Goal: Information Seeking & Learning: Learn about a topic

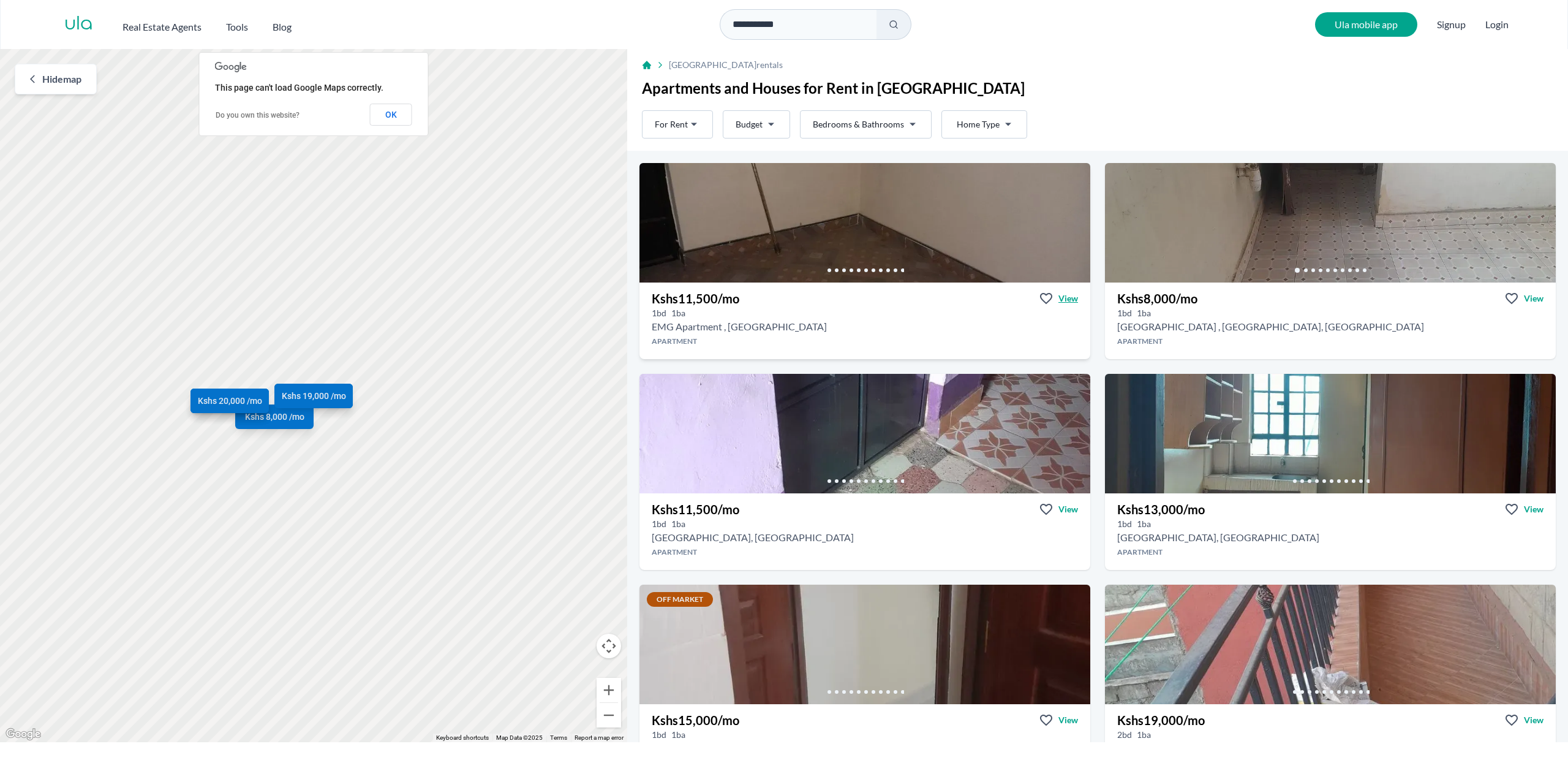
click at [1068, 296] on span "View" at bounding box center [1068, 298] width 19 height 12
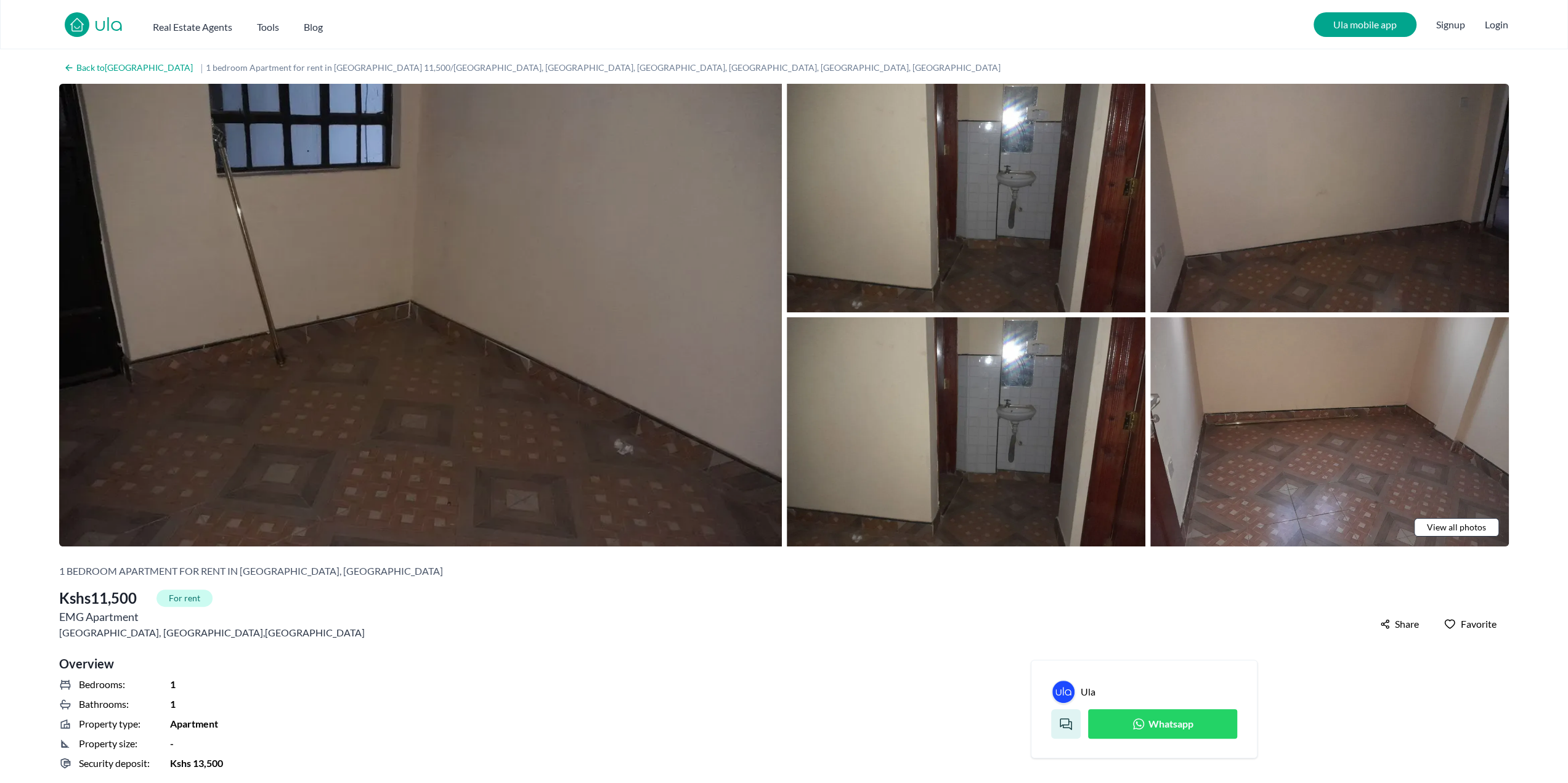
click at [662, 414] on img at bounding box center [420, 315] width 722 height 463
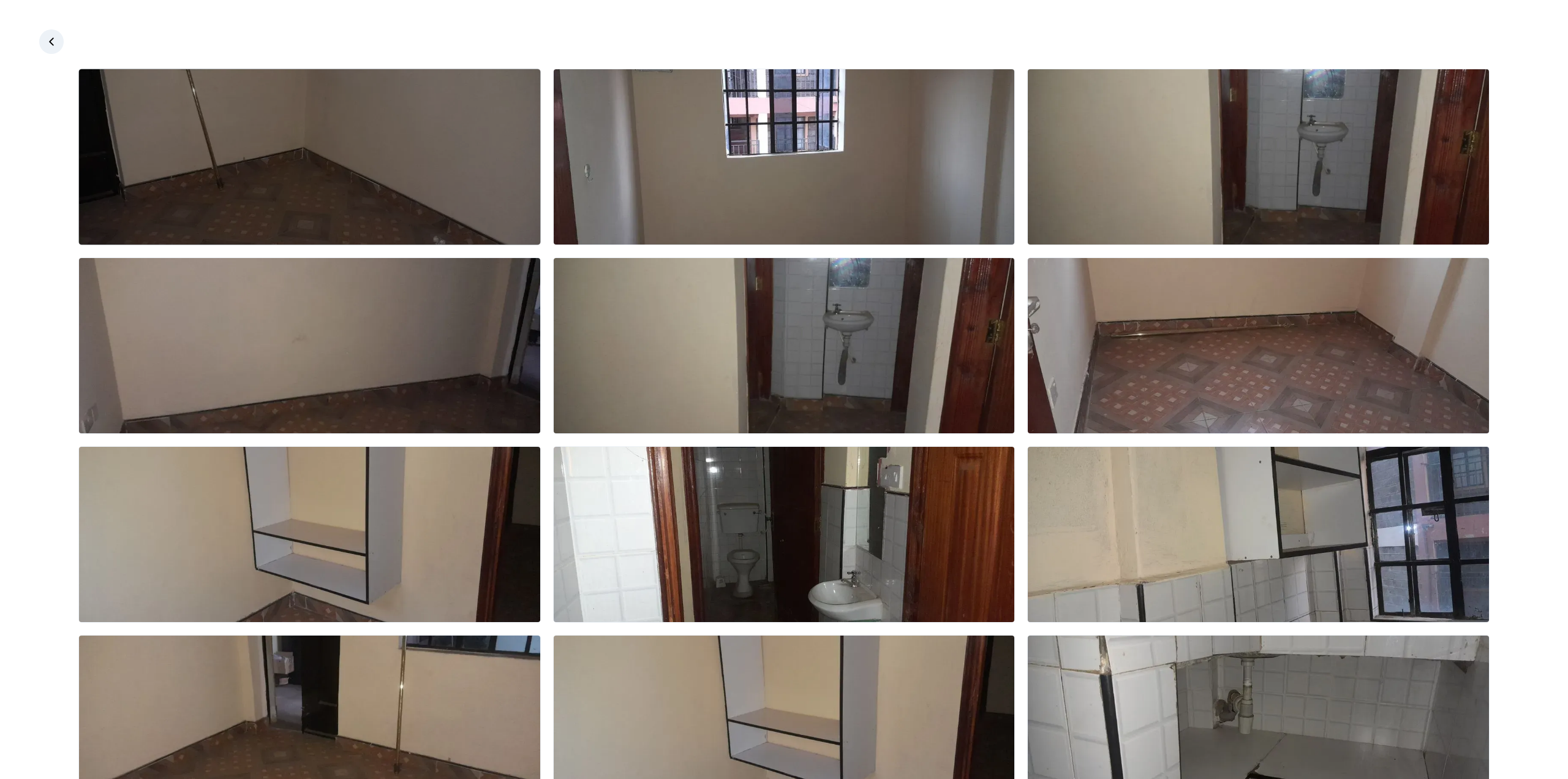
click at [334, 147] on img at bounding box center [310, 157] width 462 height 175
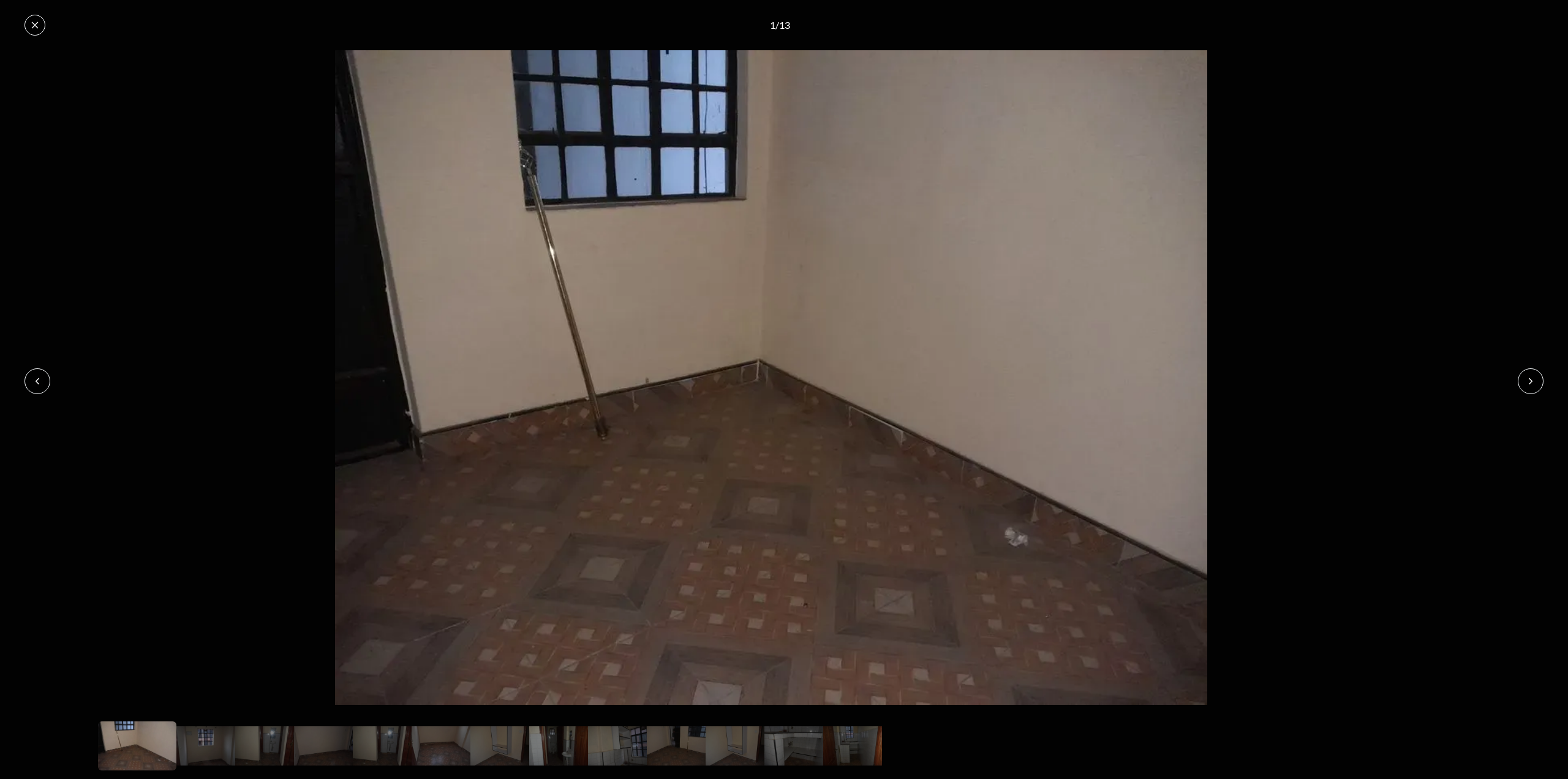
click at [1532, 382] on icon at bounding box center [1531, 381] width 10 height 10
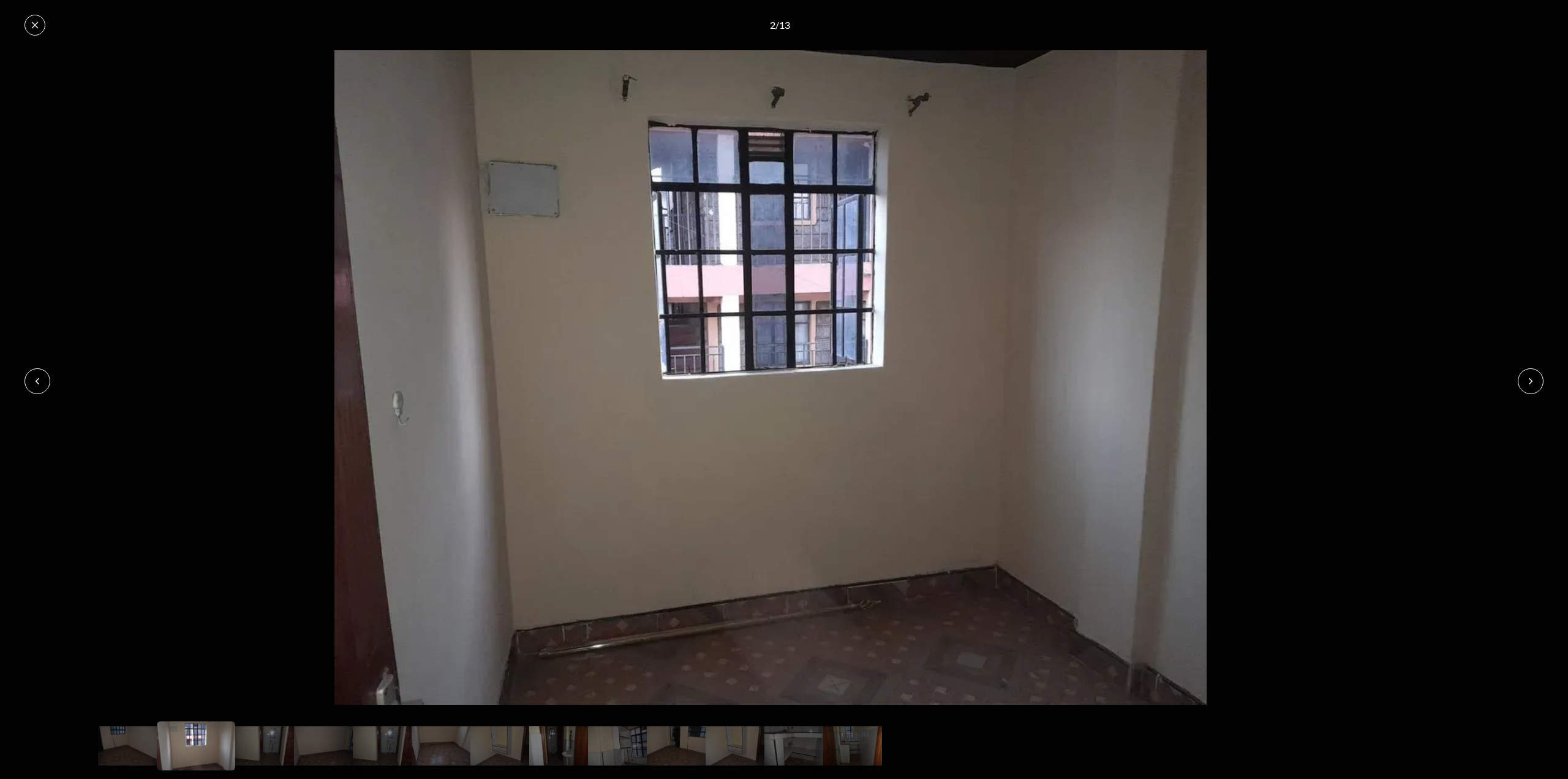
click at [1532, 382] on icon at bounding box center [1531, 381] width 10 height 10
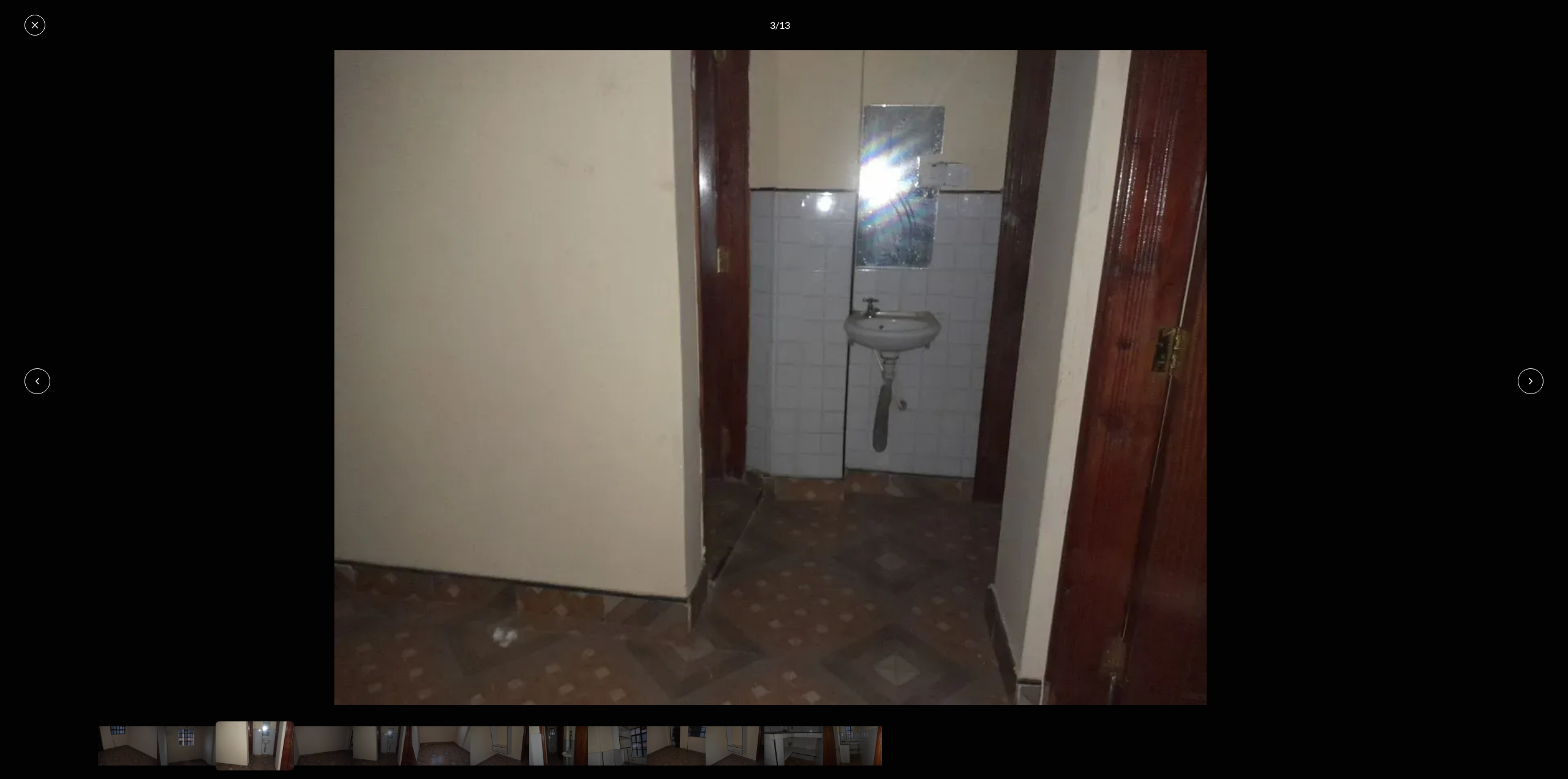
click at [1532, 382] on icon at bounding box center [1531, 381] width 10 height 10
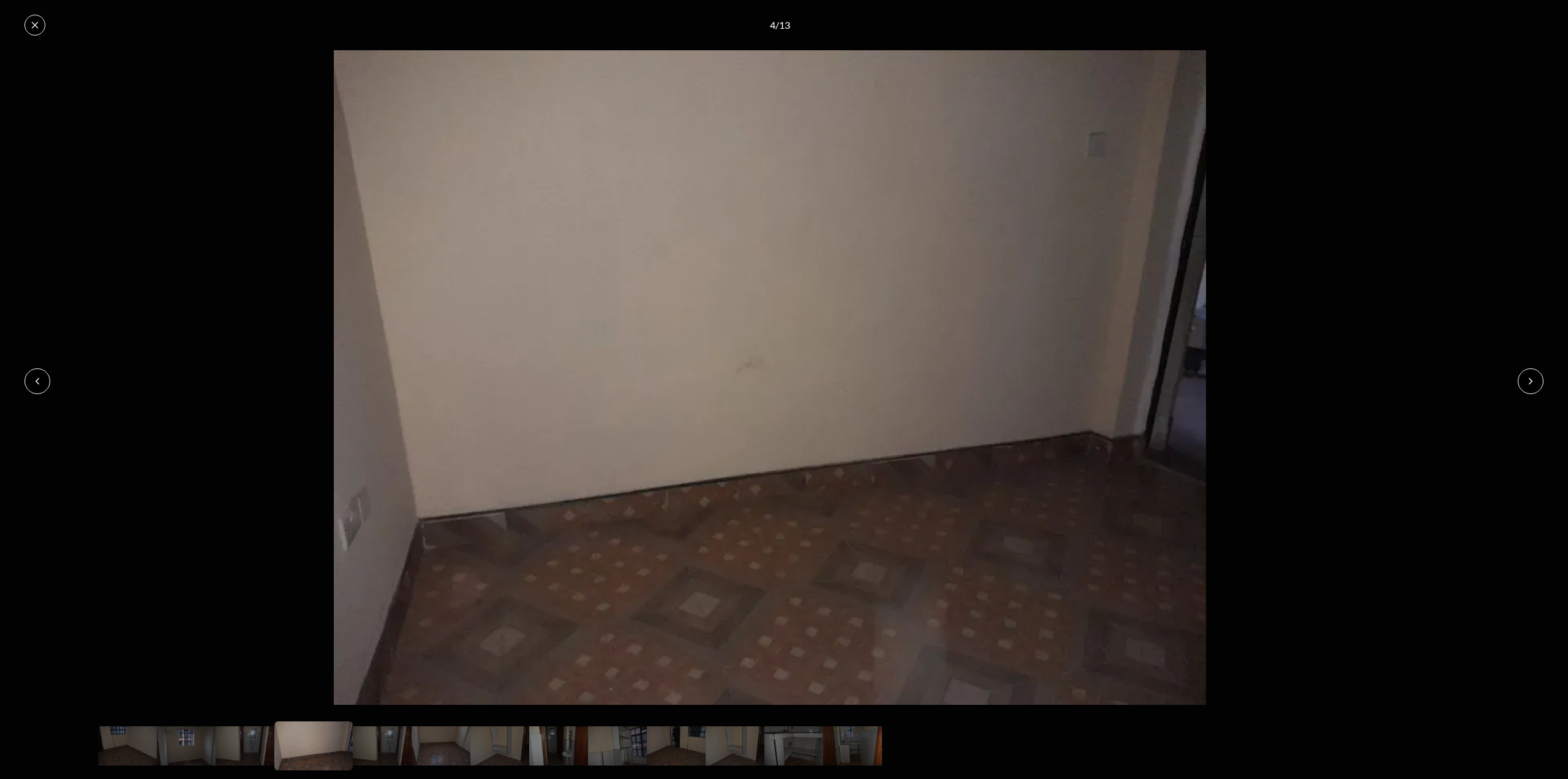
click at [1532, 382] on icon at bounding box center [1531, 381] width 10 height 10
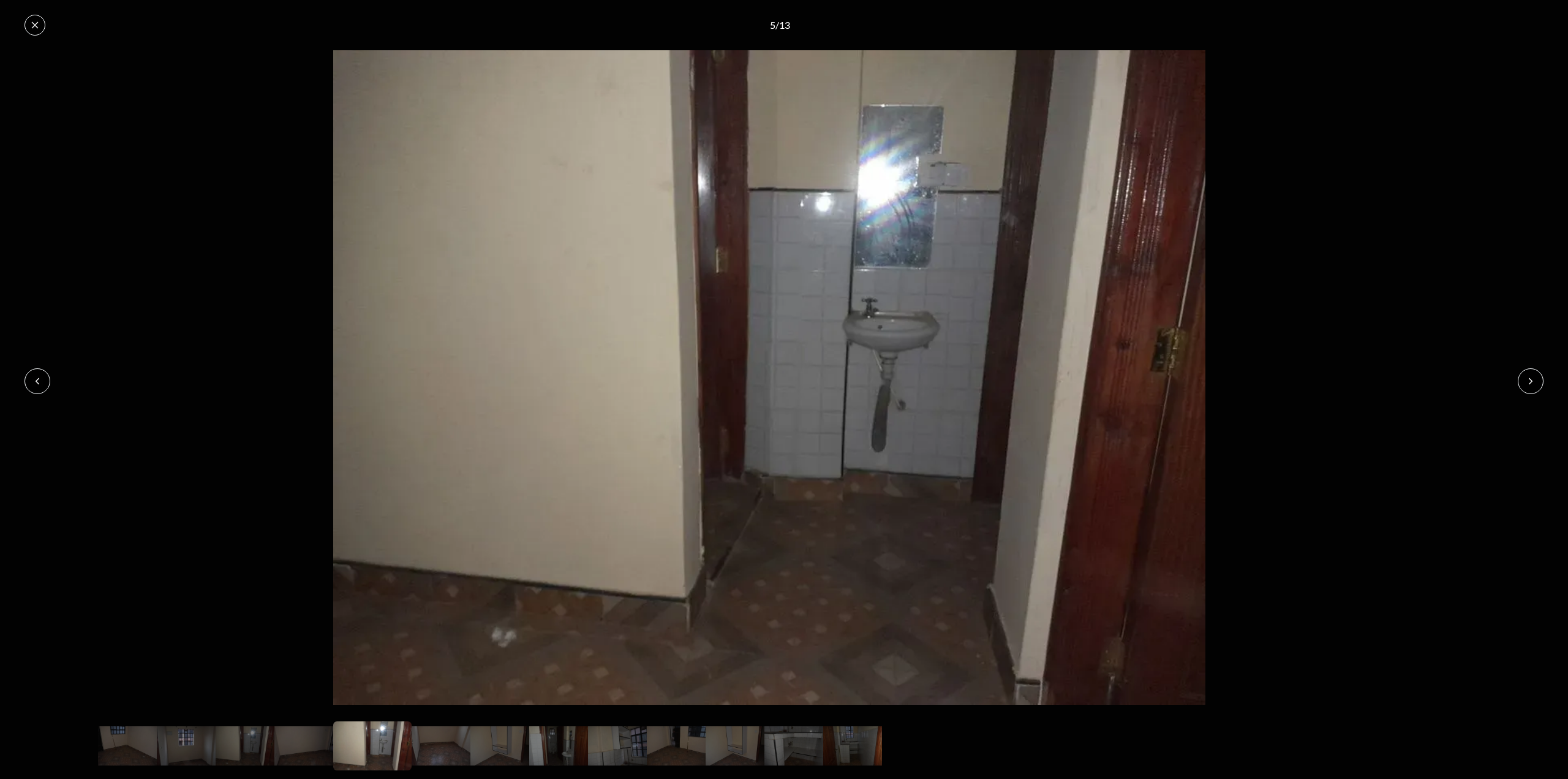
click at [1532, 382] on icon at bounding box center [1531, 381] width 10 height 10
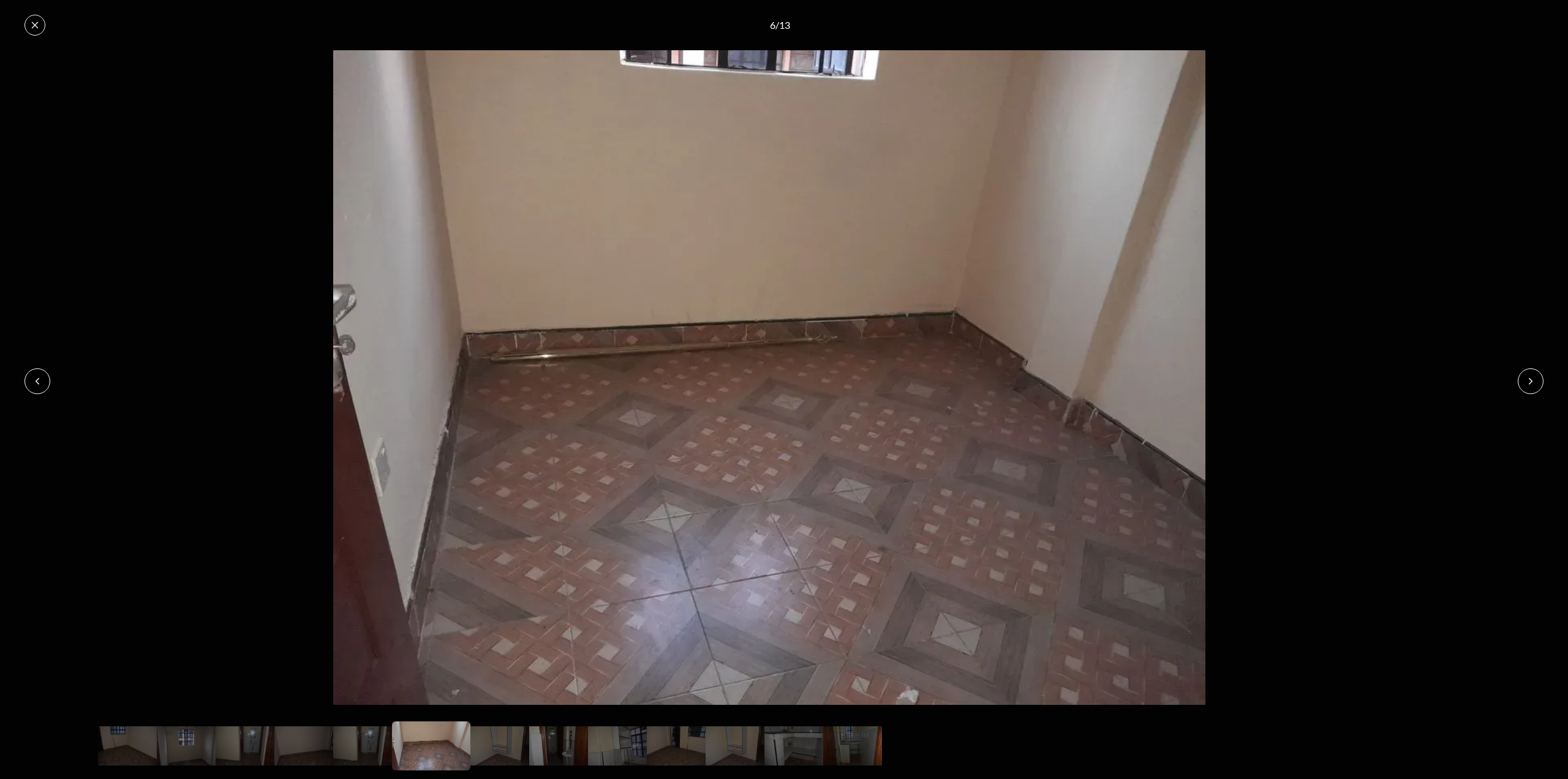
click at [1532, 382] on icon at bounding box center [1531, 381] width 10 height 10
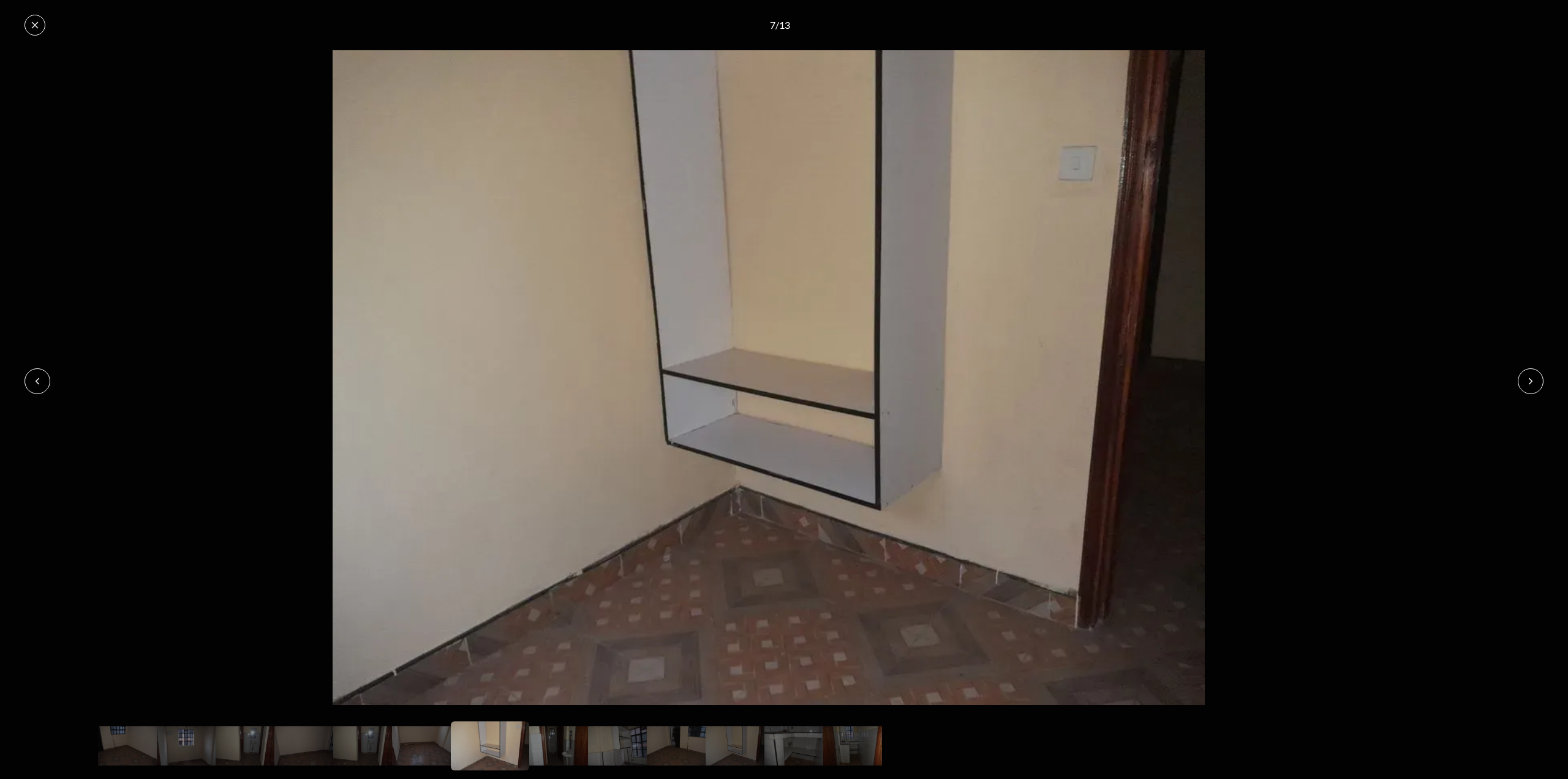
click at [1532, 382] on icon at bounding box center [1531, 381] width 10 height 10
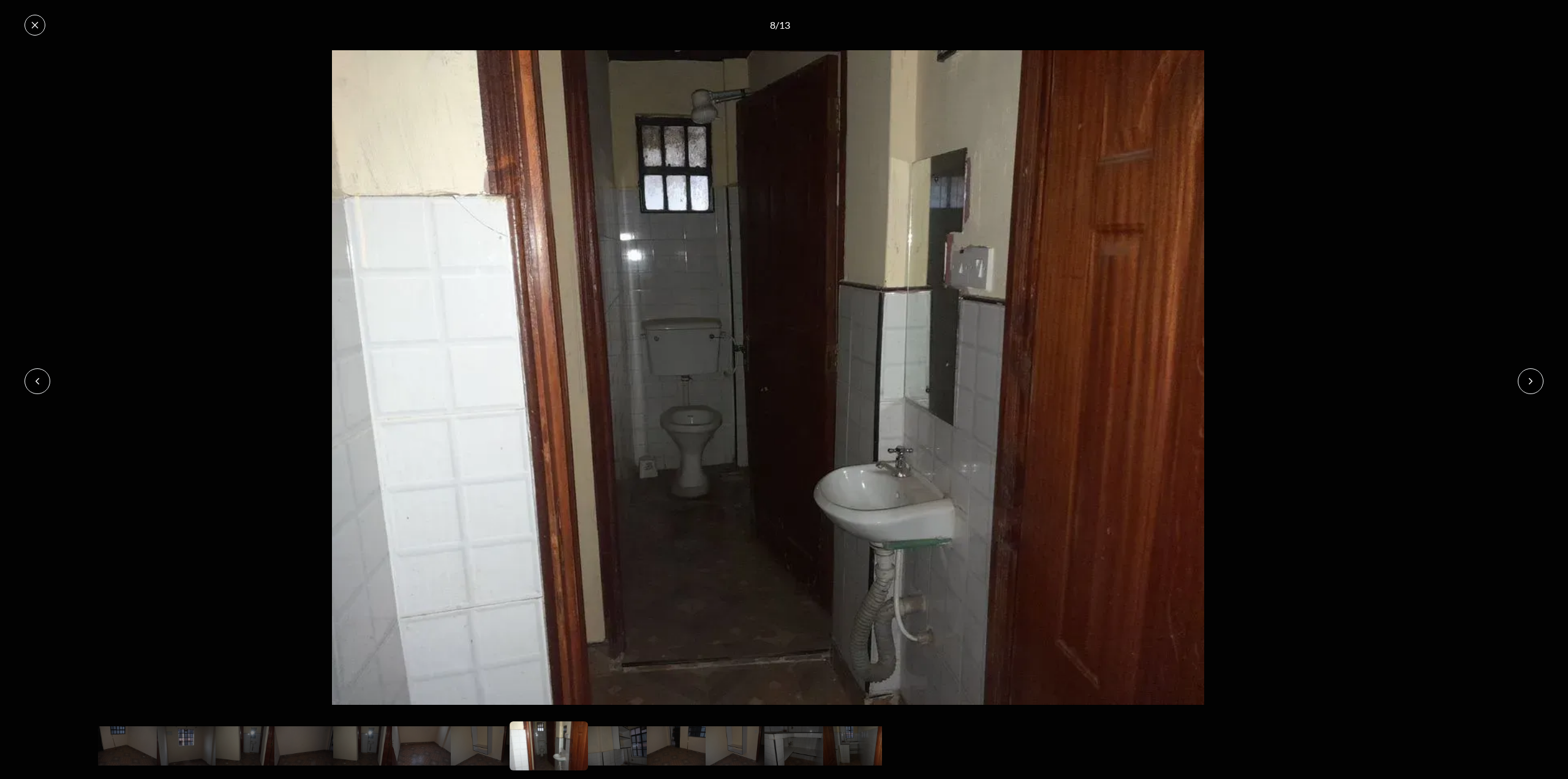
click at [1532, 382] on icon at bounding box center [1531, 381] width 10 height 10
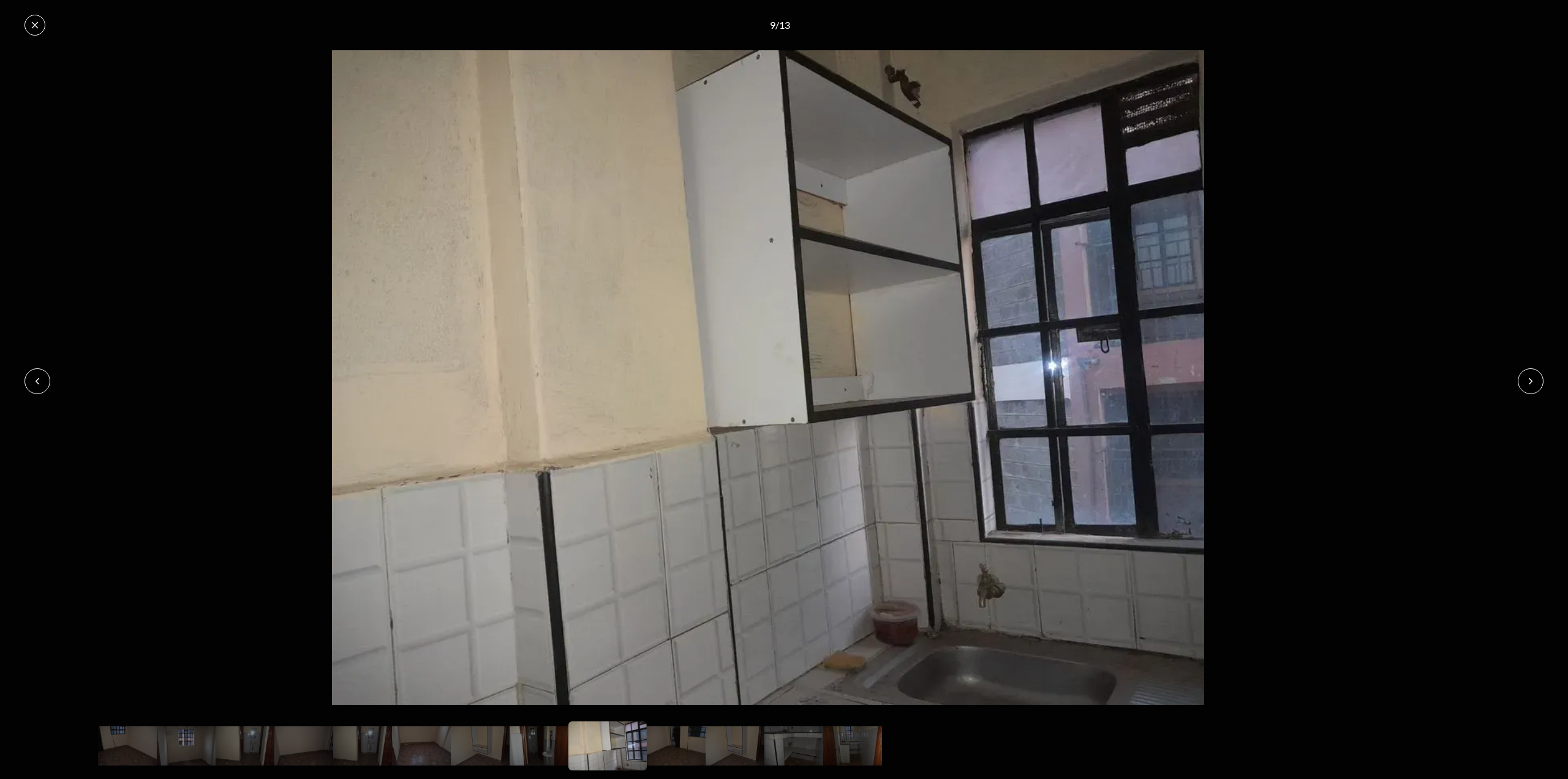
click at [1532, 382] on icon at bounding box center [1531, 381] width 10 height 10
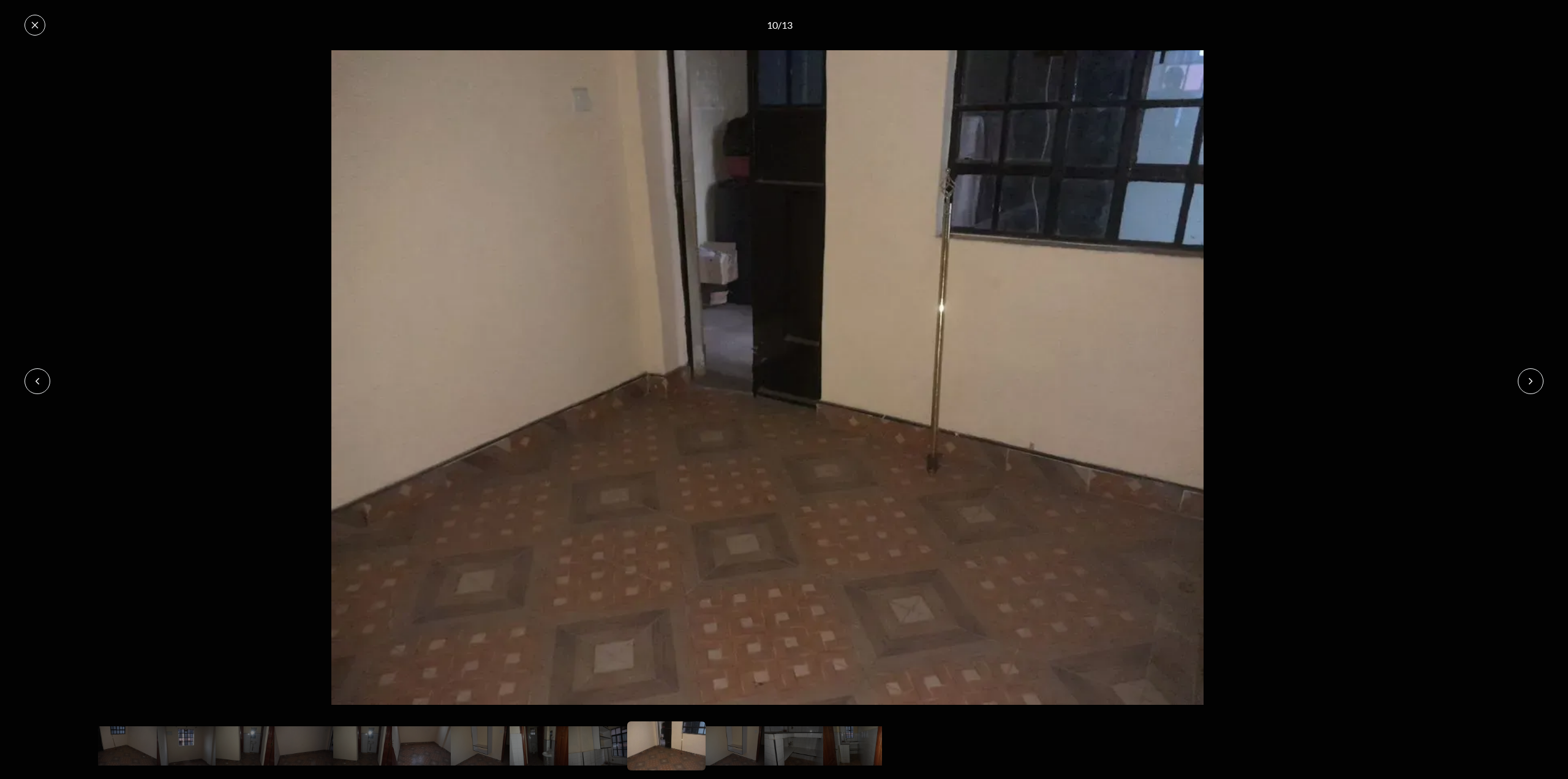
click at [1532, 382] on icon at bounding box center [1531, 381] width 10 height 10
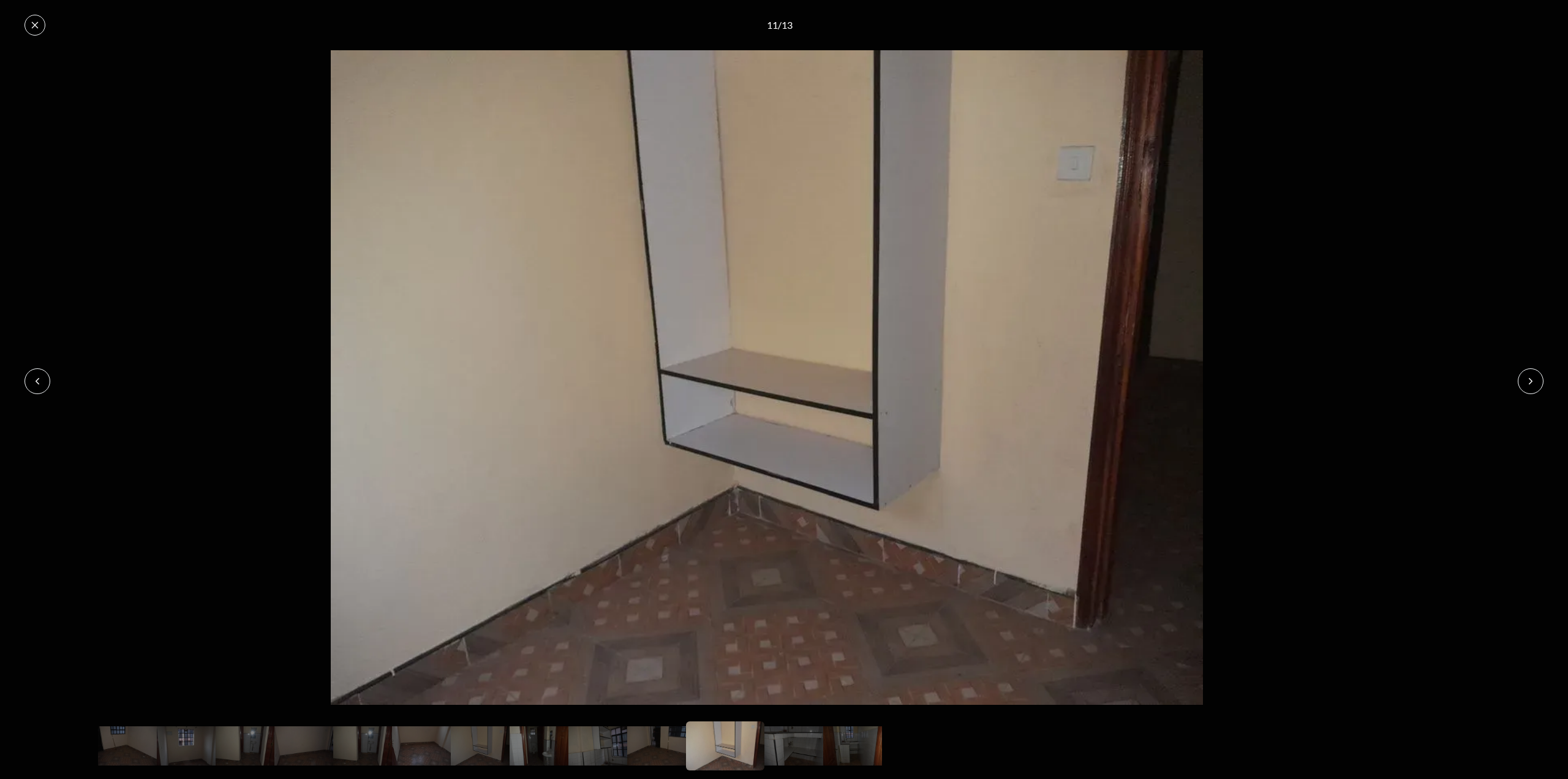
click at [1532, 382] on icon at bounding box center [1531, 381] width 10 height 10
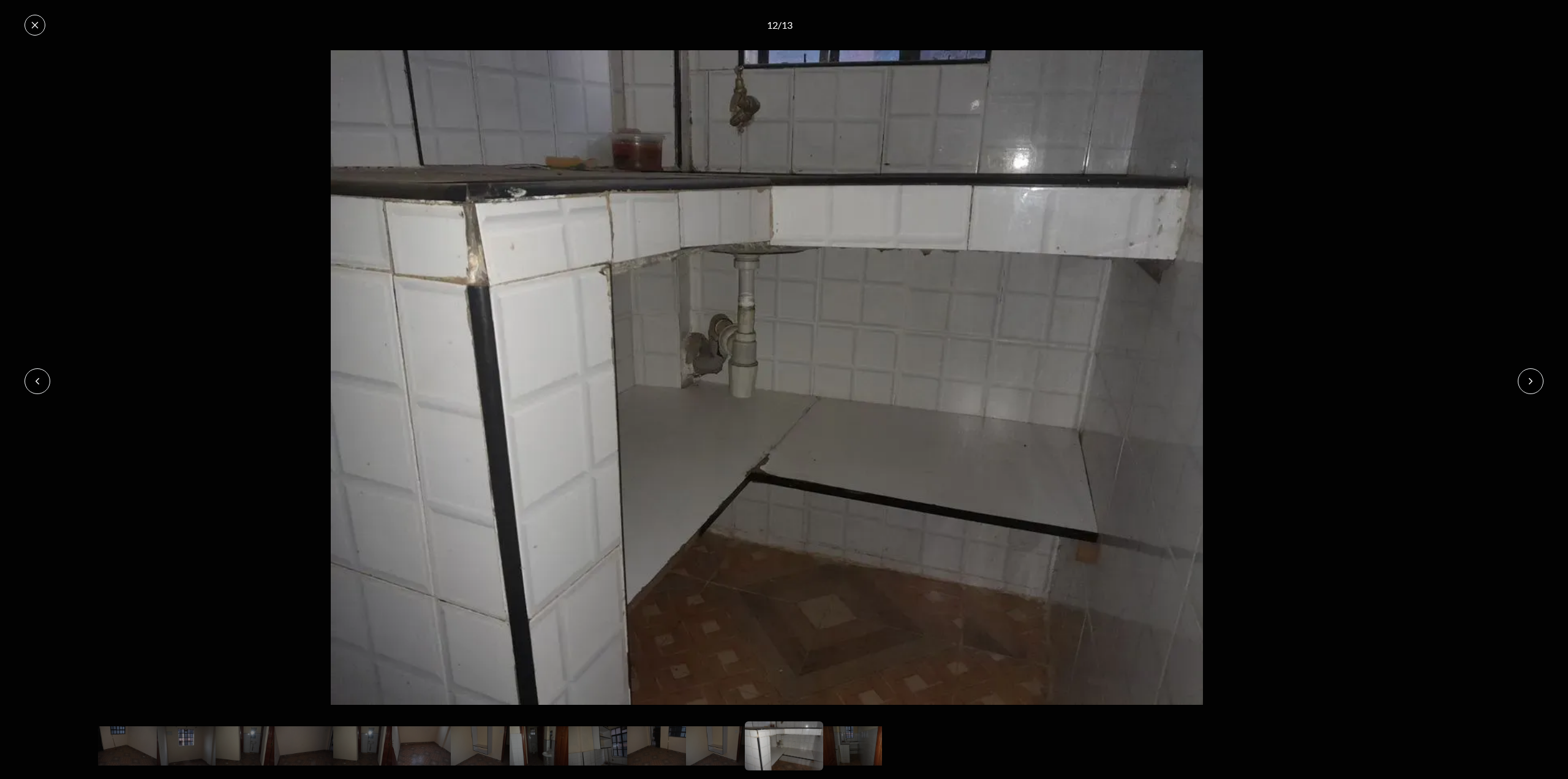
click at [1532, 382] on icon at bounding box center [1531, 381] width 10 height 10
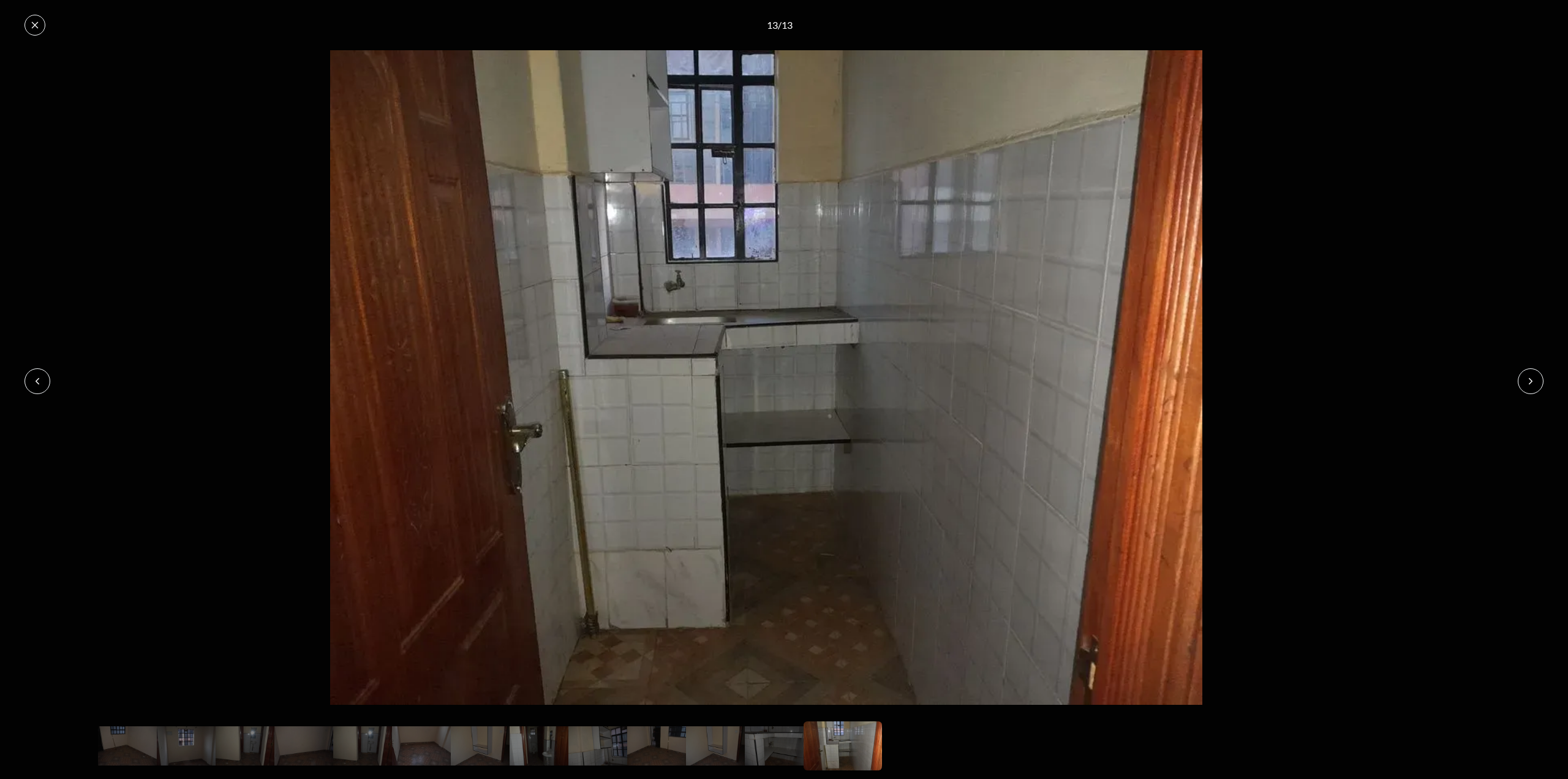
click at [1532, 382] on icon at bounding box center [1531, 381] width 10 height 10
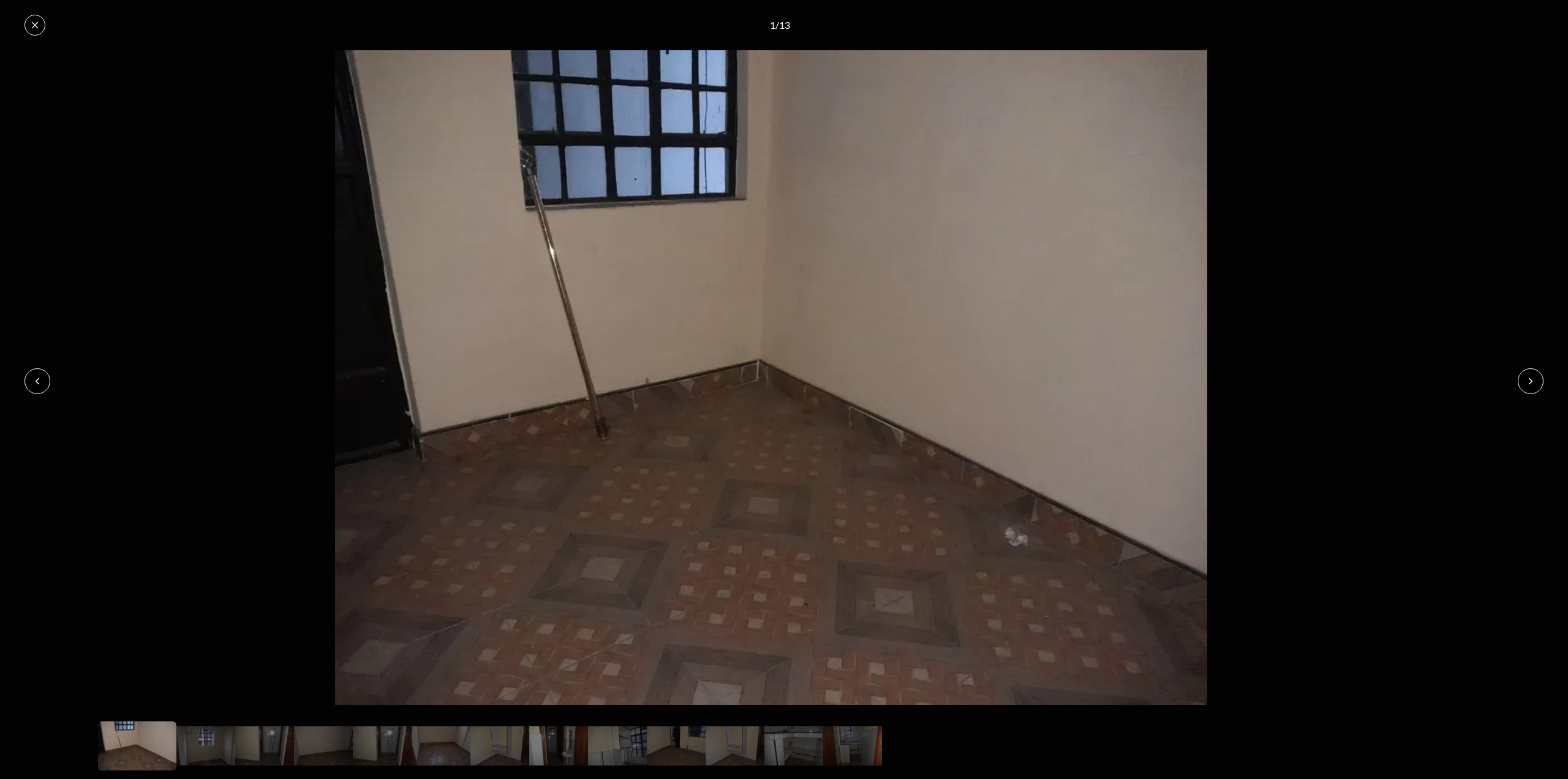
click at [1532, 382] on icon at bounding box center [1531, 381] width 10 height 10
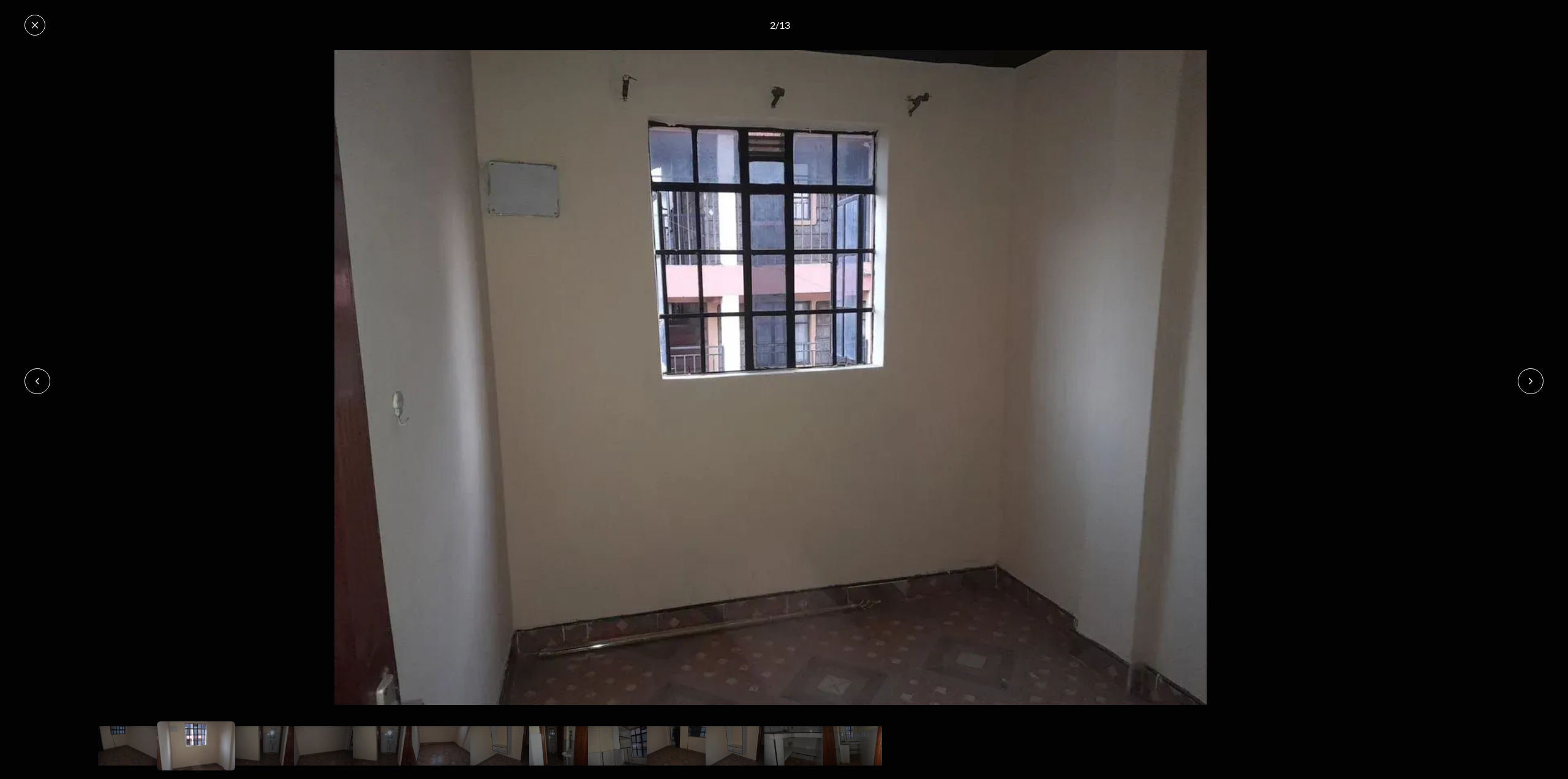
click at [1532, 382] on icon at bounding box center [1531, 381] width 10 height 10
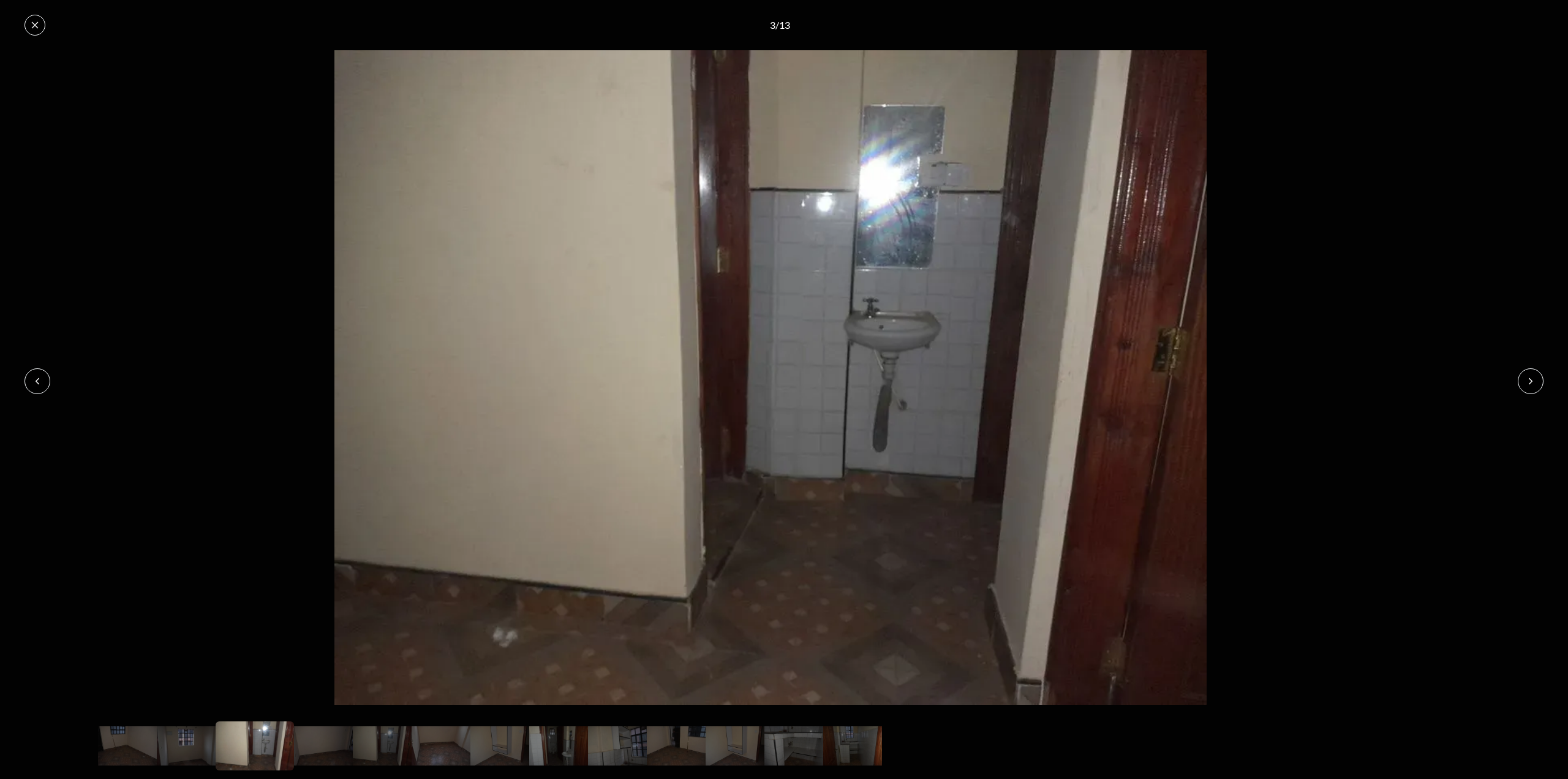
click at [1532, 382] on icon at bounding box center [1531, 381] width 10 height 10
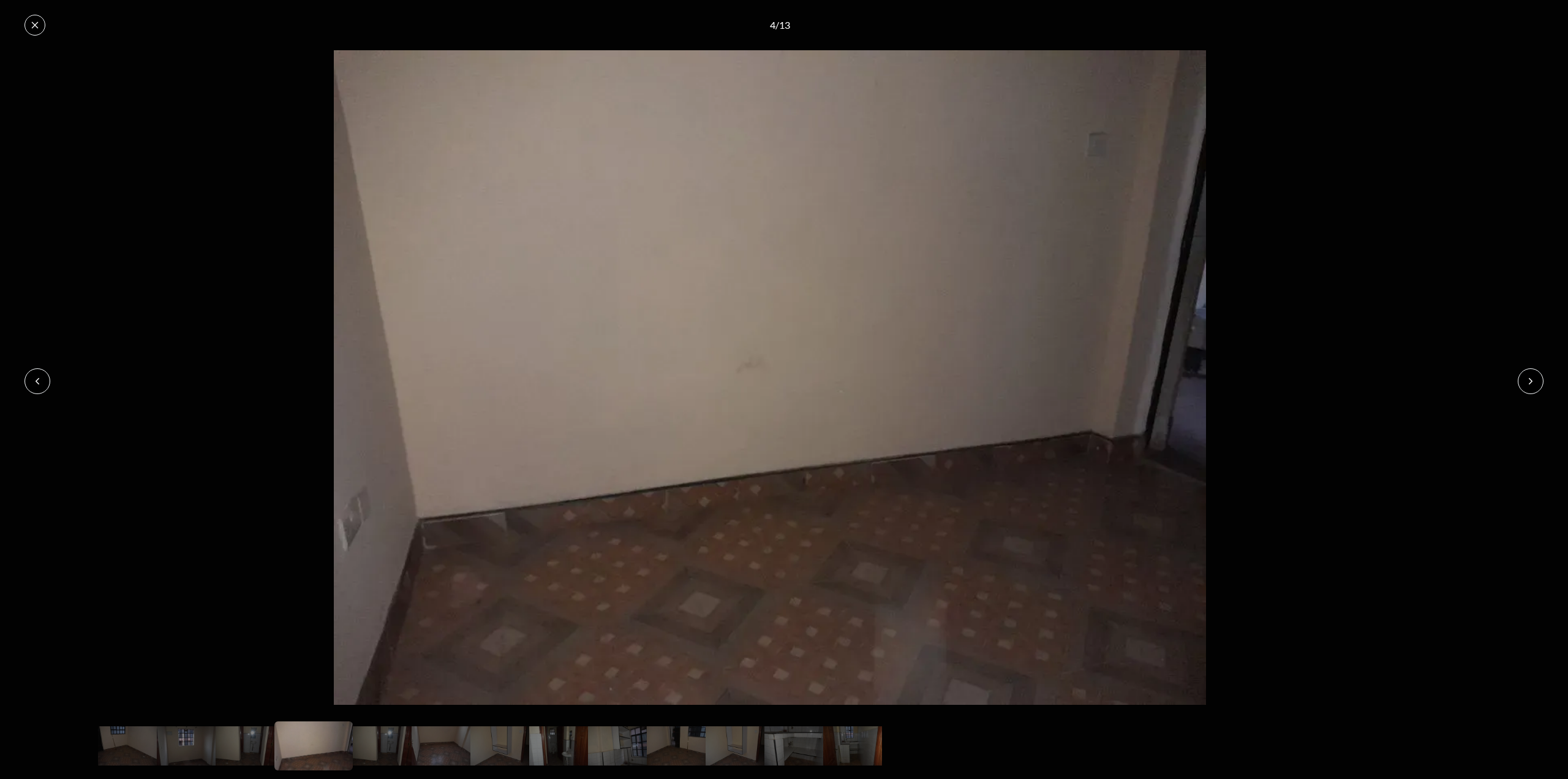
click at [1532, 382] on icon at bounding box center [1531, 381] width 10 height 10
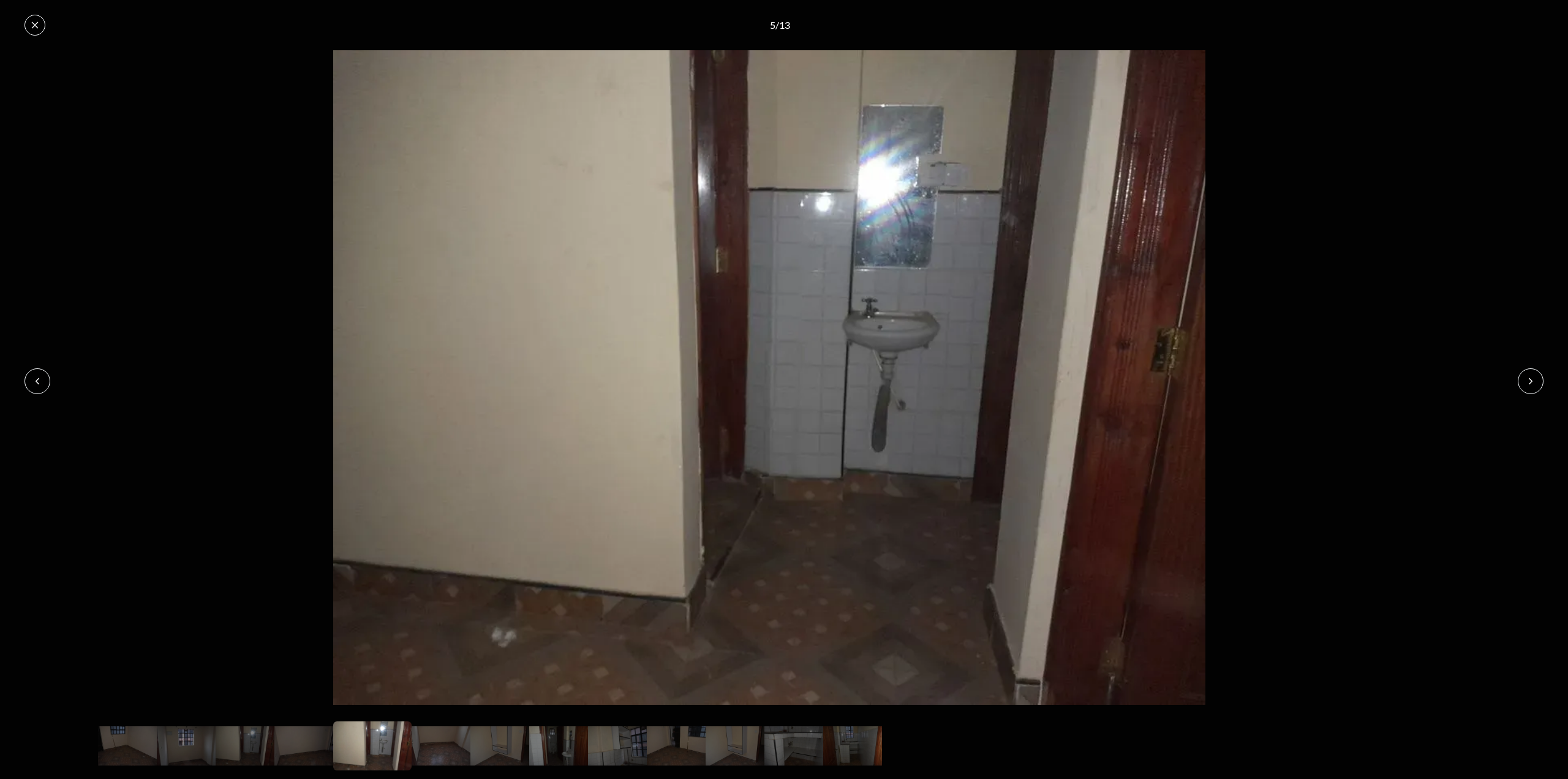
click at [1532, 382] on icon at bounding box center [1531, 381] width 10 height 10
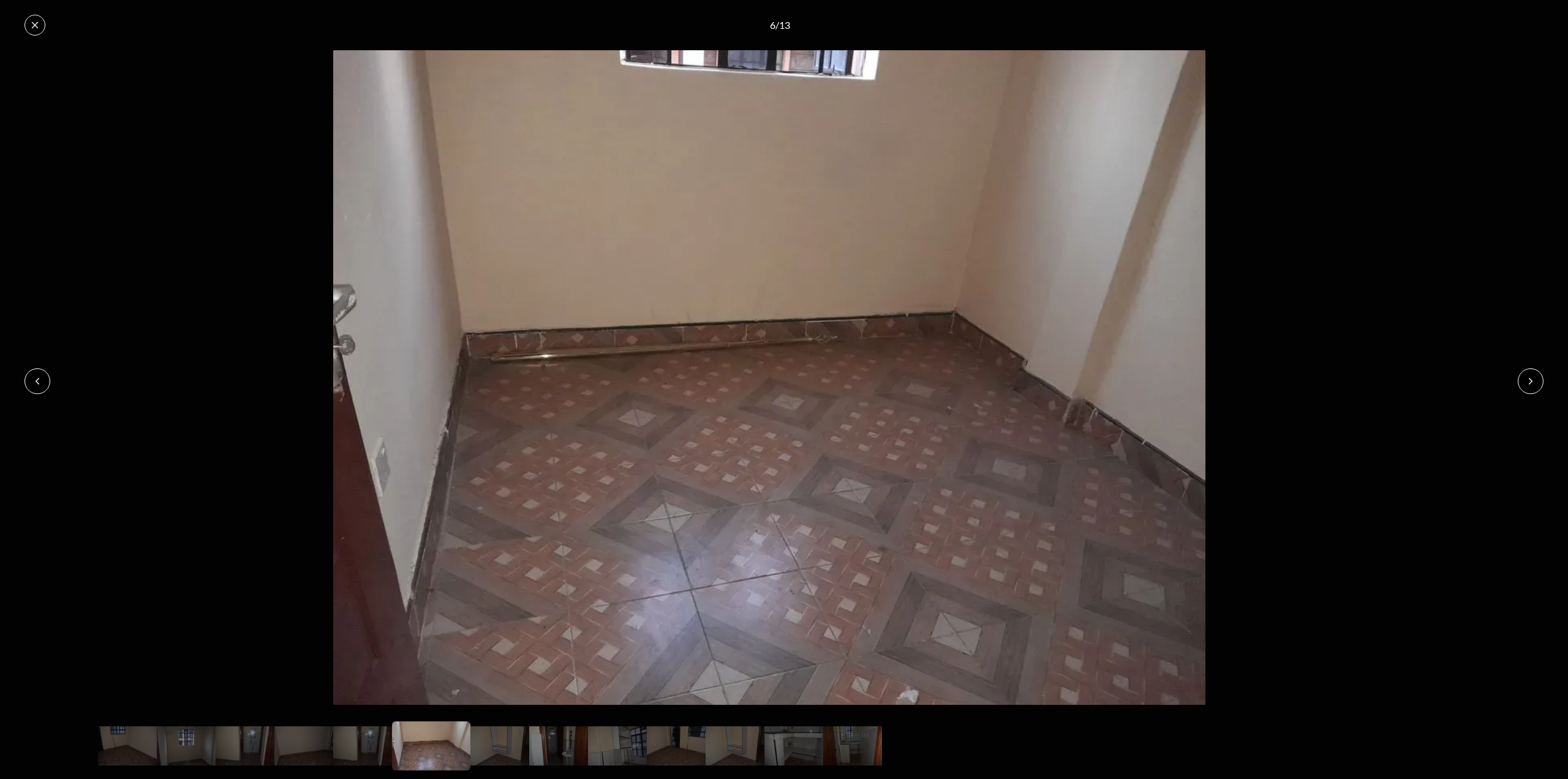
click at [1532, 382] on icon at bounding box center [1531, 381] width 10 height 10
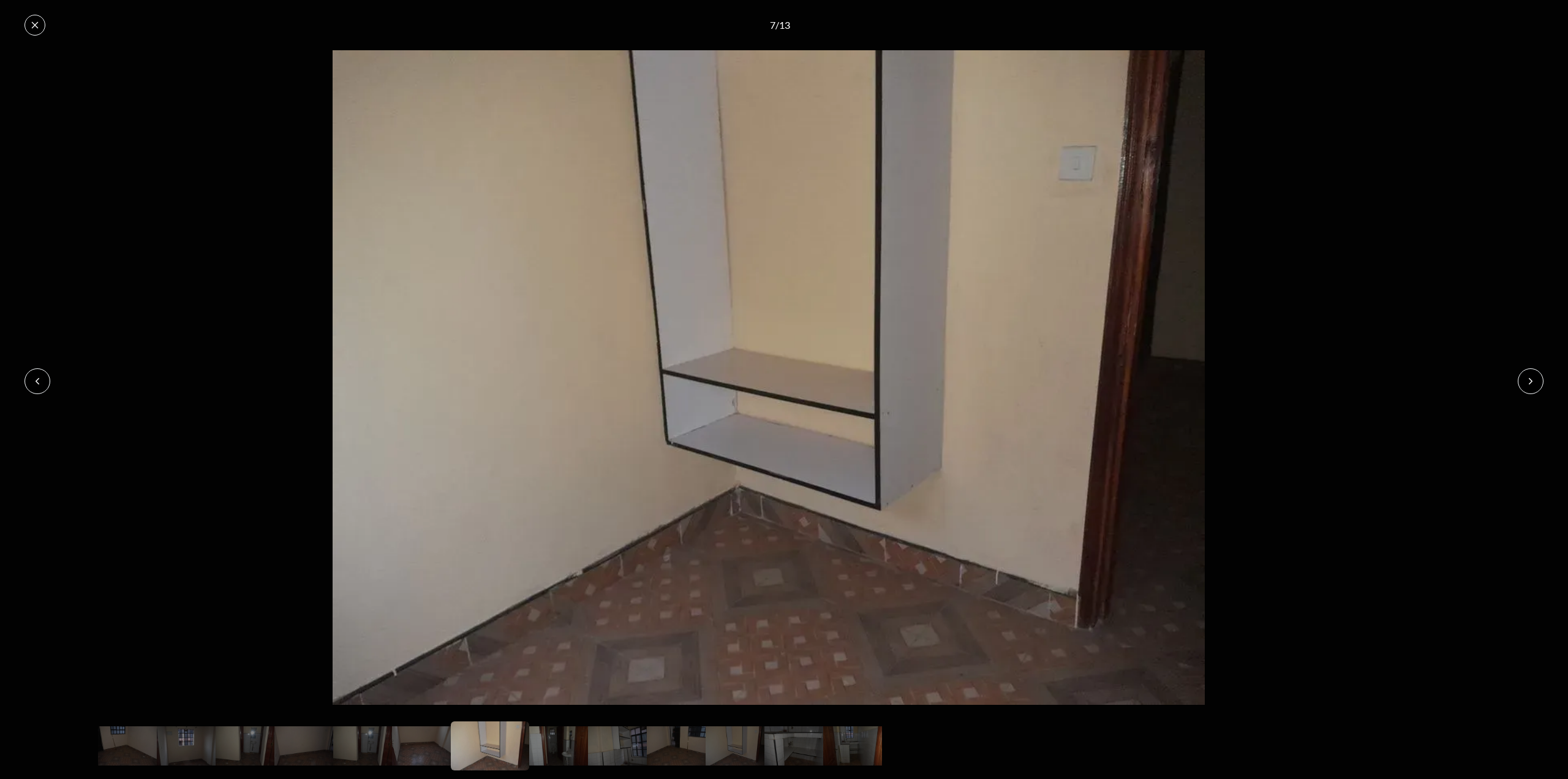
click at [1532, 382] on icon at bounding box center [1531, 381] width 10 height 10
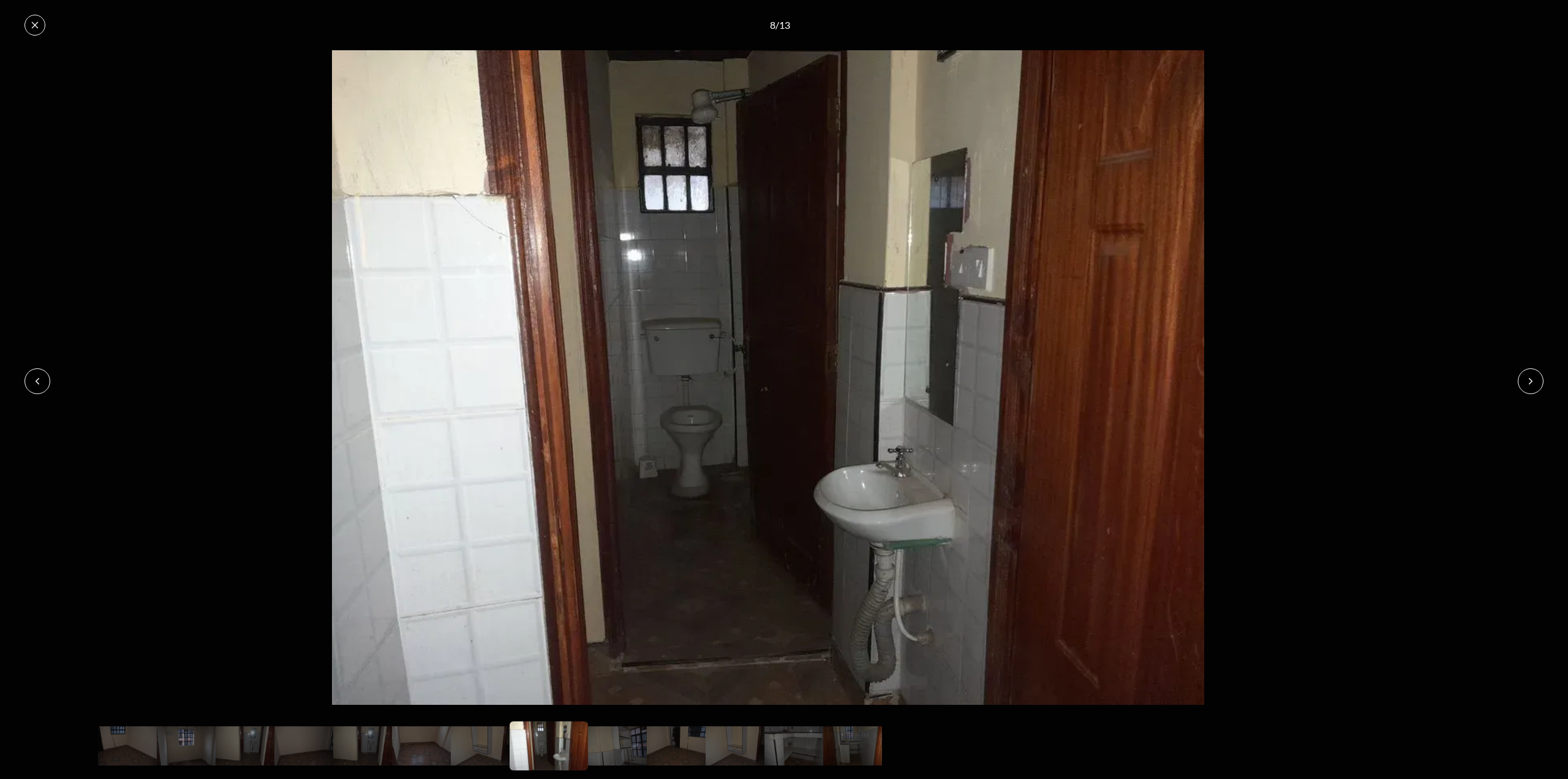
click at [1532, 382] on icon at bounding box center [1531, 381] width 10 height 10
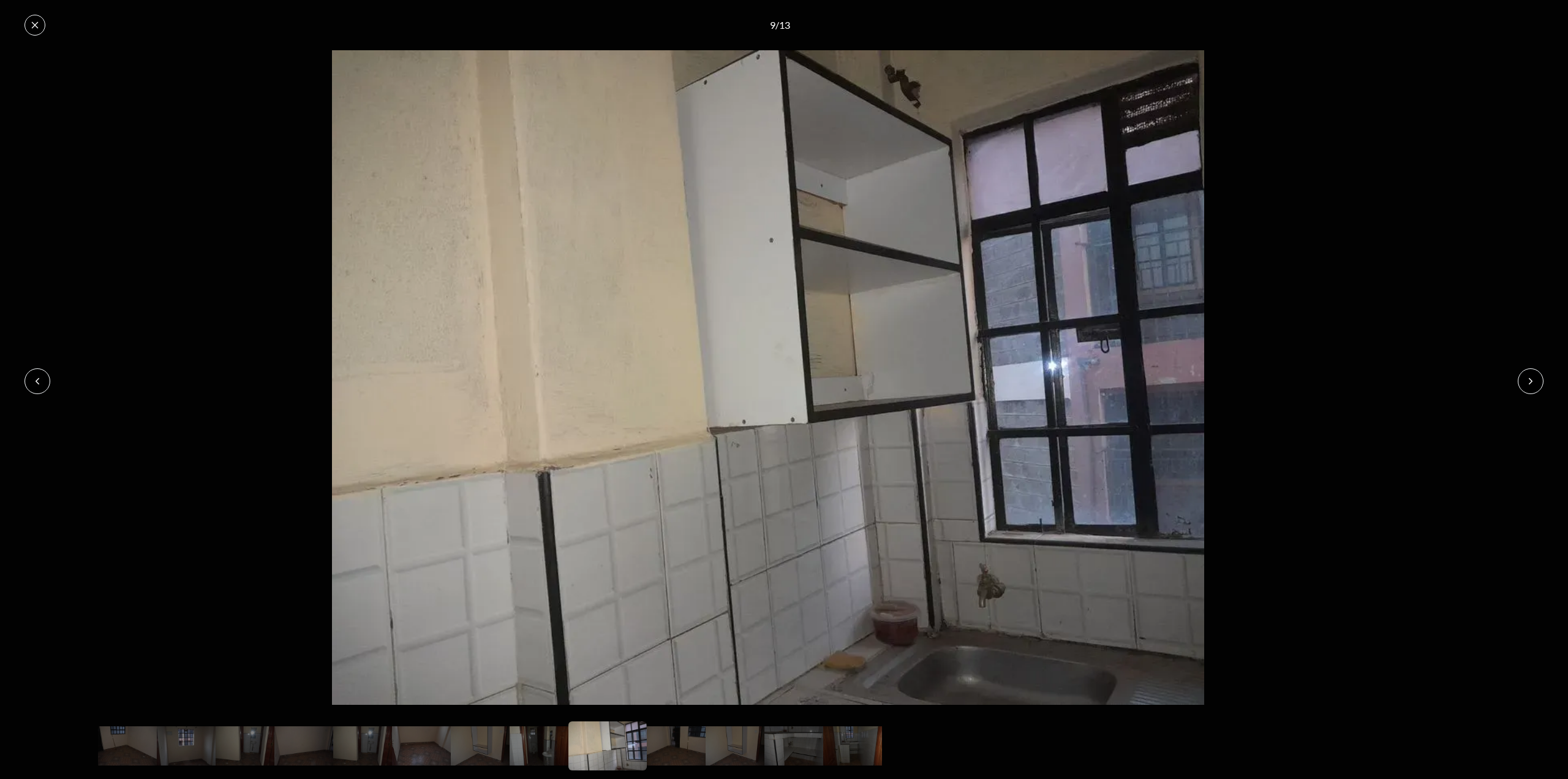
click at [1532, 382] on icon at bounding box center [1531, 381] width 10 height 10
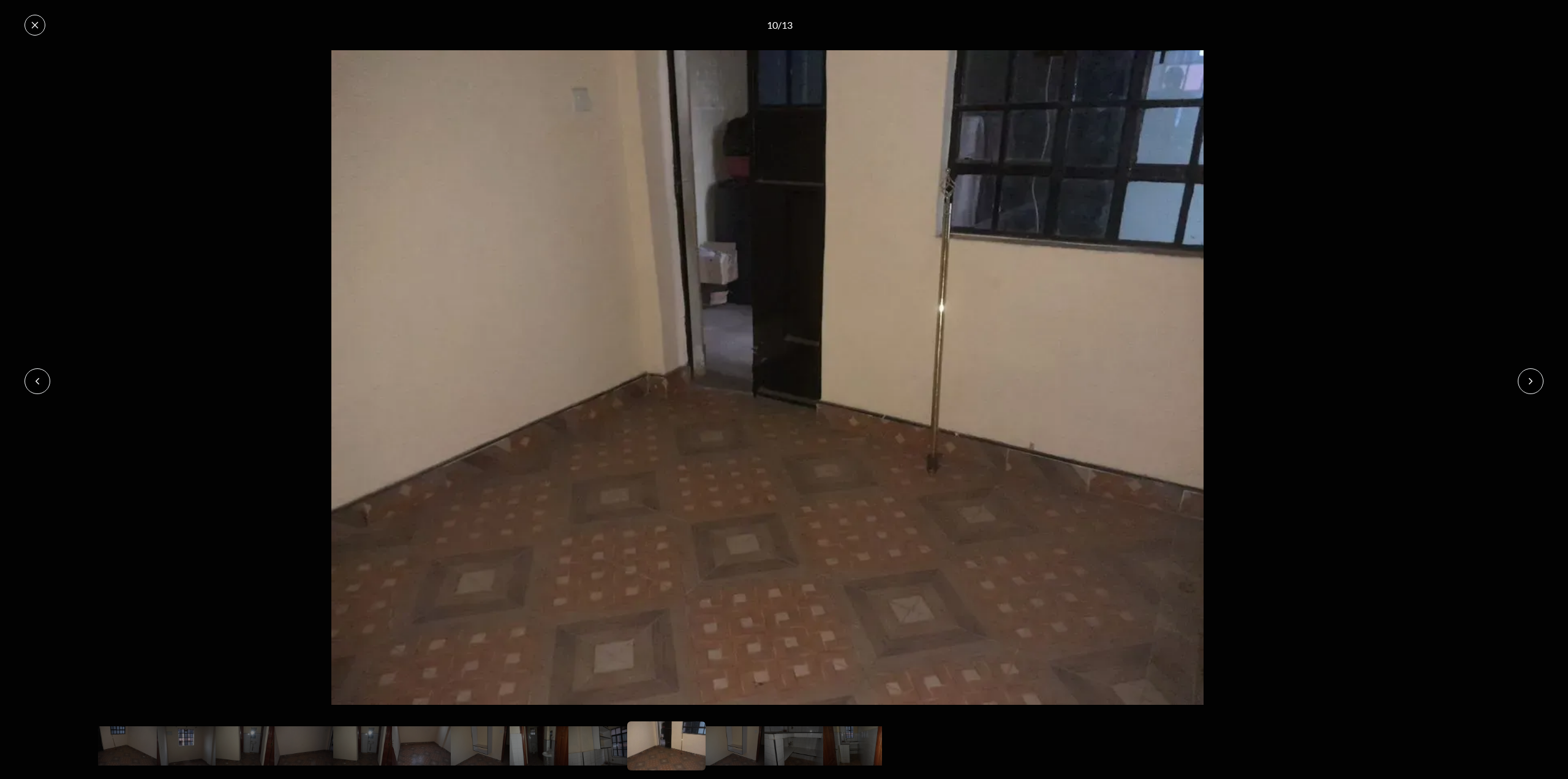
click at [1532, 382] on icon at bounding box center [1531, 381] width 10 height 10
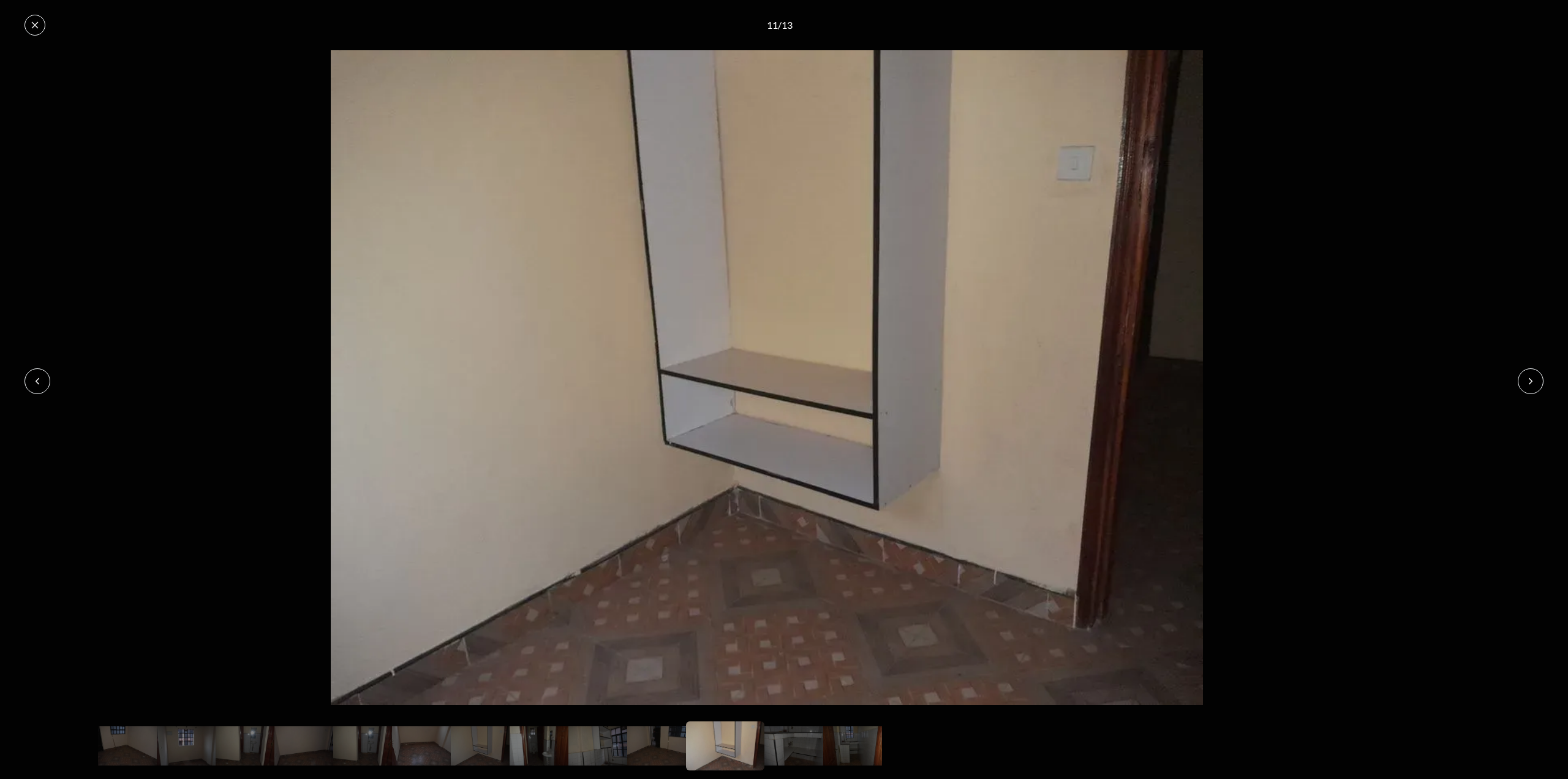
click at [1532, 382] on icon at bounding box center [1531, 381] width 10 height 10
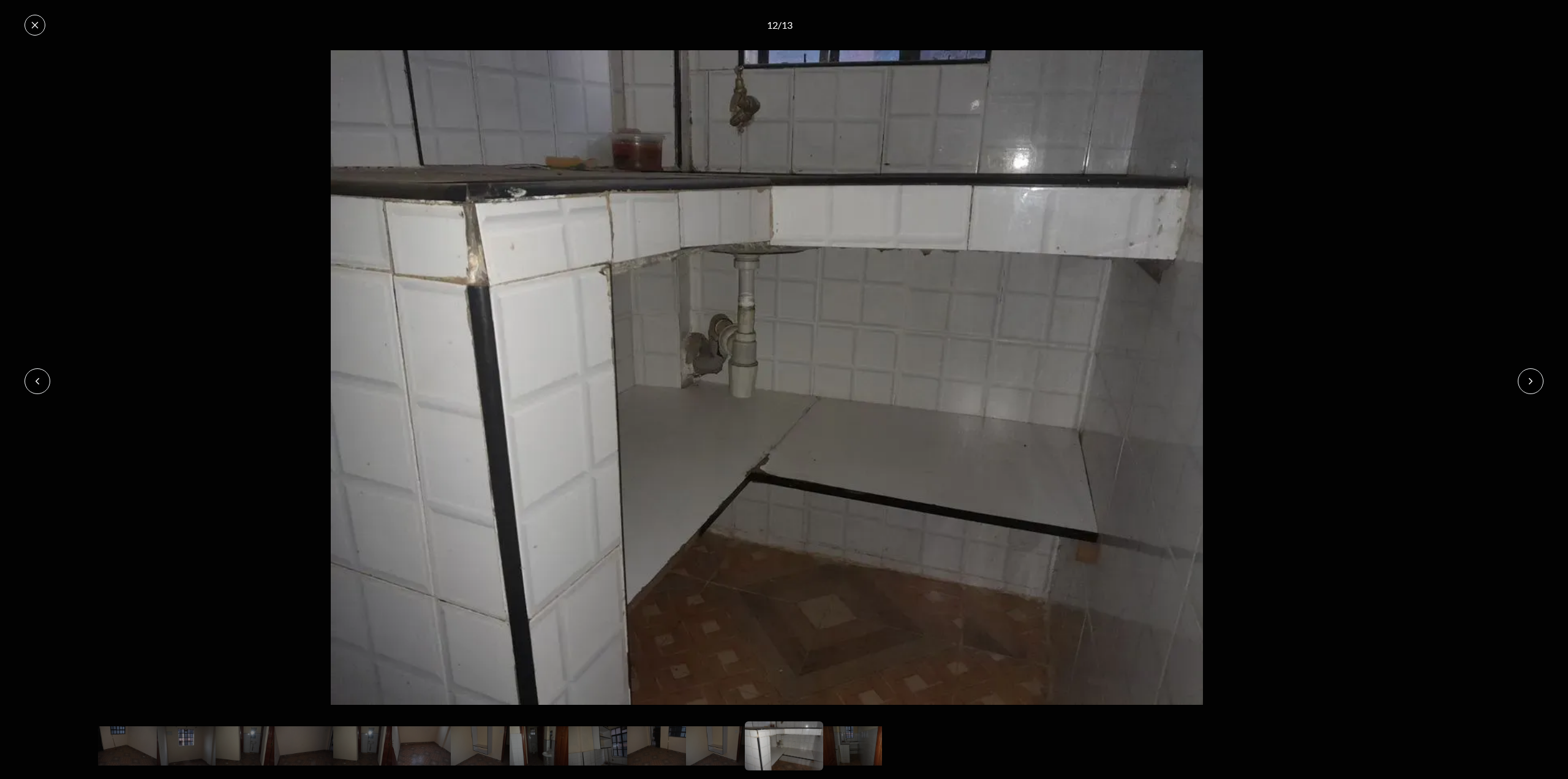
click at [1532, 382] on icon at bounding box center [1531, 381] width 10 height 10
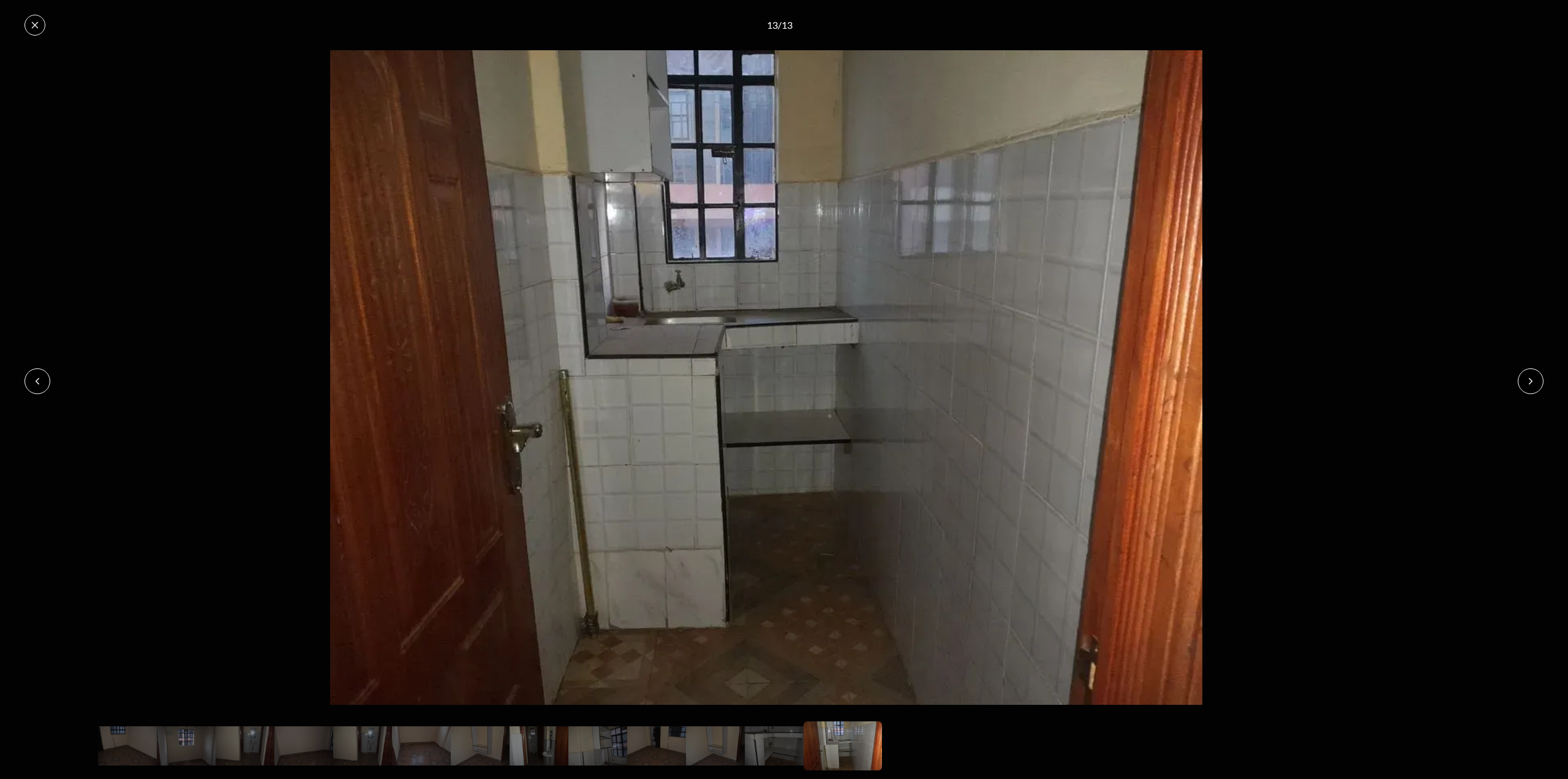
click at [36, 27] on icon at bounding box center [35, 25] width 10 height 10
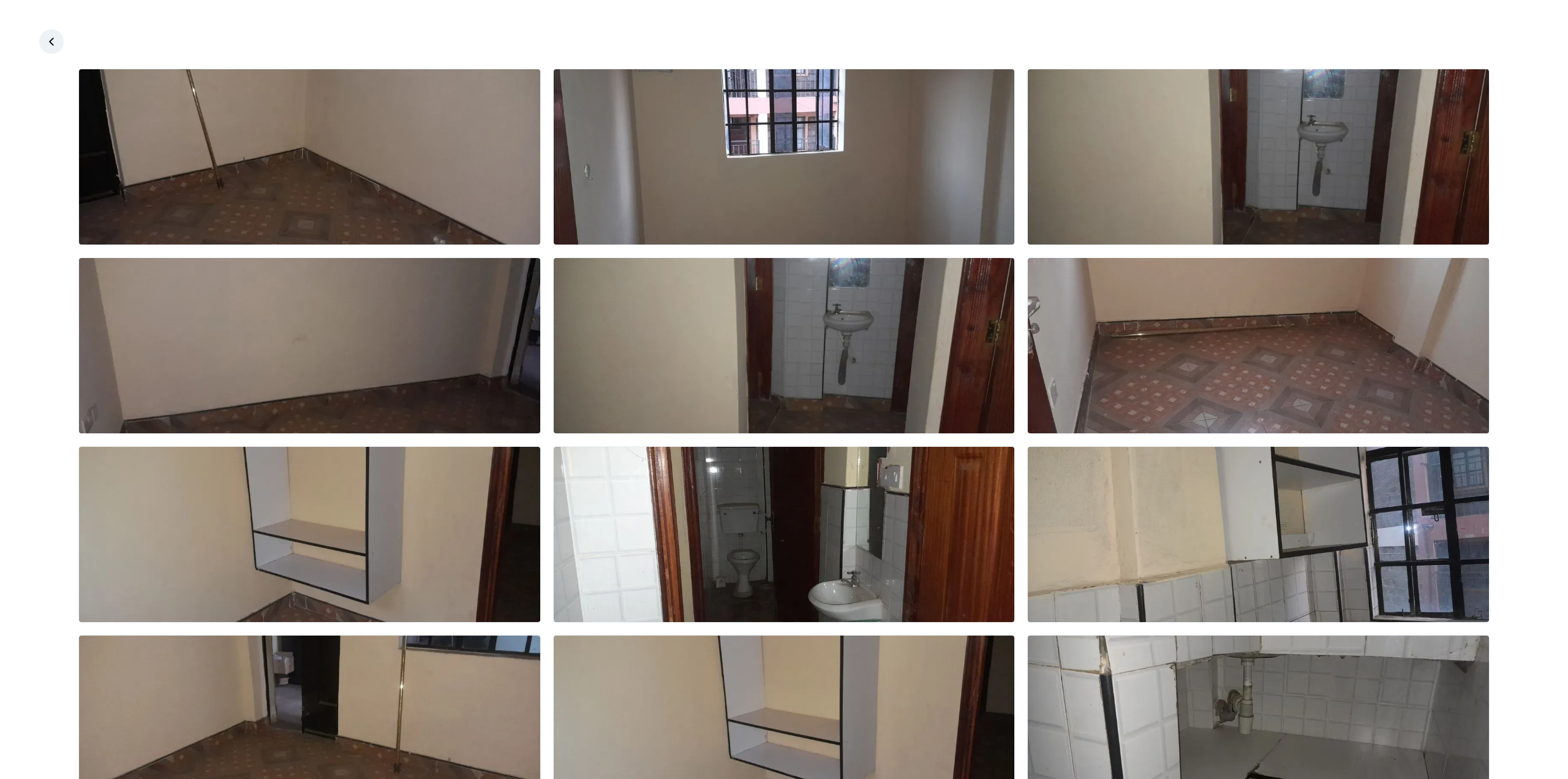
click at [52, 47] on icon at bounding box center [52, 41] width 12 height 12
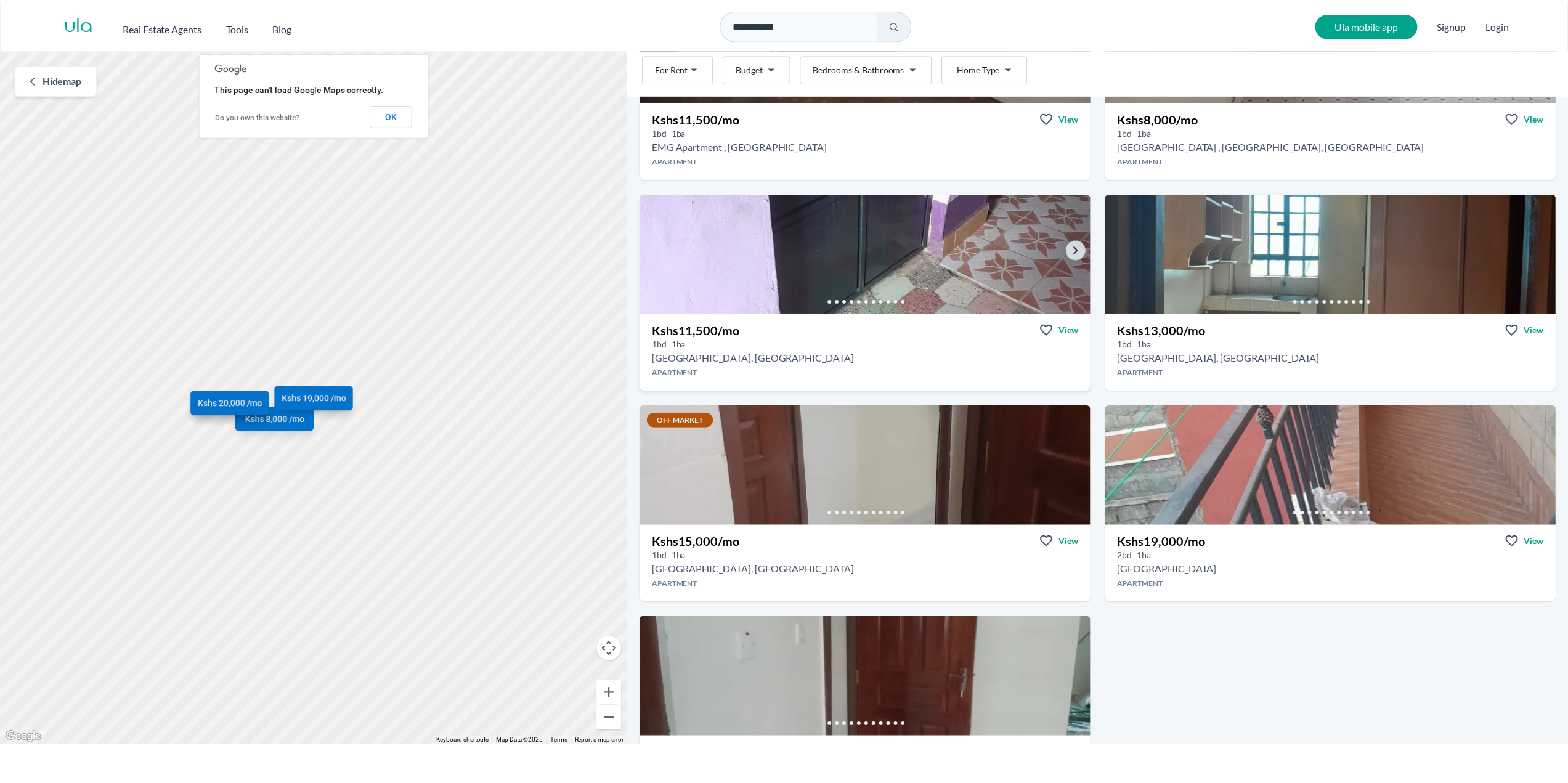
scroll to position [185, 0]
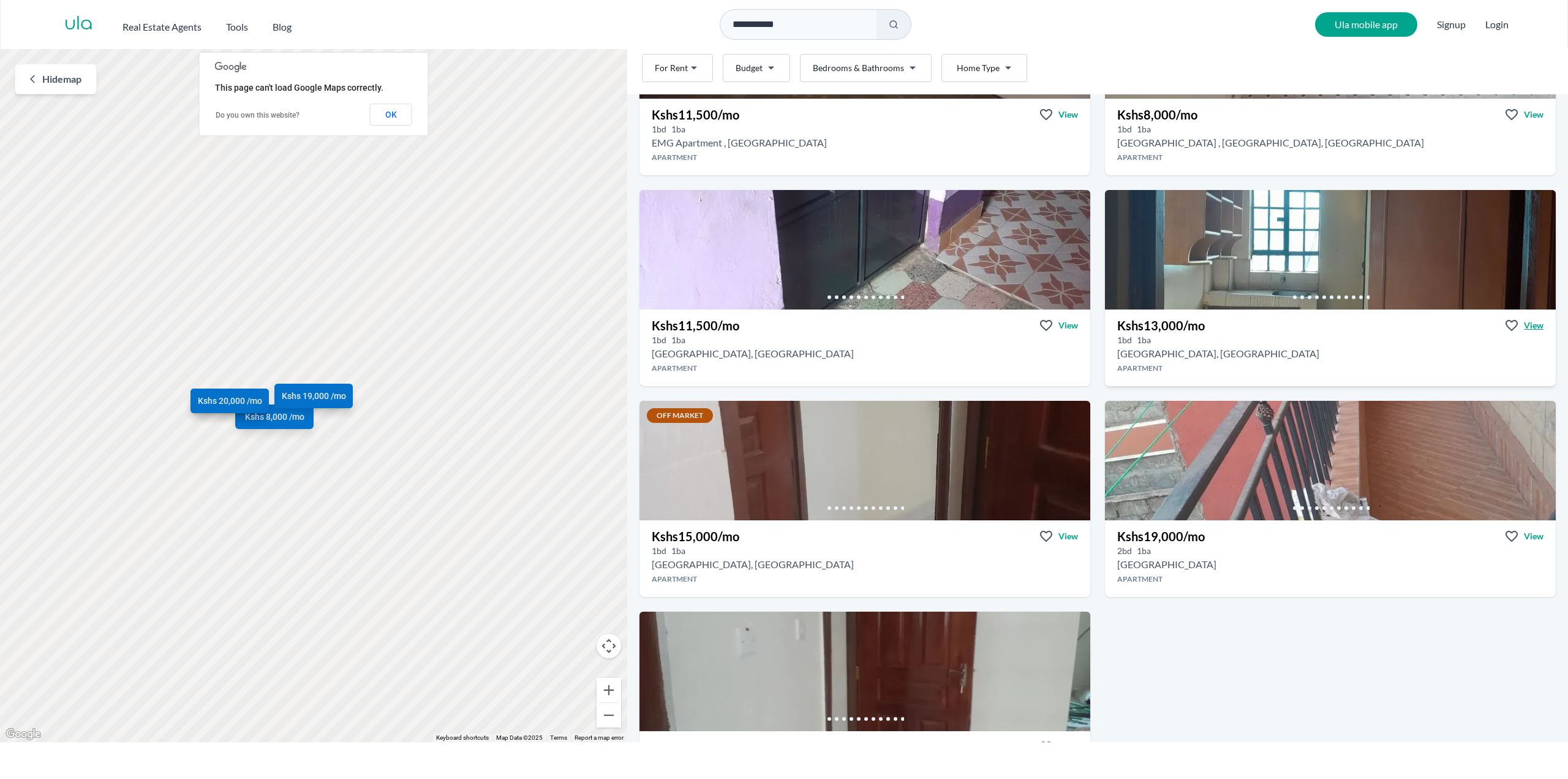
click at [1524, 324] on span "View" at bounding box center [1533, 325] width 19 height 12
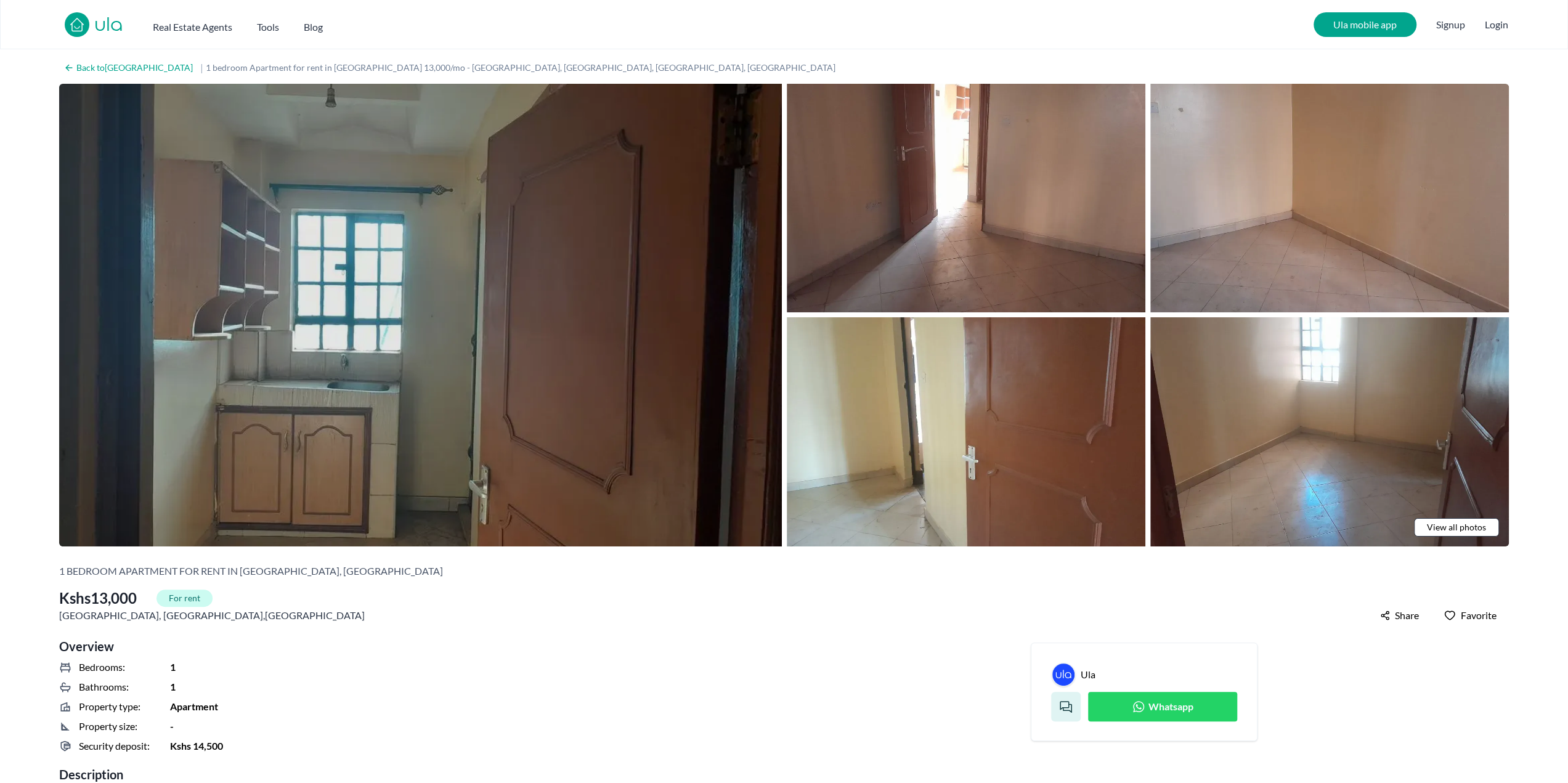
click at [445, 259] on img at bounding box center [420, 315] width 722 height 463
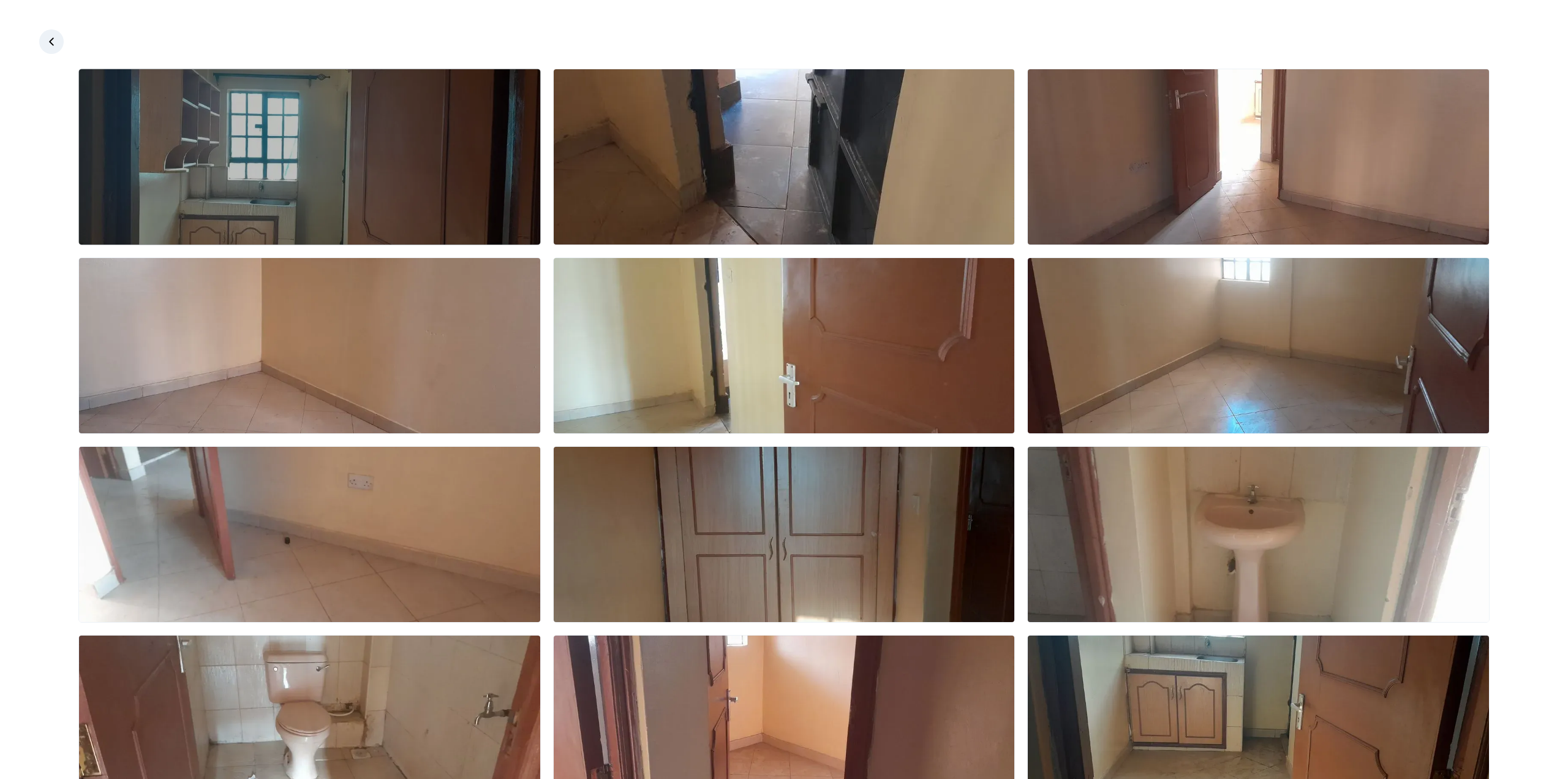
click at [260, 151] on img at bounding box center [310, 157] width 462 height 175
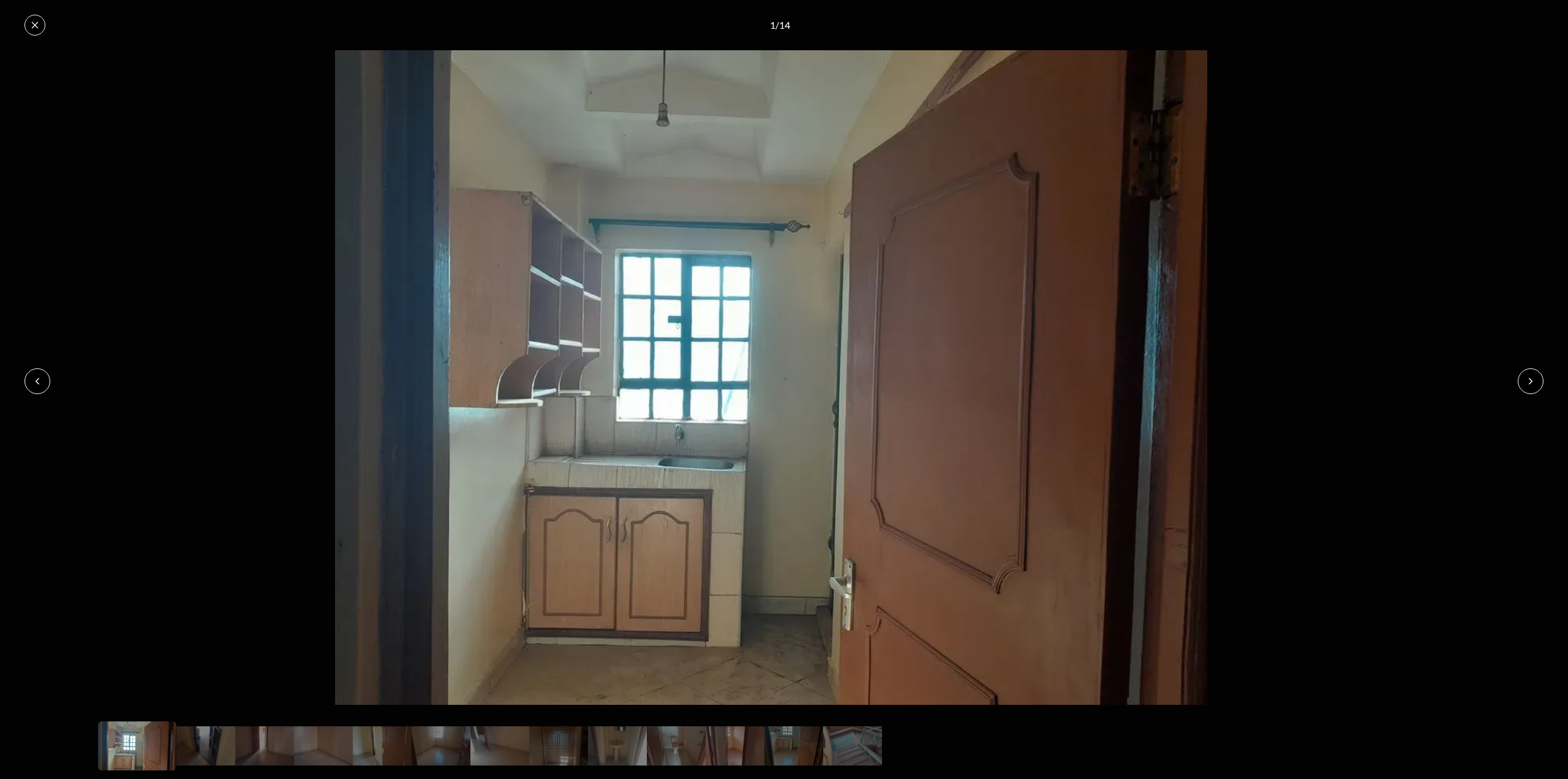
click at [1531, 387] on button at bounding box center [1531, 381] width 25 height 25
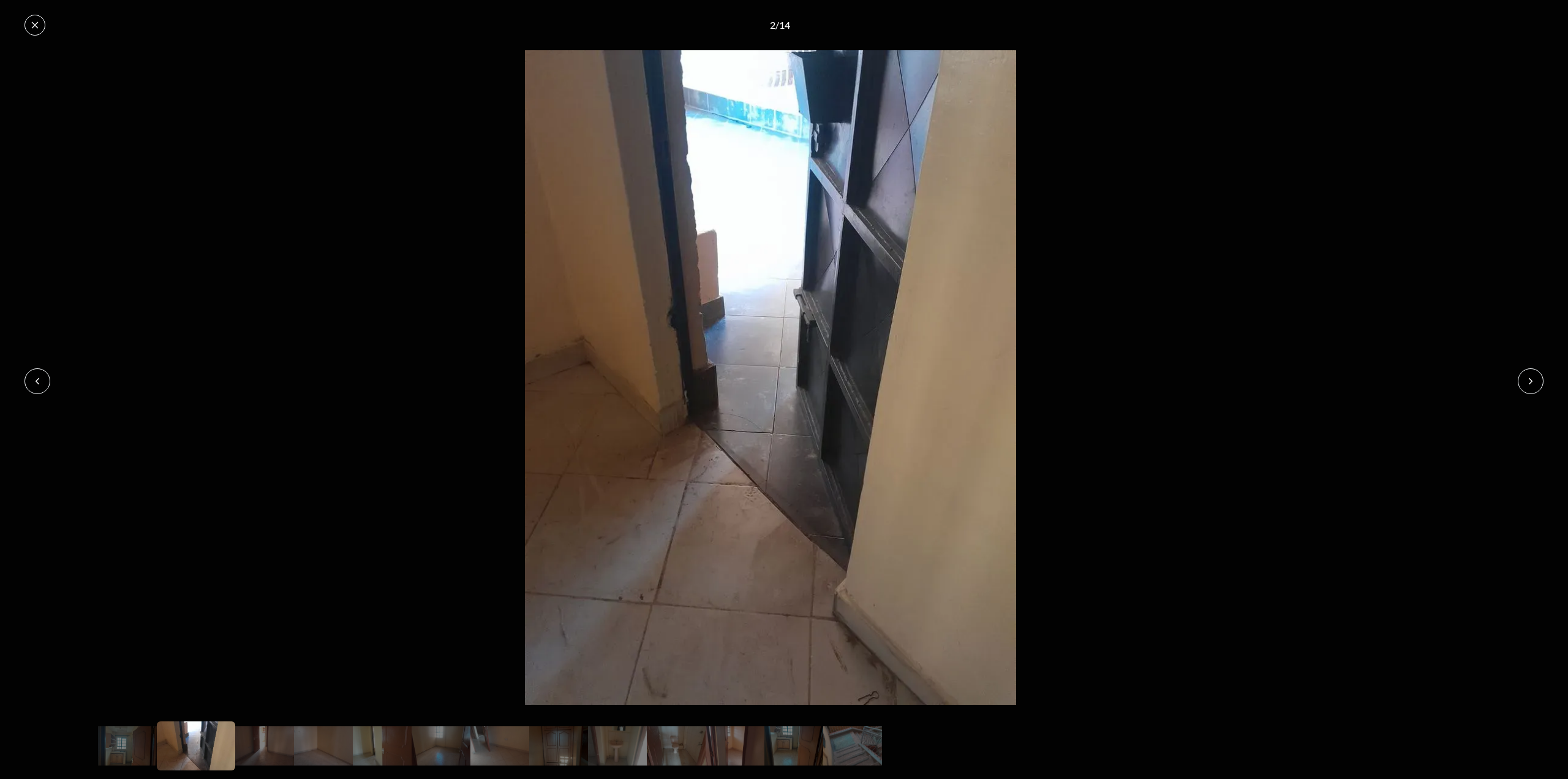
click at [1531, 387] on button at bounding box center [1531, 381] width 25 height 25
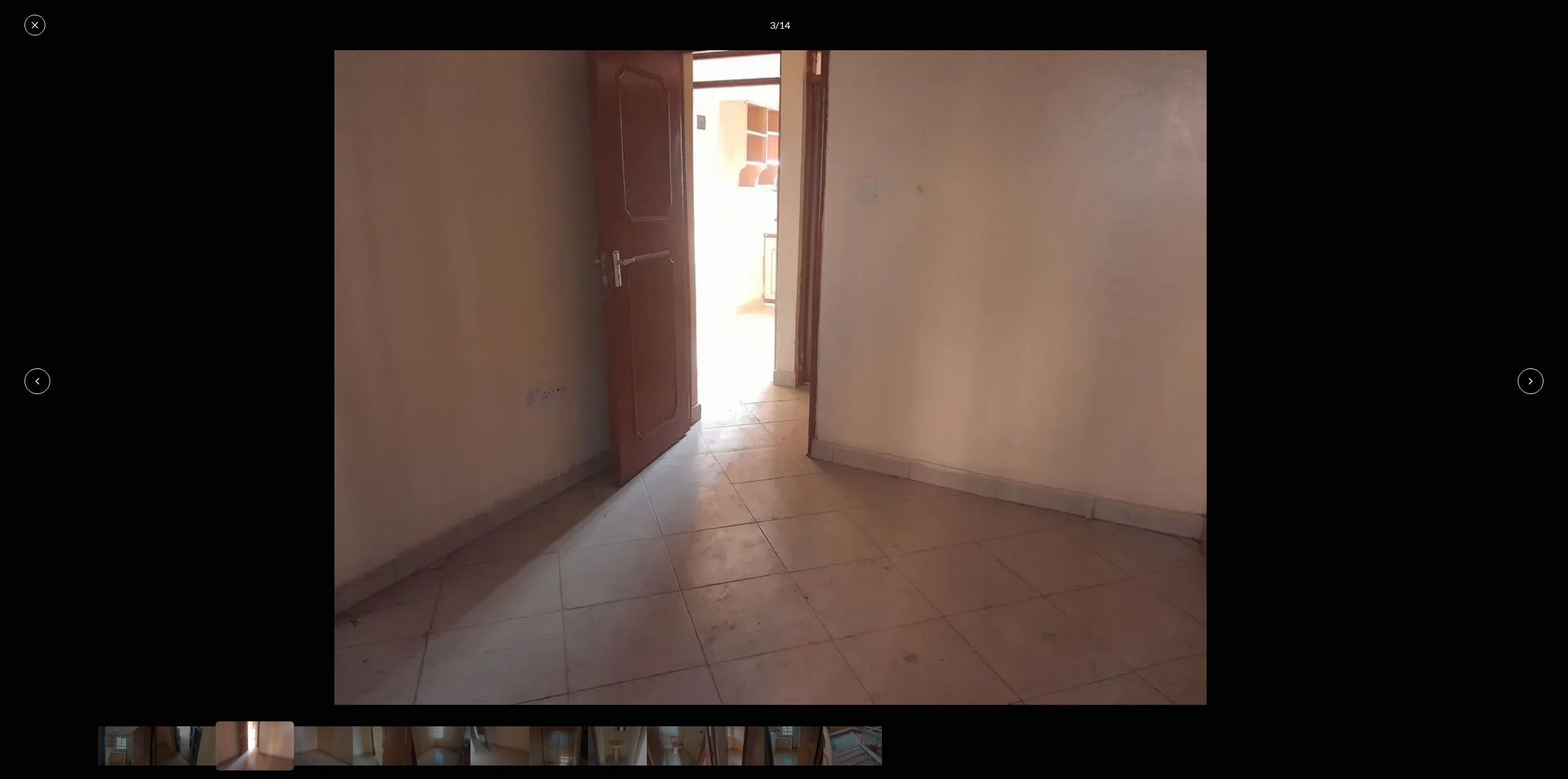
click at [1531, 387] on button at bounding box center [1531, 381] width 25 height 25
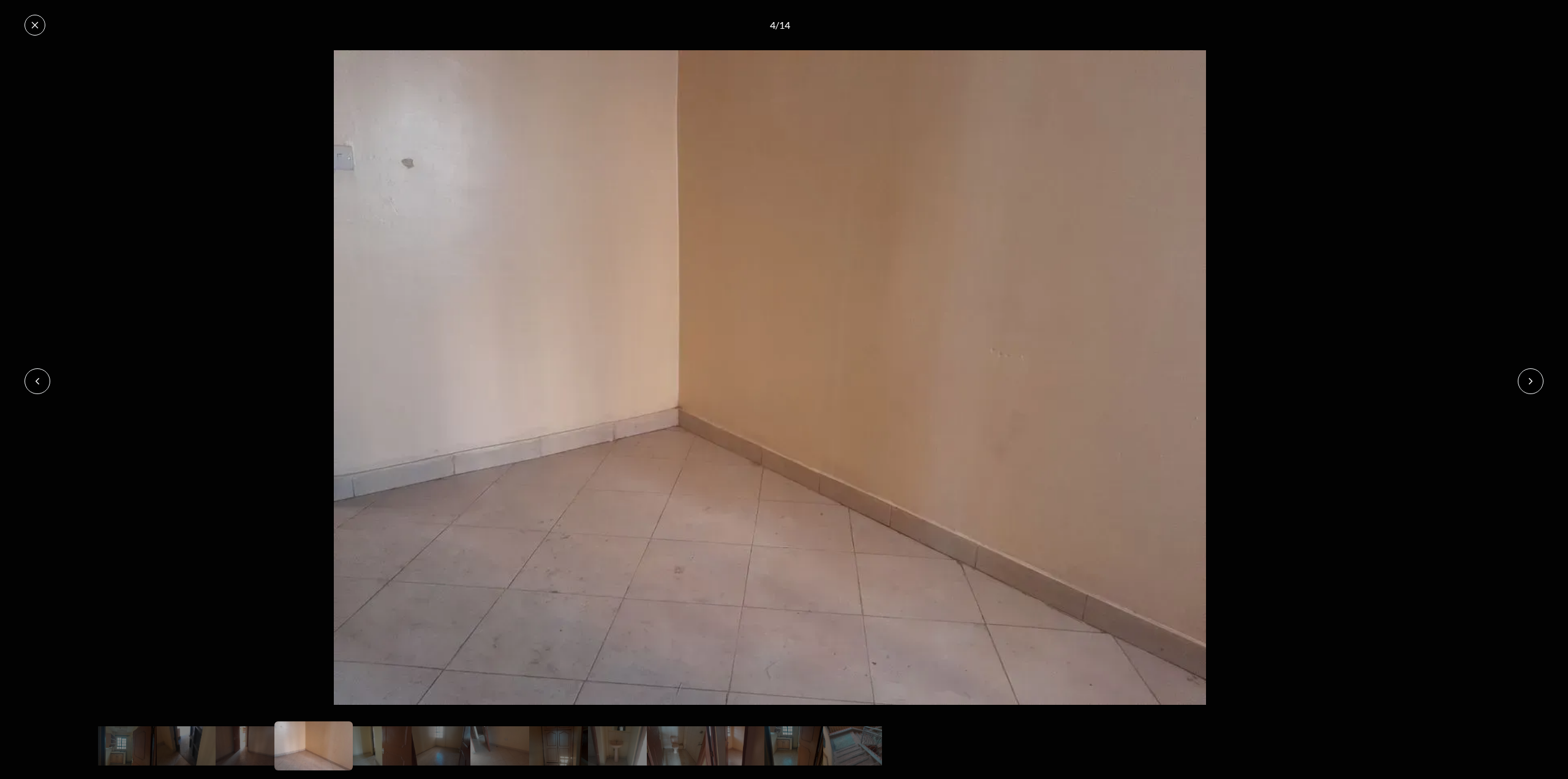
click at [1531, 387] on button at bounding box center [1531, 381] width 25 height 25
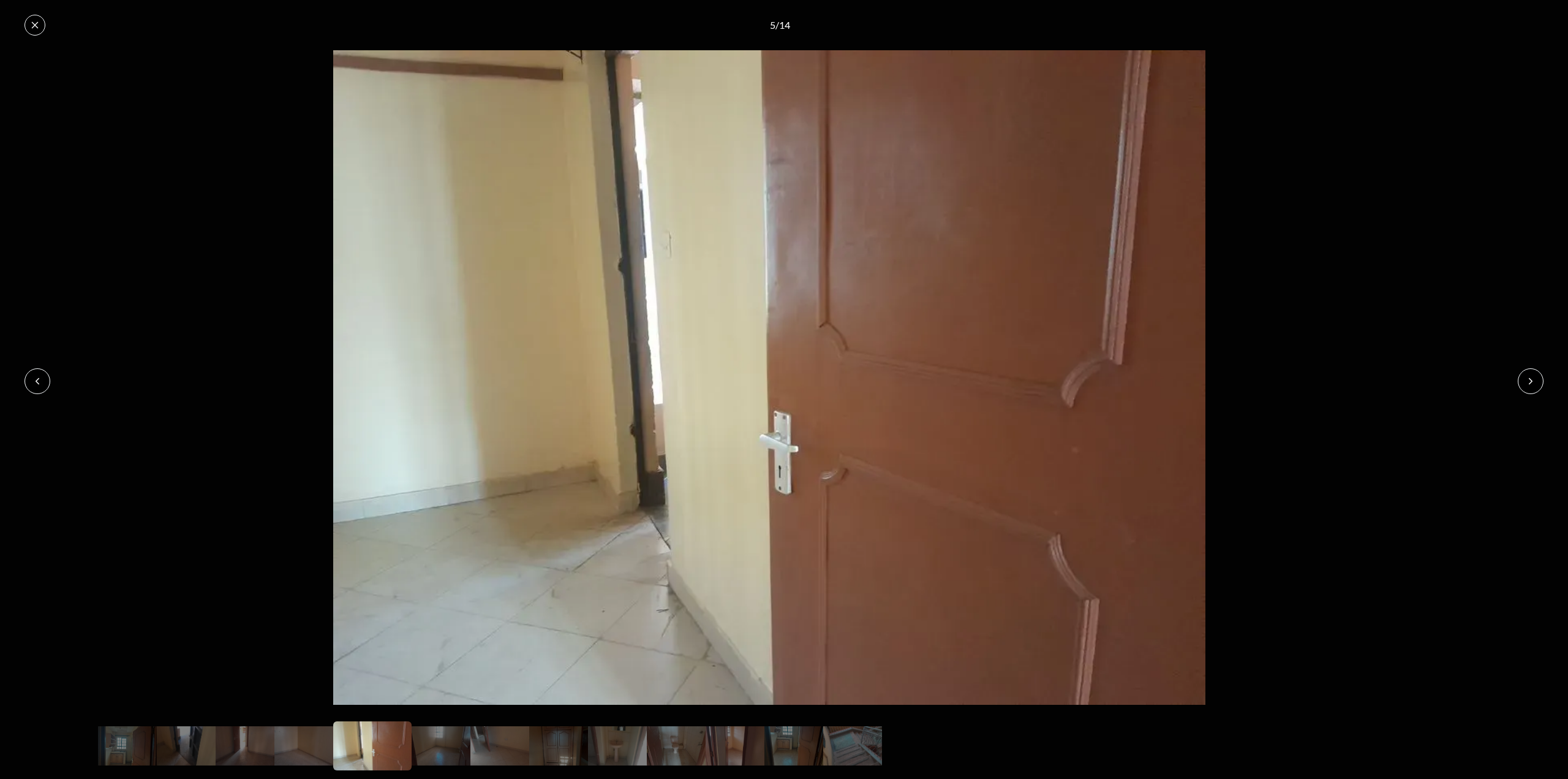
click at [1531, 387] on button at bounding box center [1531, 381] width 25 height 25
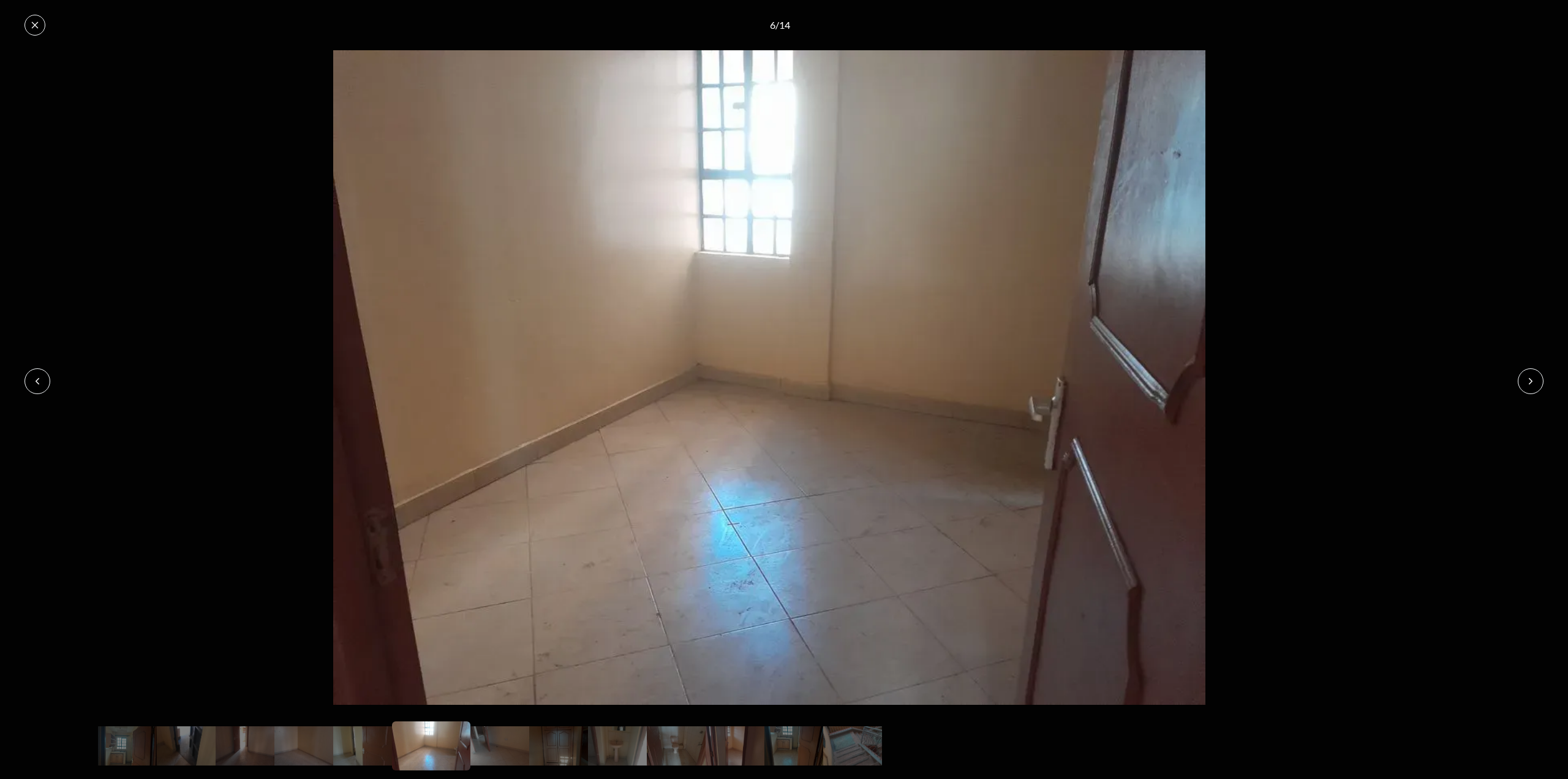
click at [1531, 387] on button at bounding box center [1531, 381] width 25 height 25
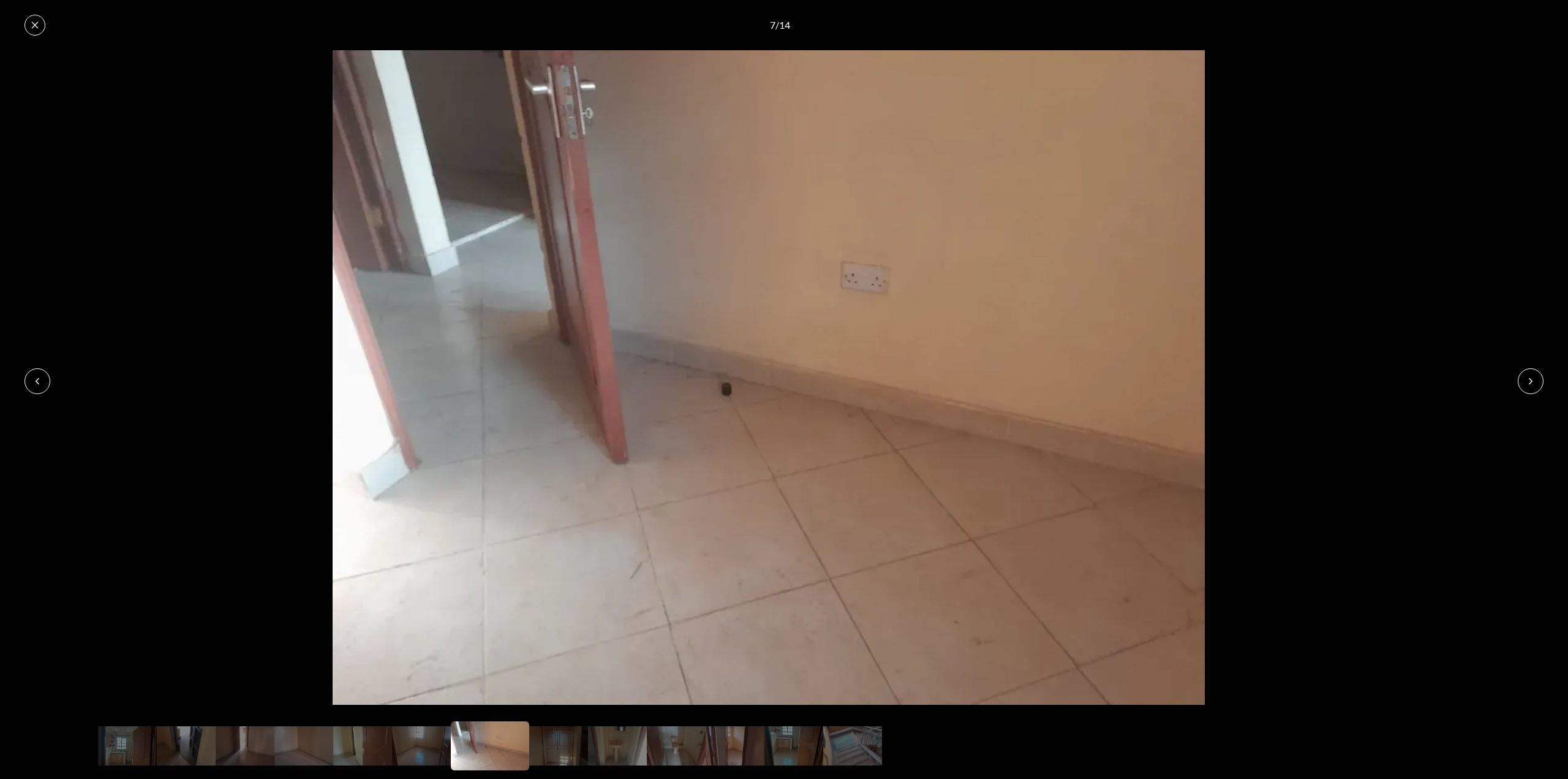
click at [1531, 387] on button at bounding box center [1531, 381] width 25 height 25
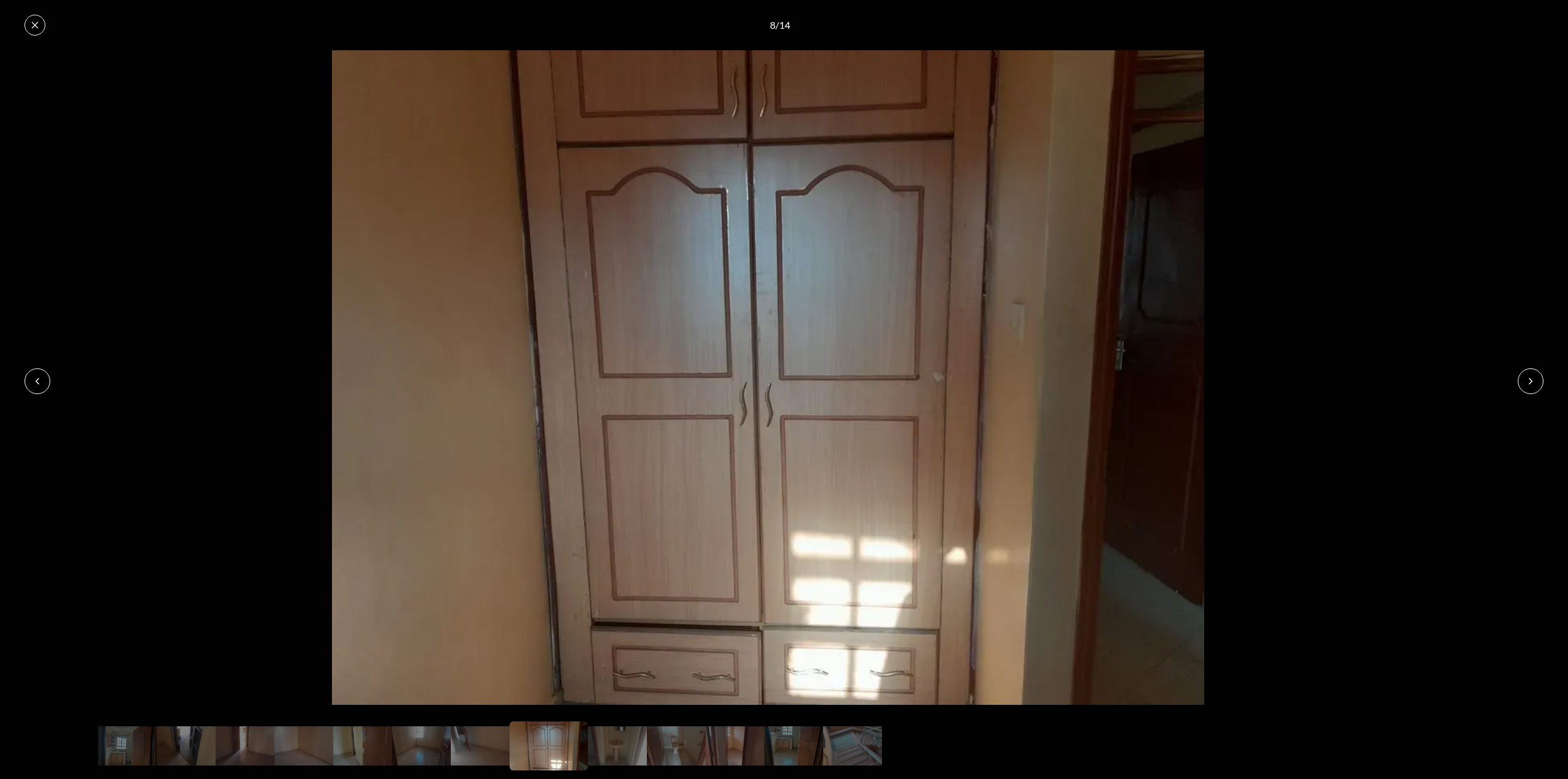
click at [1531, 387] on button at bounding box center [1531, 381] width 25 height 25
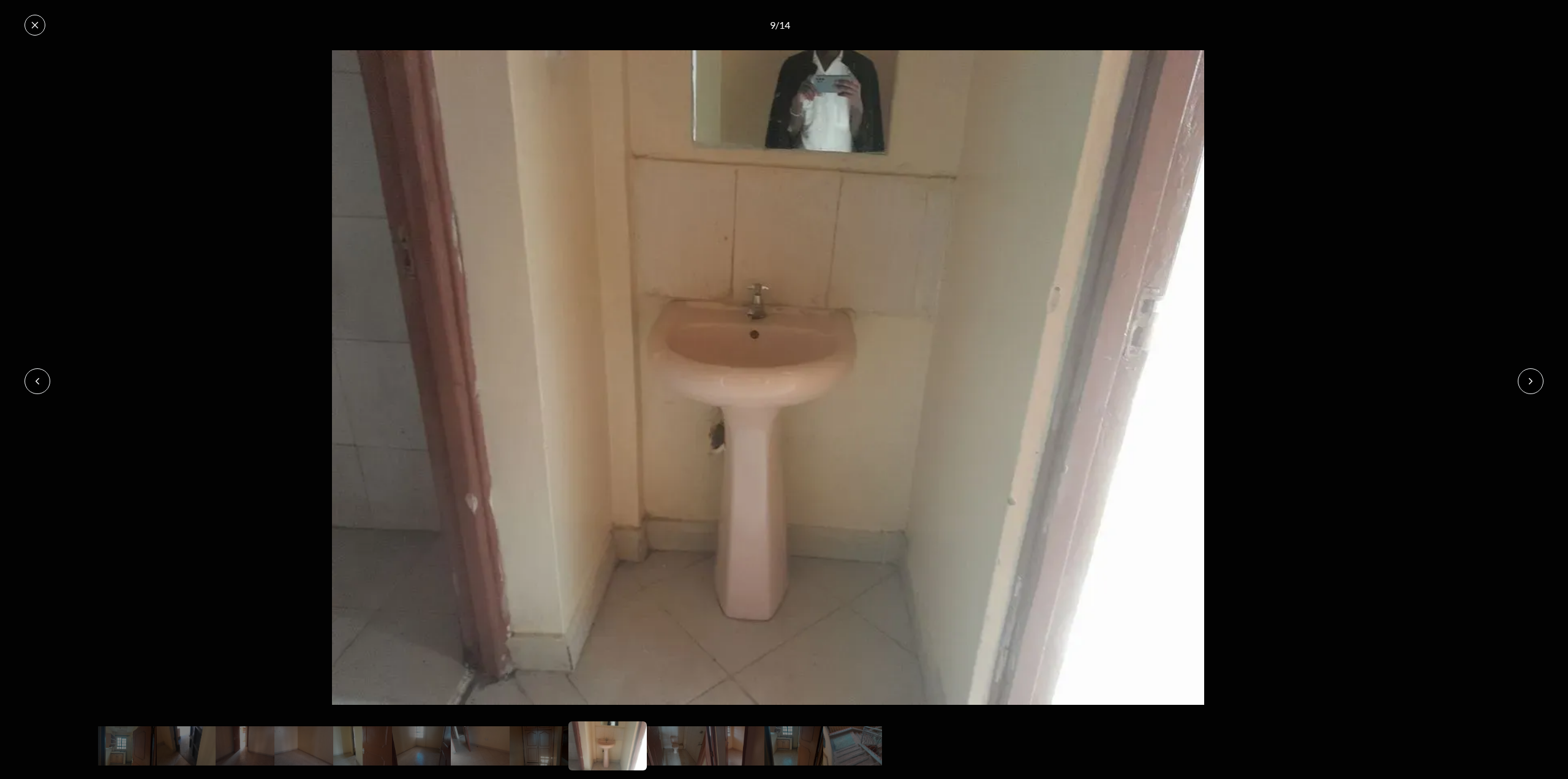
click at [1531, 387] on button at bounding box center [1531, 381] width 25 height 25
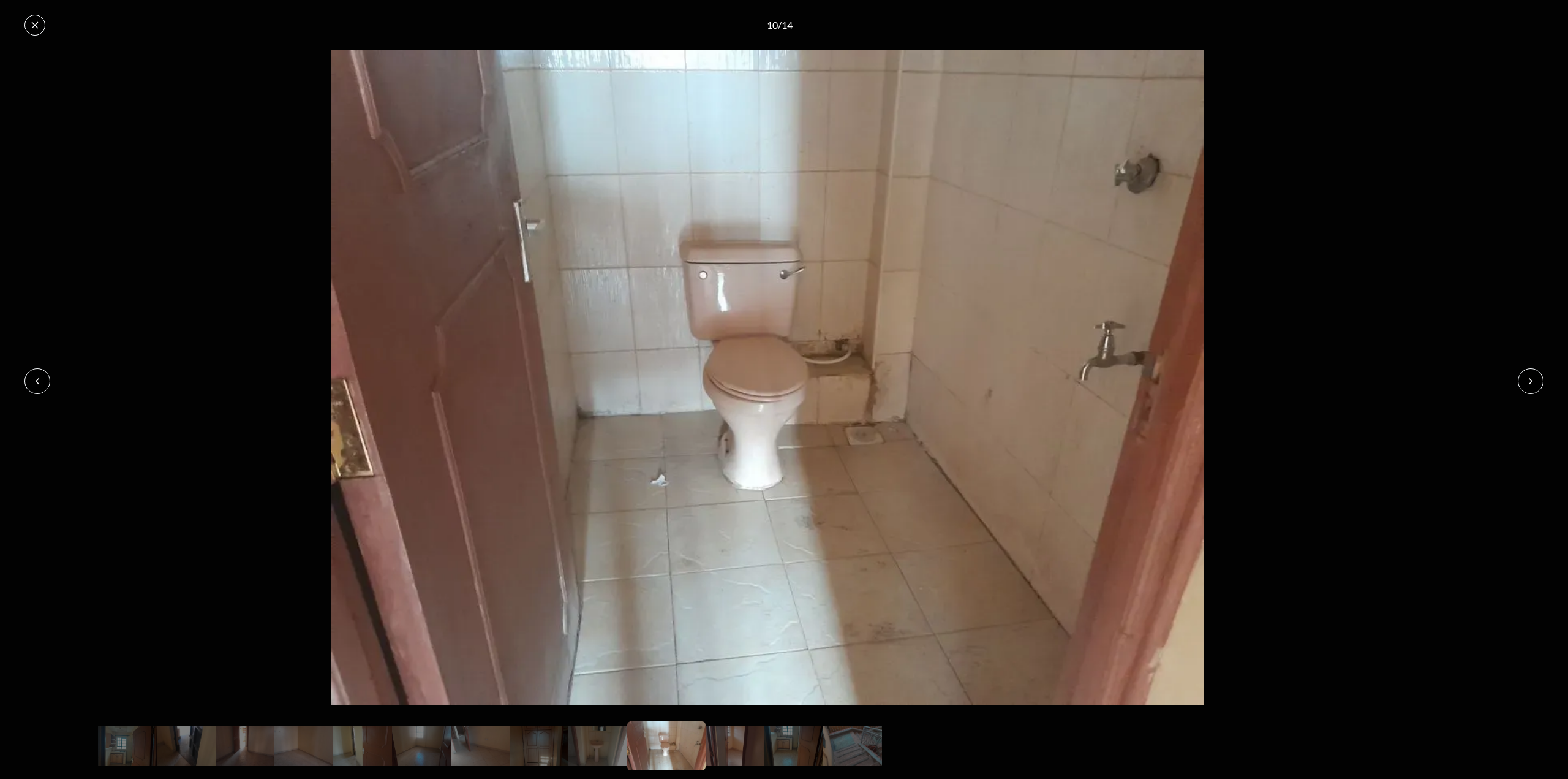
click at [1531, 387] on button at bounding box center [1531, 381] width 25 height 25
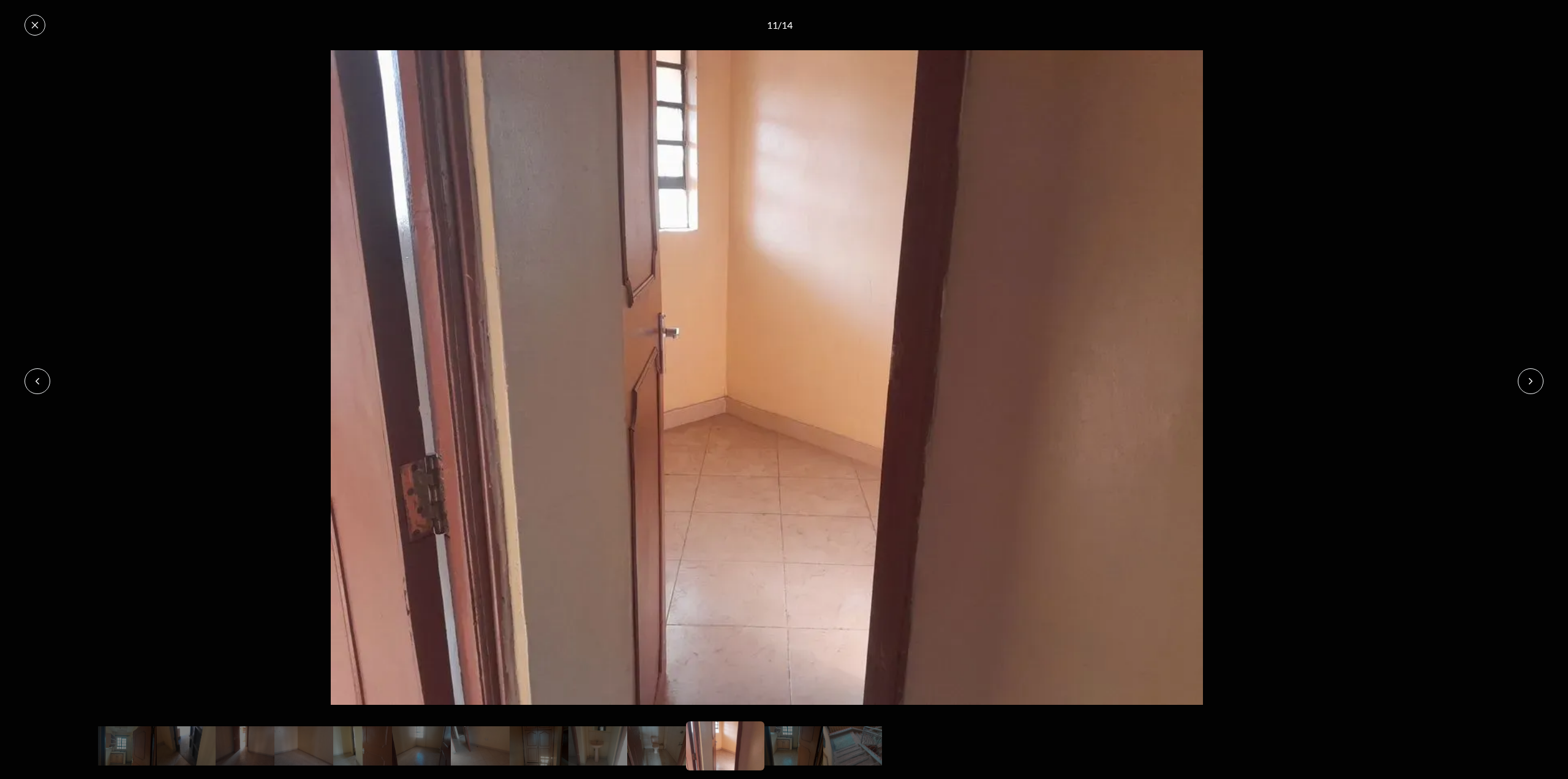
click at [1531, 387] on button at bounding box center [1531, 381] width 25 height 25
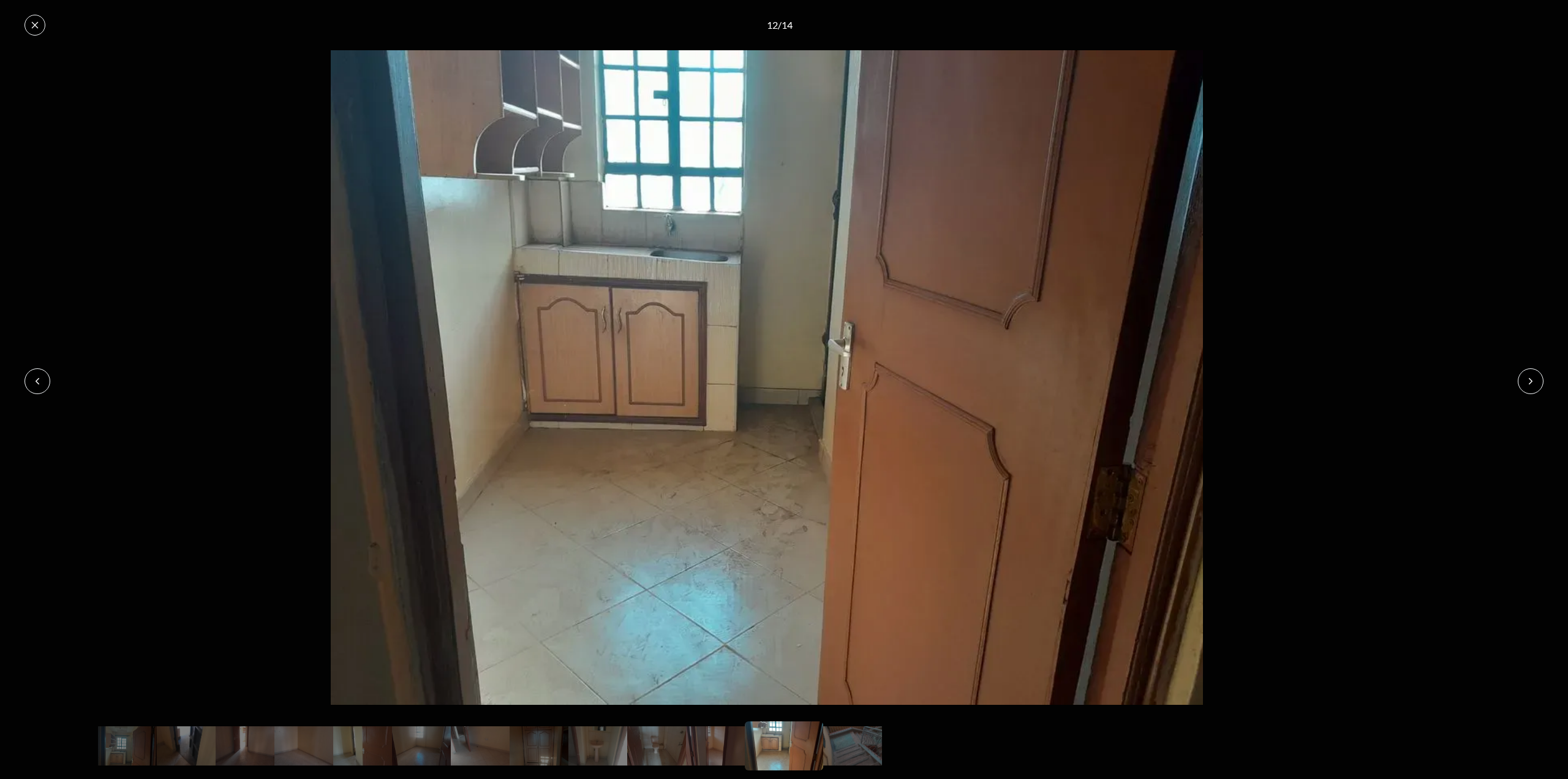
click at [1531, 387] on button at bounding box center [1531, 381] width 25 height 25
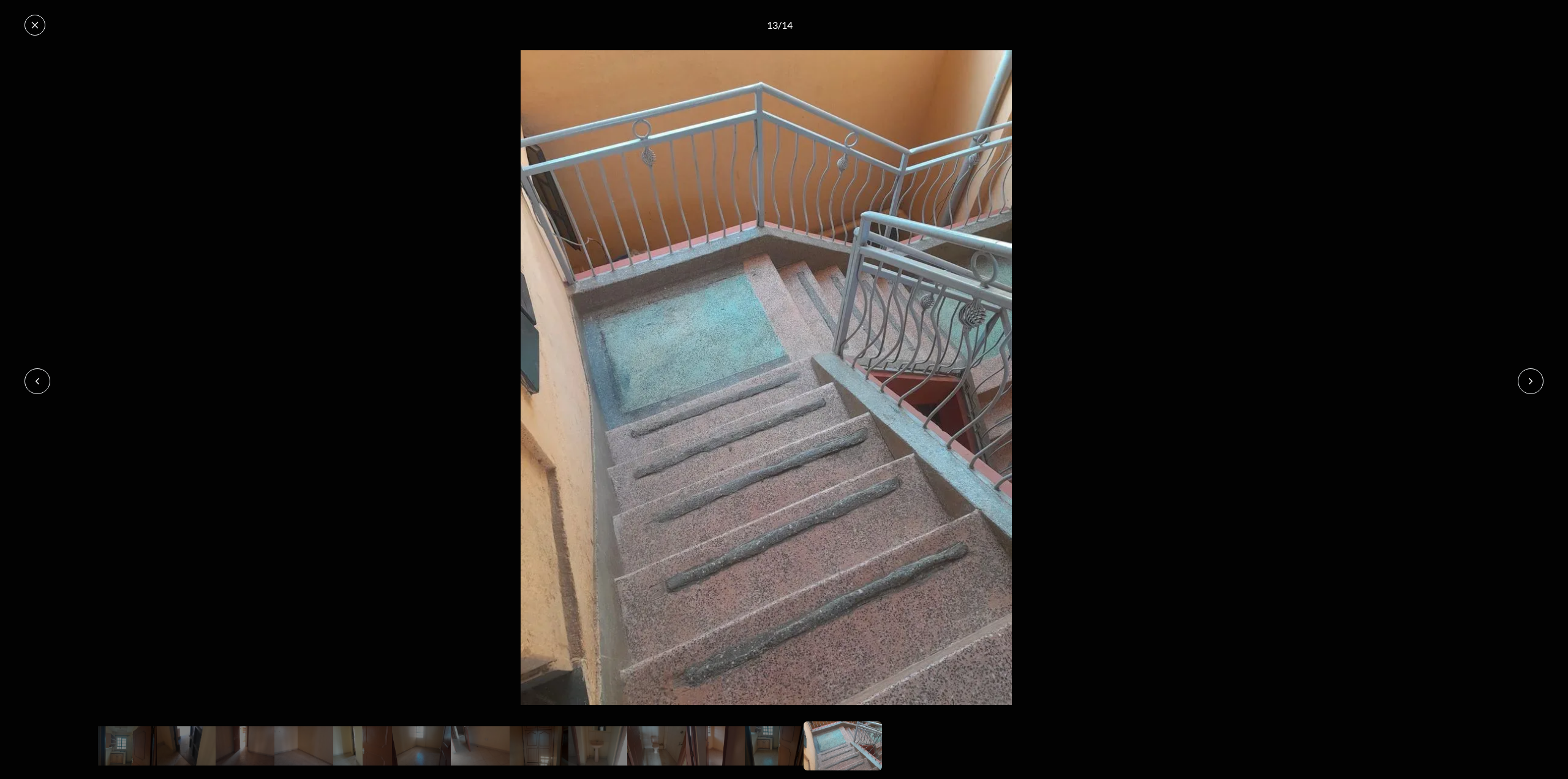
click at [1531, 387] on button at bounding box center [1531, 381] width 25 height 25
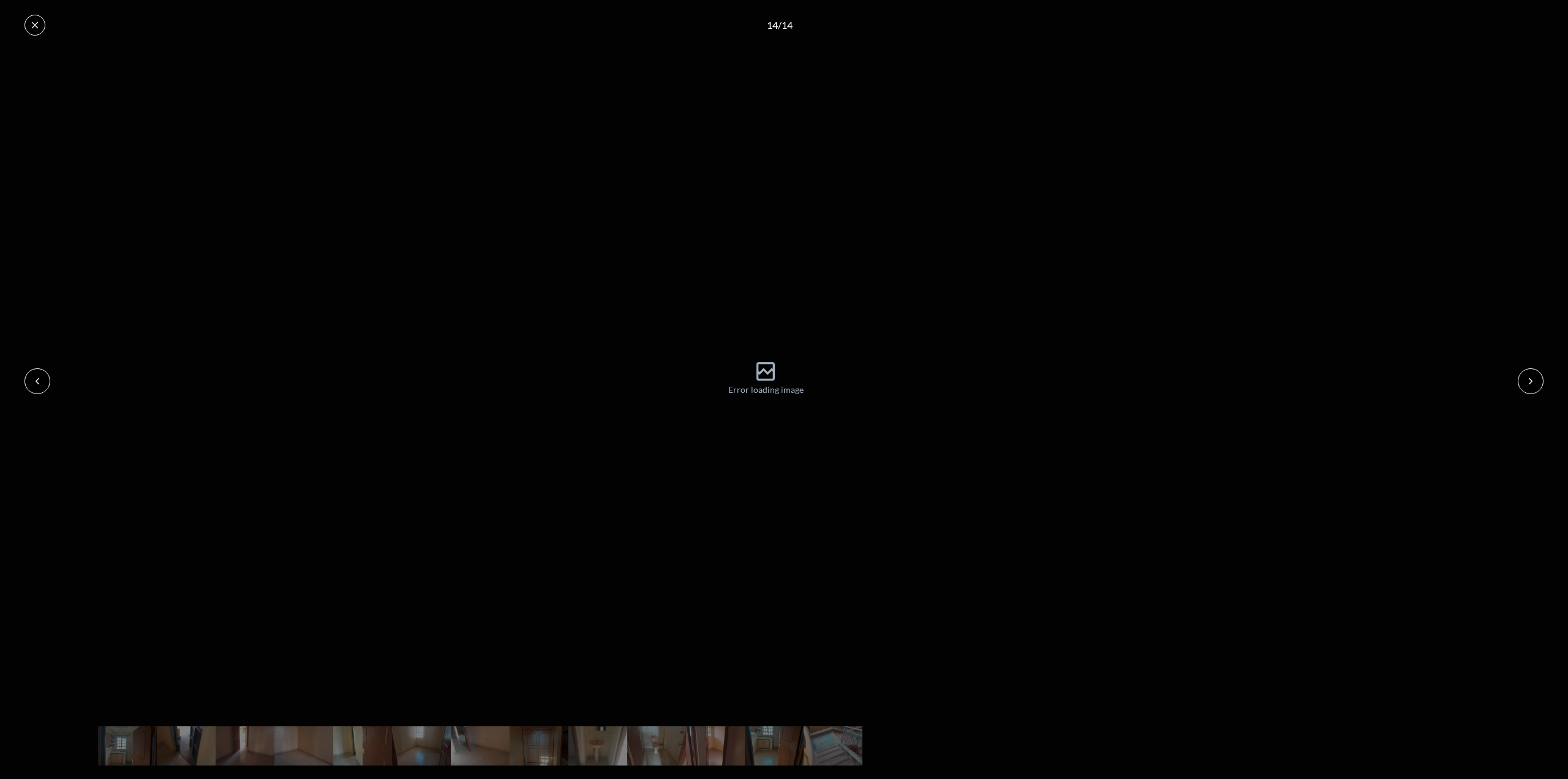
click at [35, 379] on icon at bounding box center [37, 381] width 10 height 10
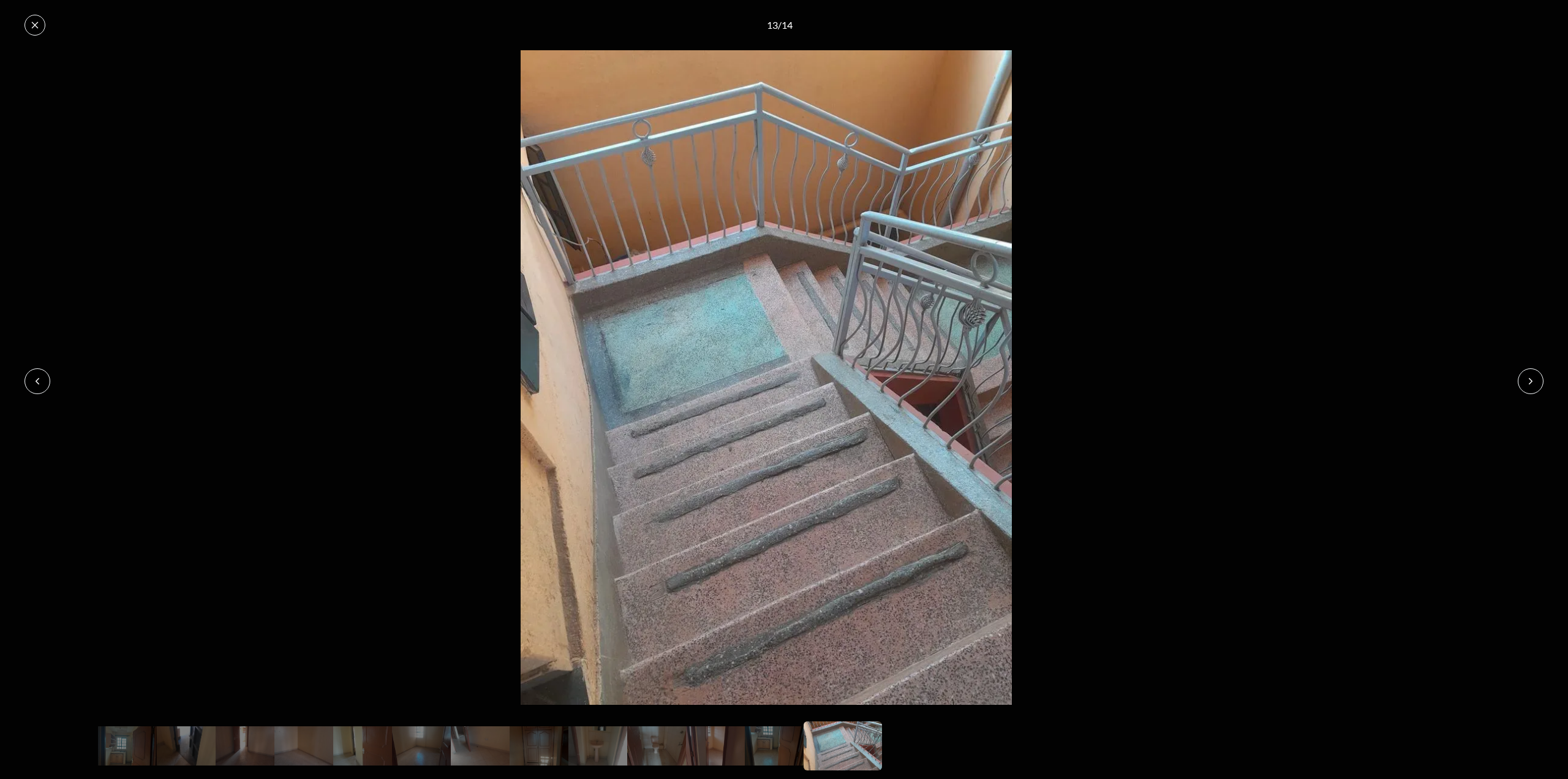
click at [35, 376] on icon at bounding box center [37, 381] width 10 height 10
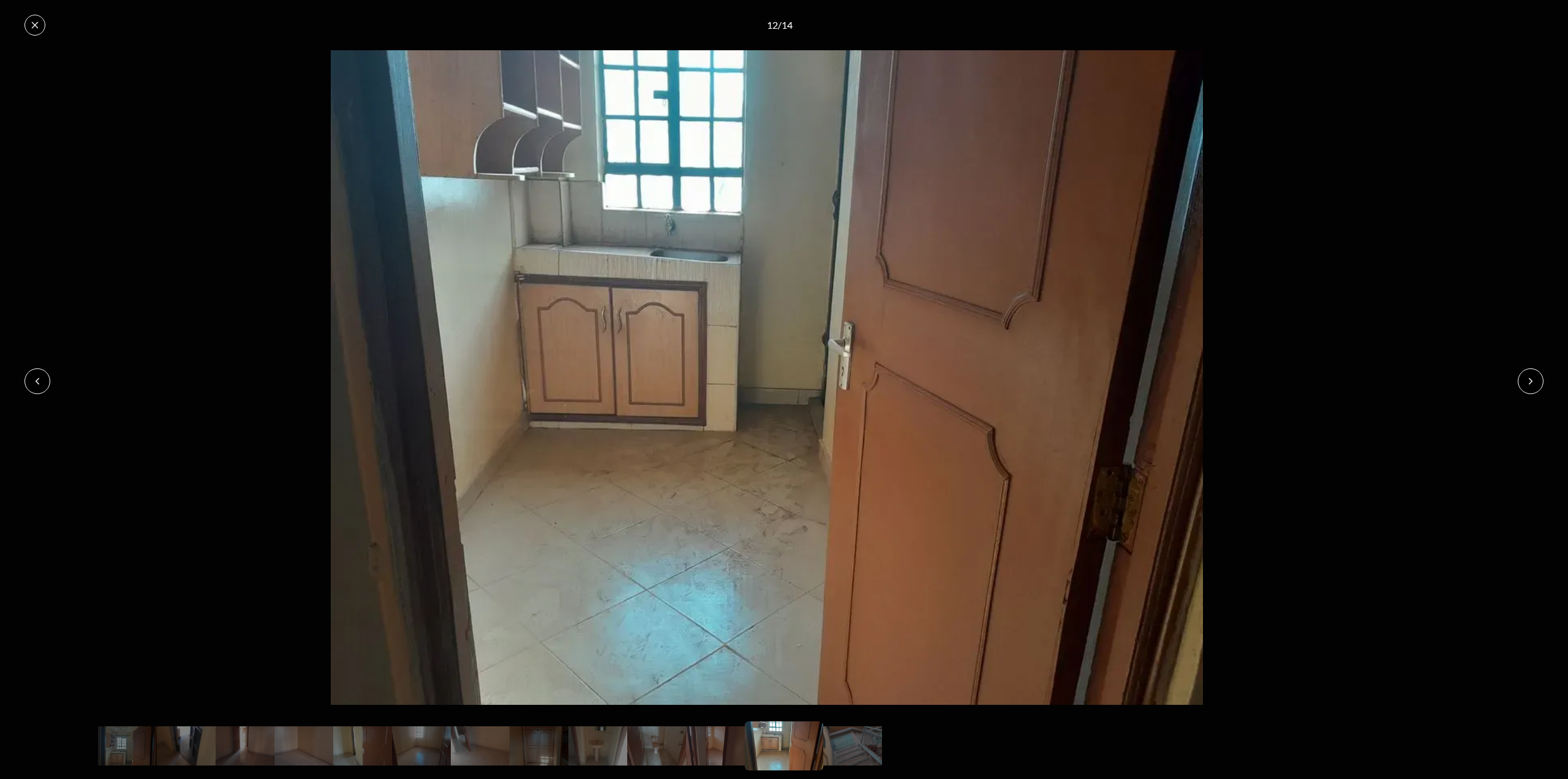
click at [35, 376] on icon at bounding box center [37, 381] width 10 height 10
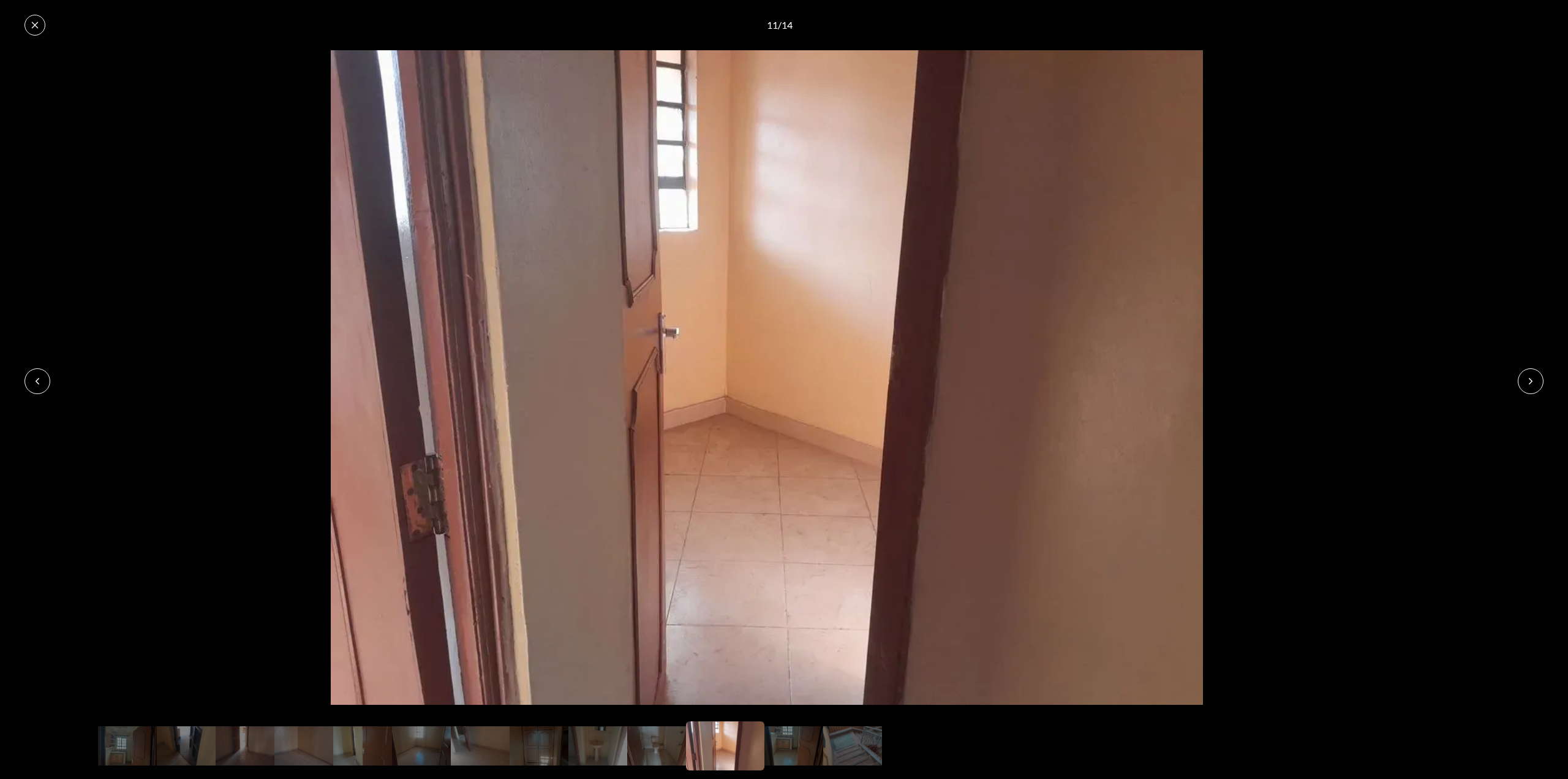
click at [35, 376] on icon at bounding box center [37, 381] width 10 height 10
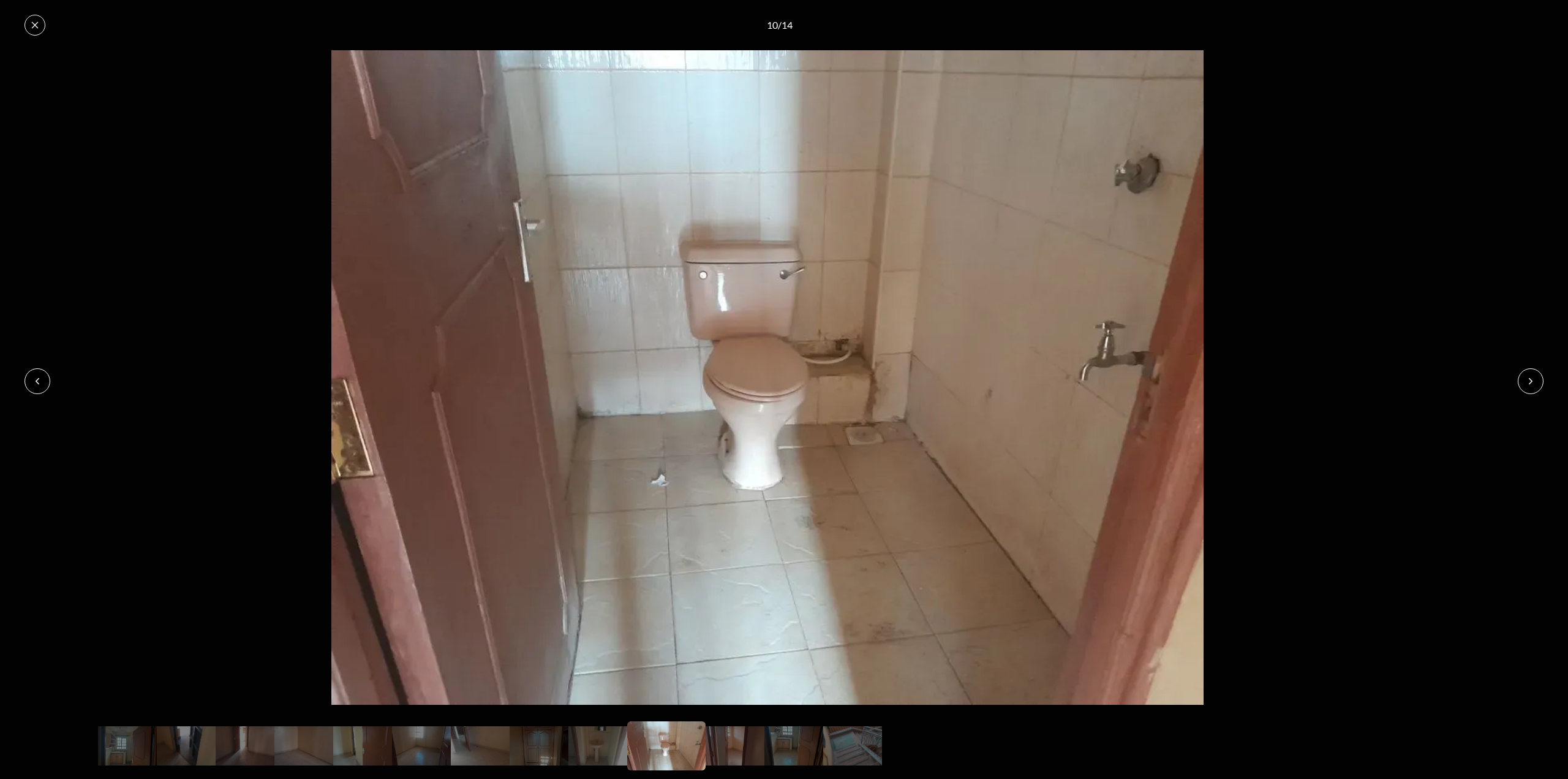
click at [35, 376] on icon at bounding box center [37, 381] width 10 height 10
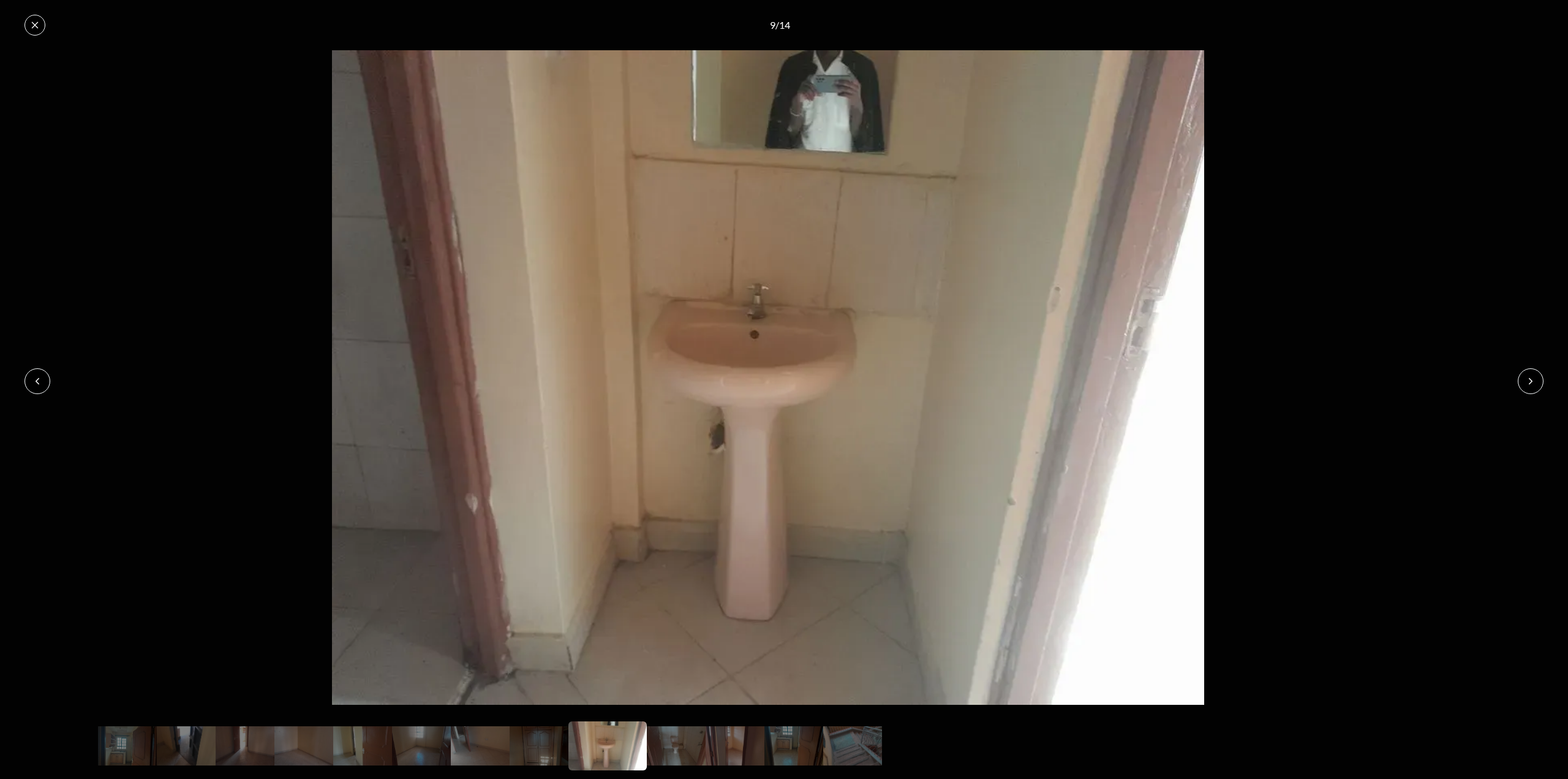
click at [35, 376] on icon at bounding box center [37, 381] width 10 height 10
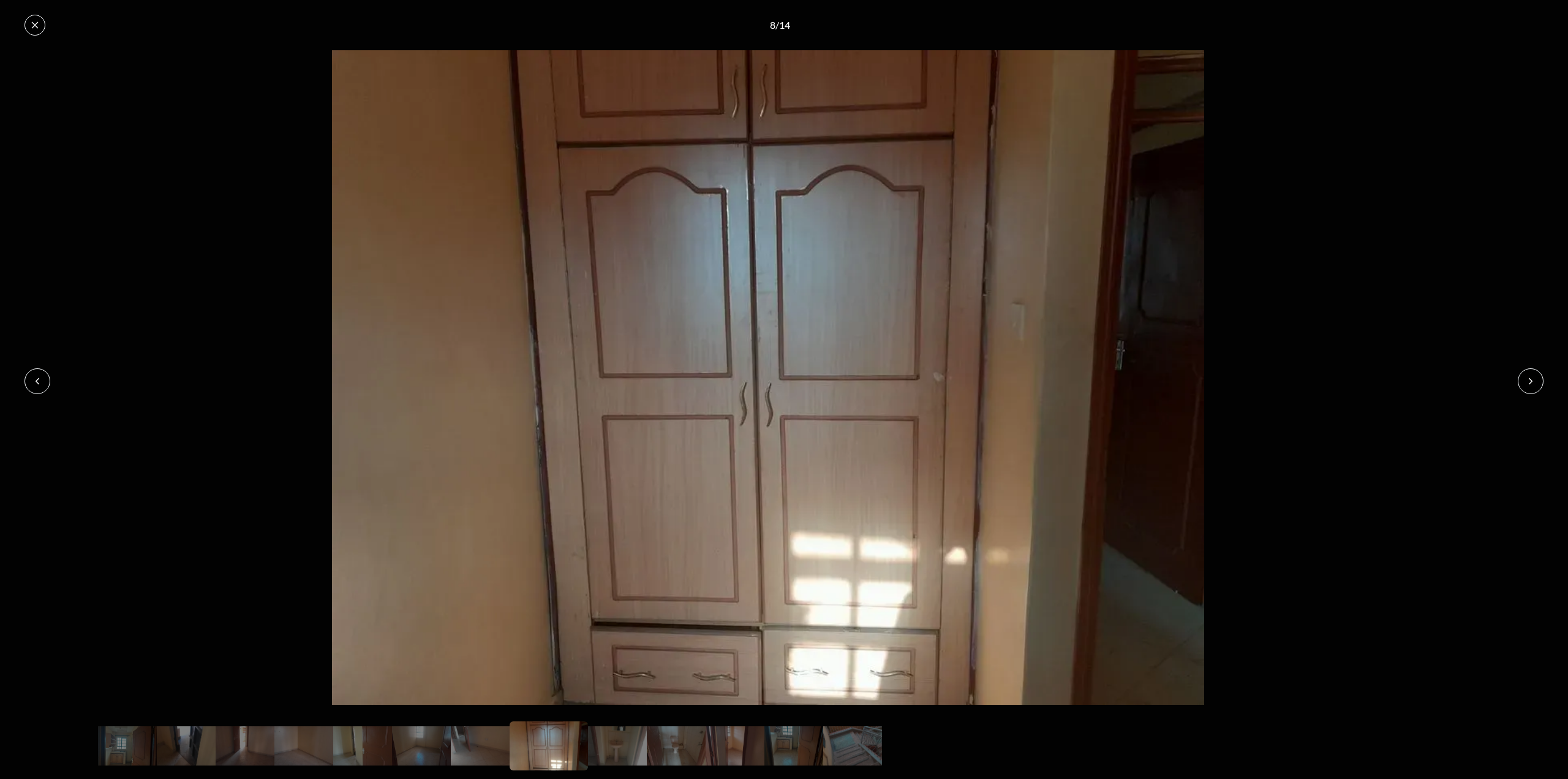
click at [35, 376] on icon at bounding box center [37, 381] width 10 height 10
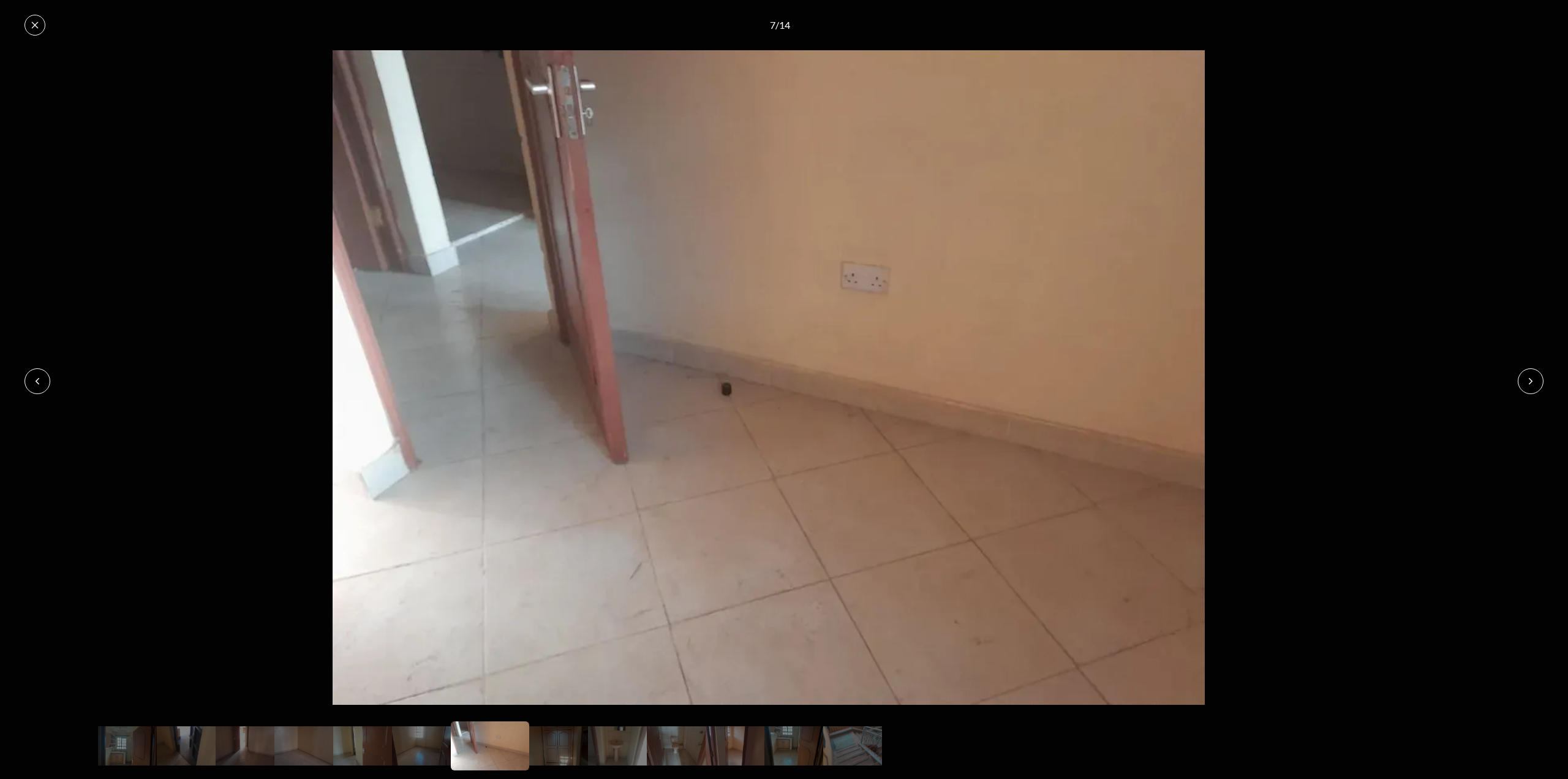
click at [35, 376] on icon at bounding box center [37, 381] width 10 height 10
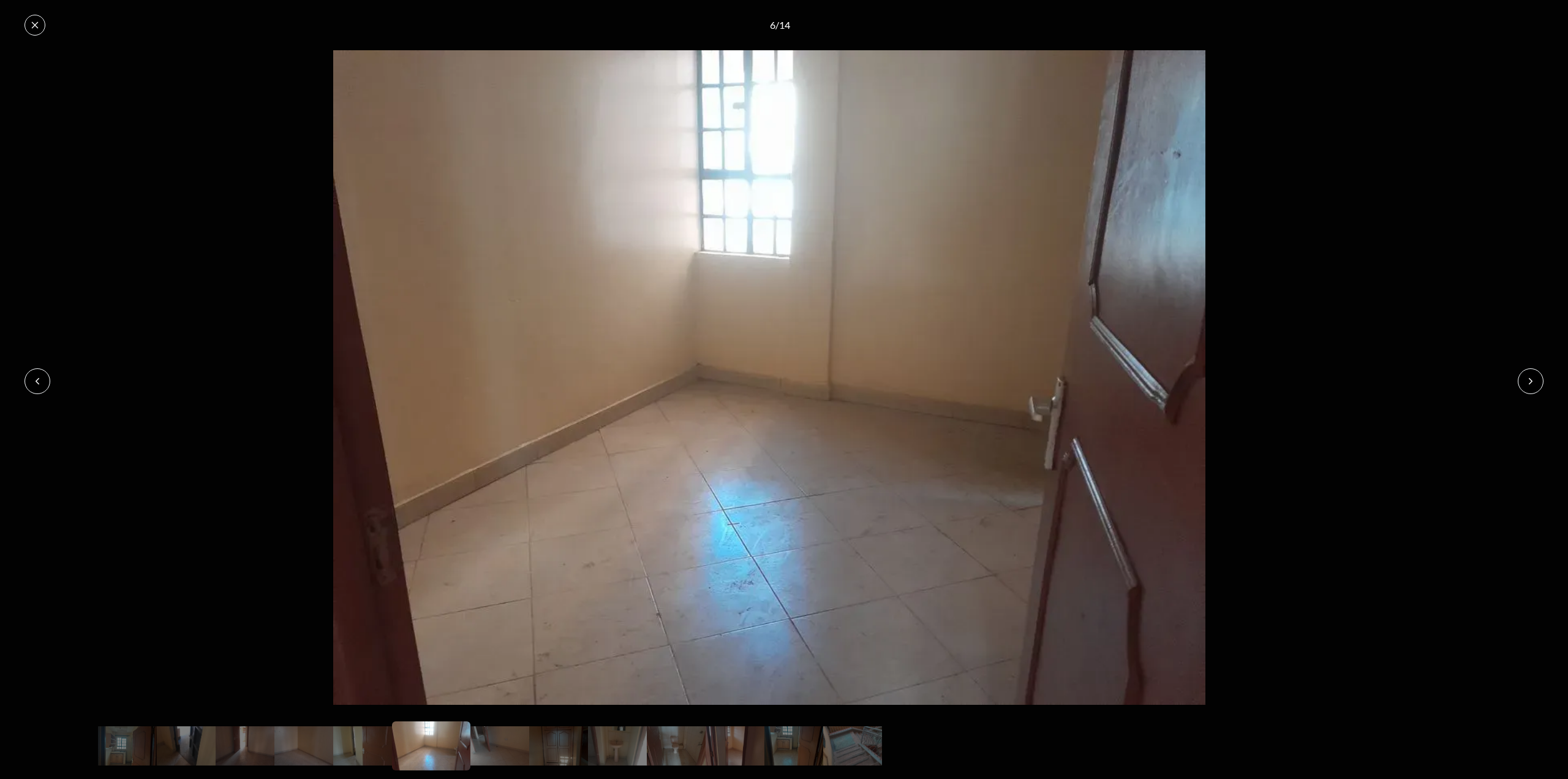
click at [35, 376] on icon at bounding box center [37, 381] width 10 height 10
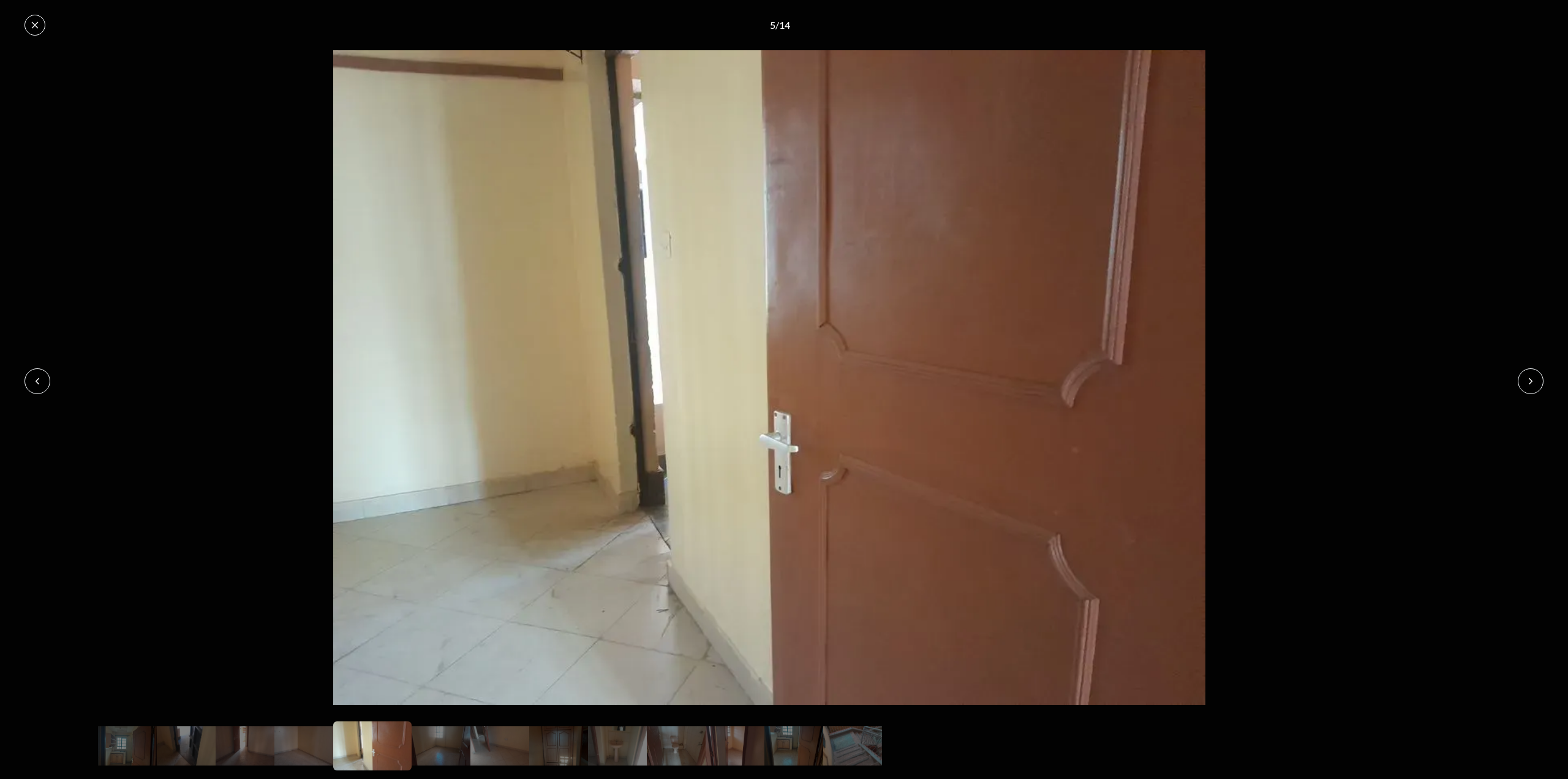
click at [35, 376] on icon at bounding box center [37, 381] width 10 height 10
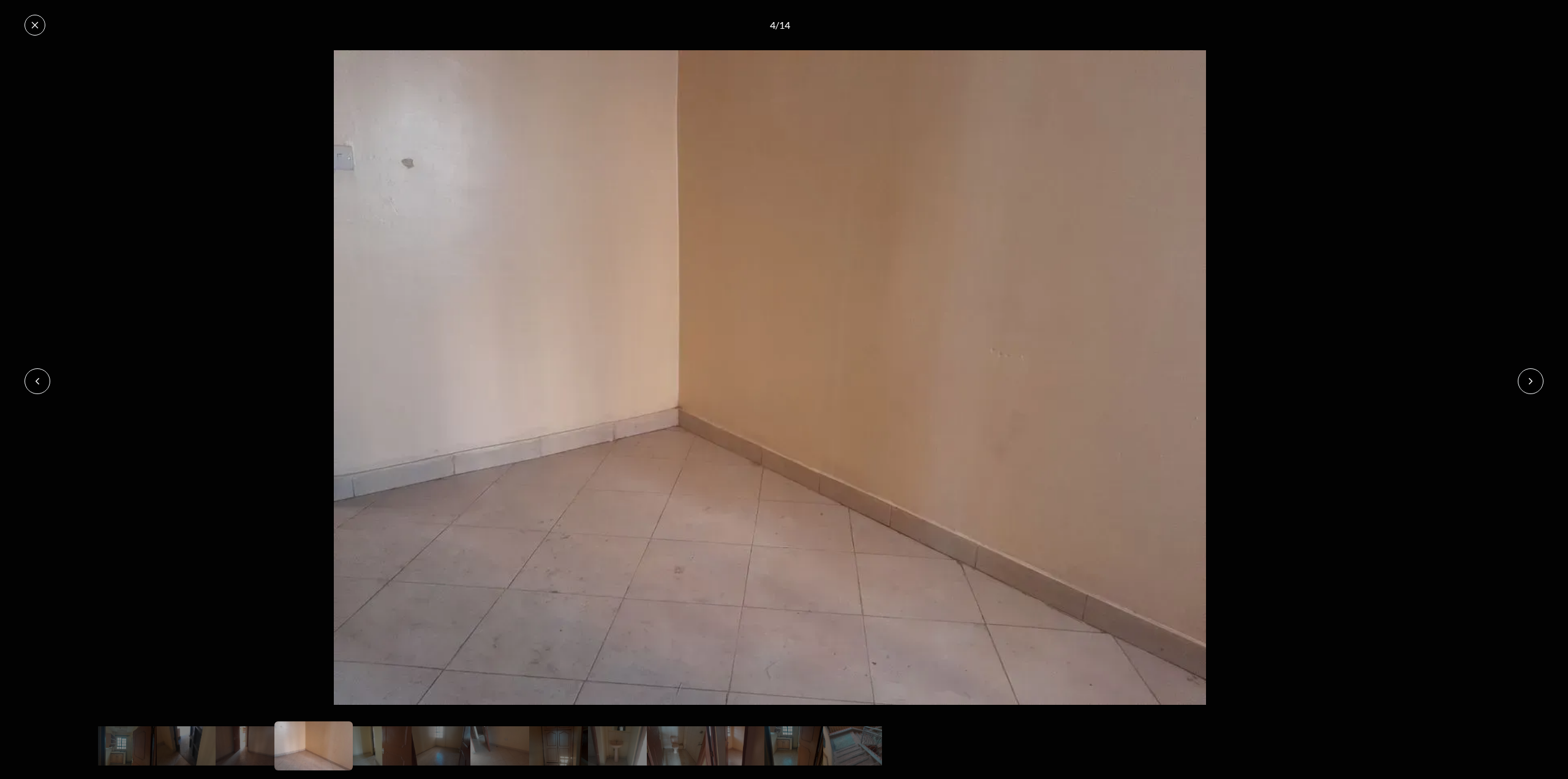
click at [35, 376] on icon at bounding box center [37, 381] width 10 height 10
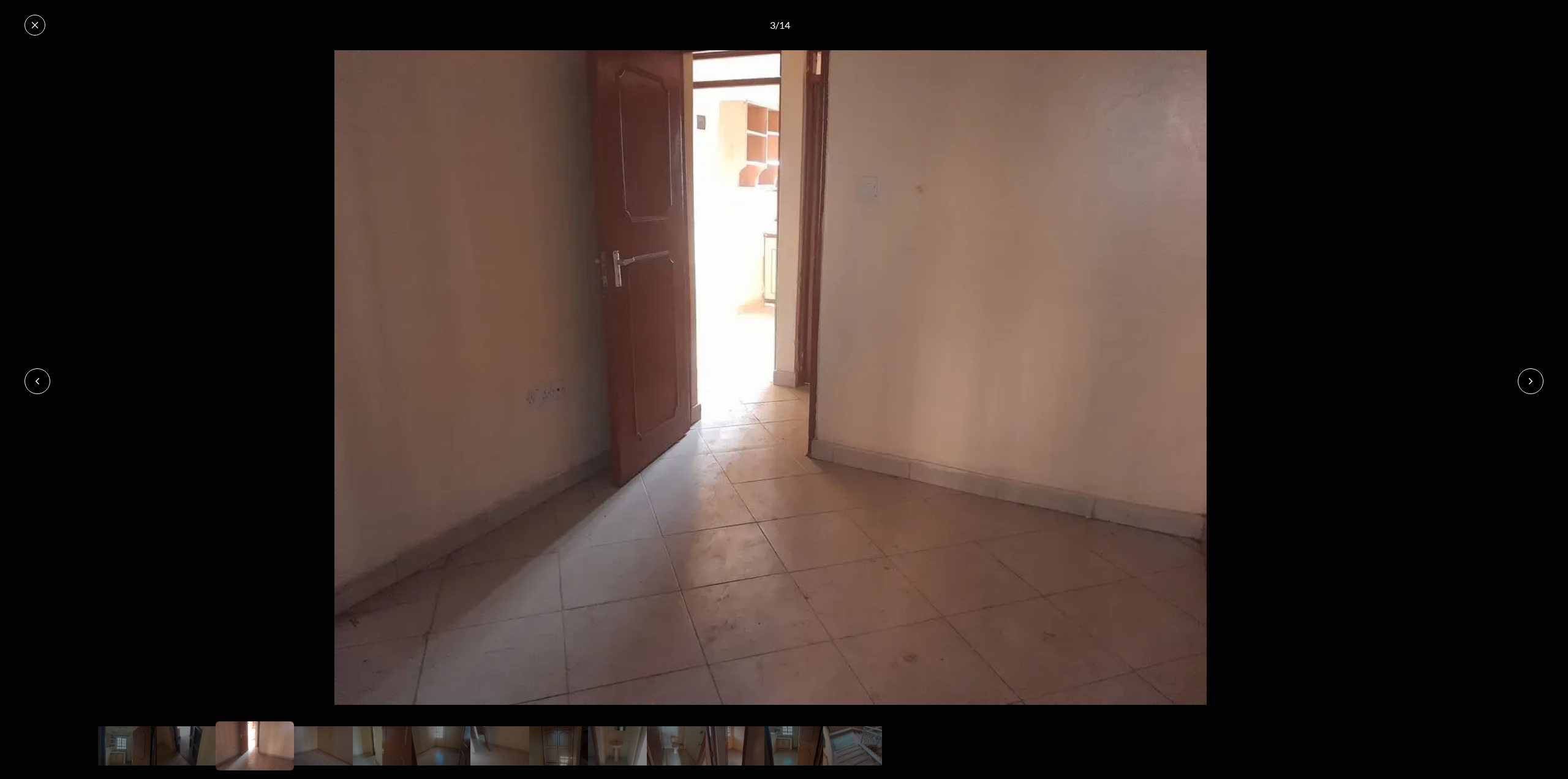
click at [35, 376] on icon at bounding box center [37, 381] width 10 height 10
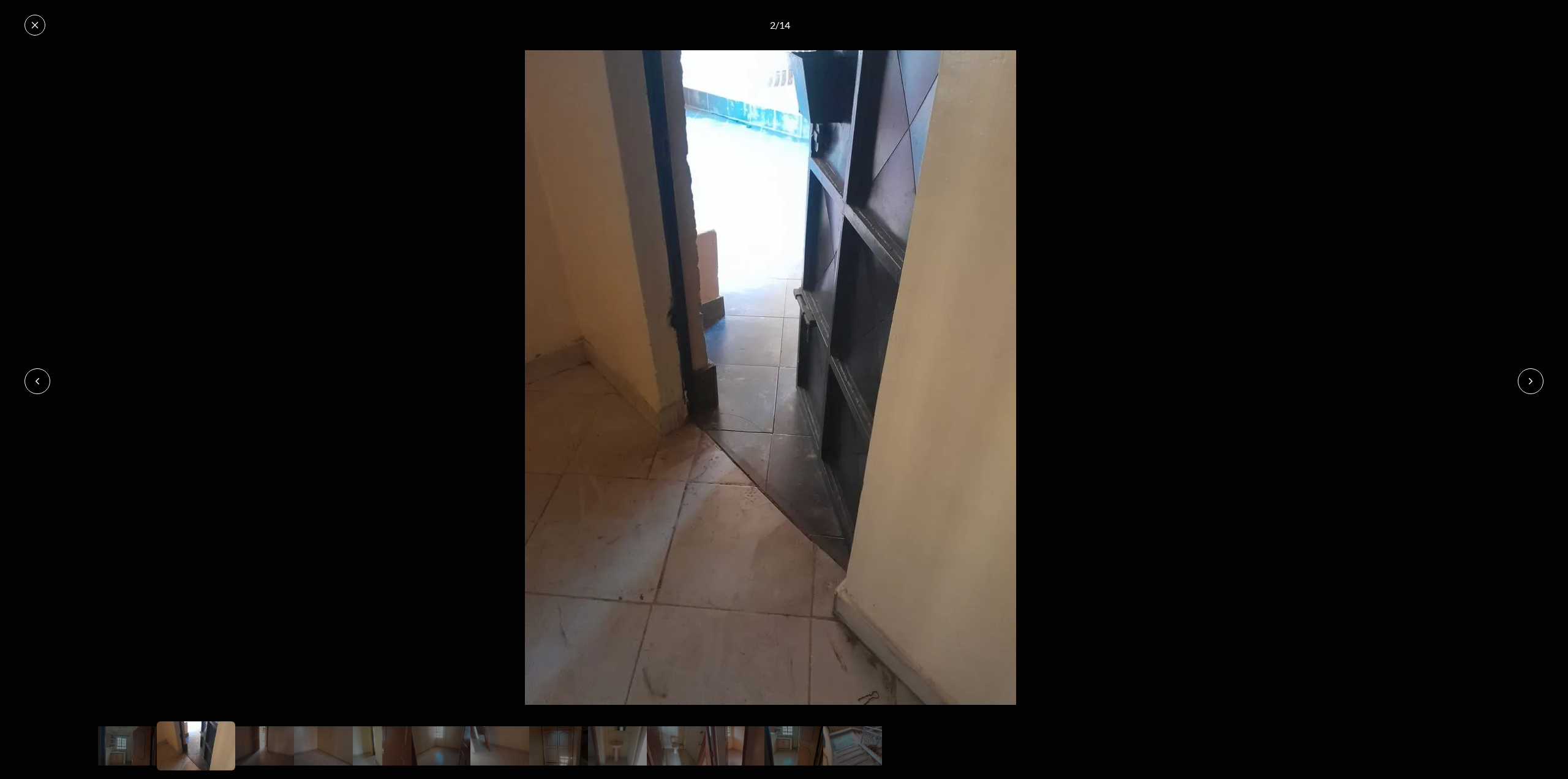
click at [35, 376] on icon at bounding box center [37, 381] width 10 height 10
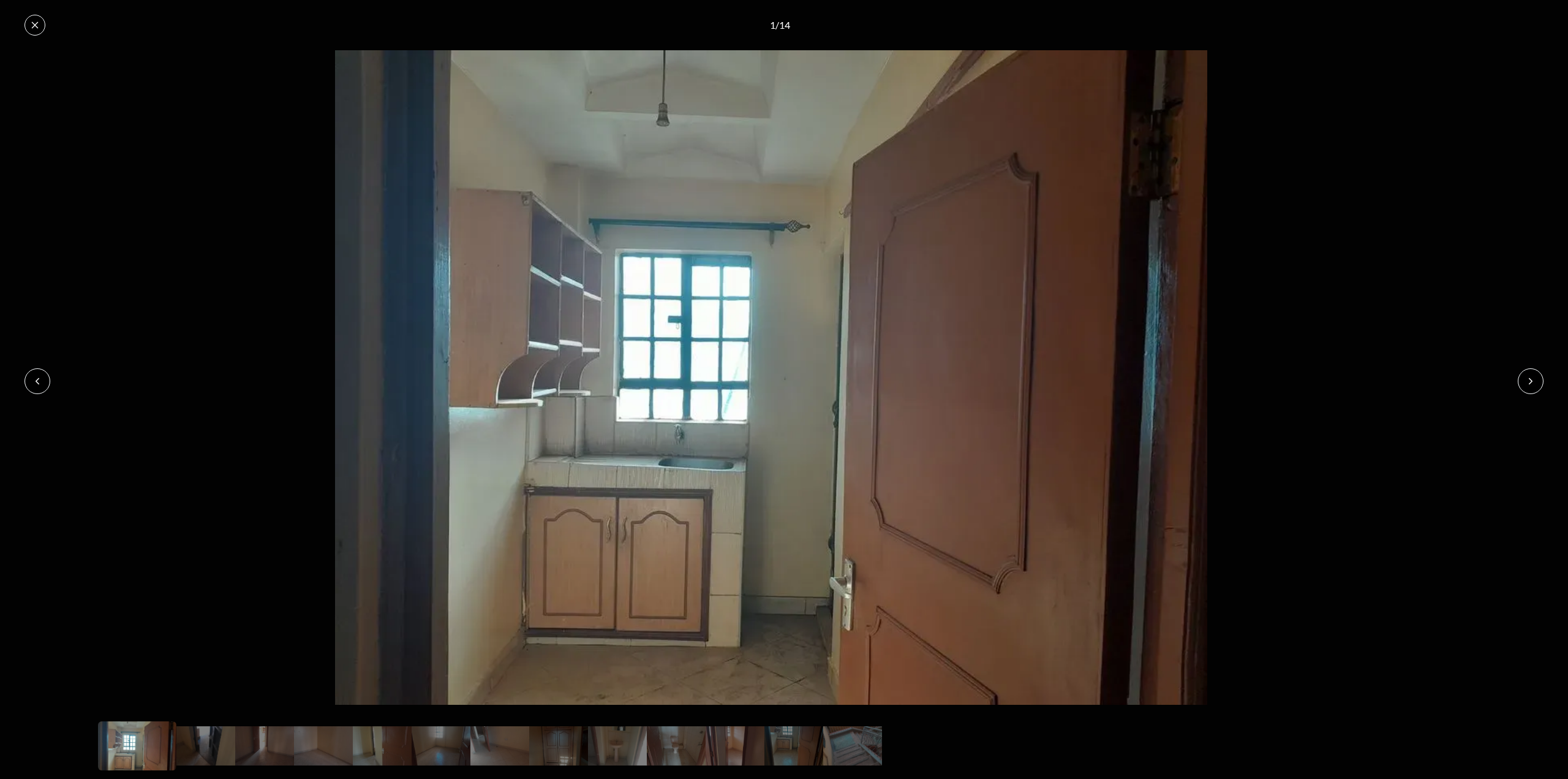
click at [35, 376] on icon at bounding box center [37, 381] width 10 height 10
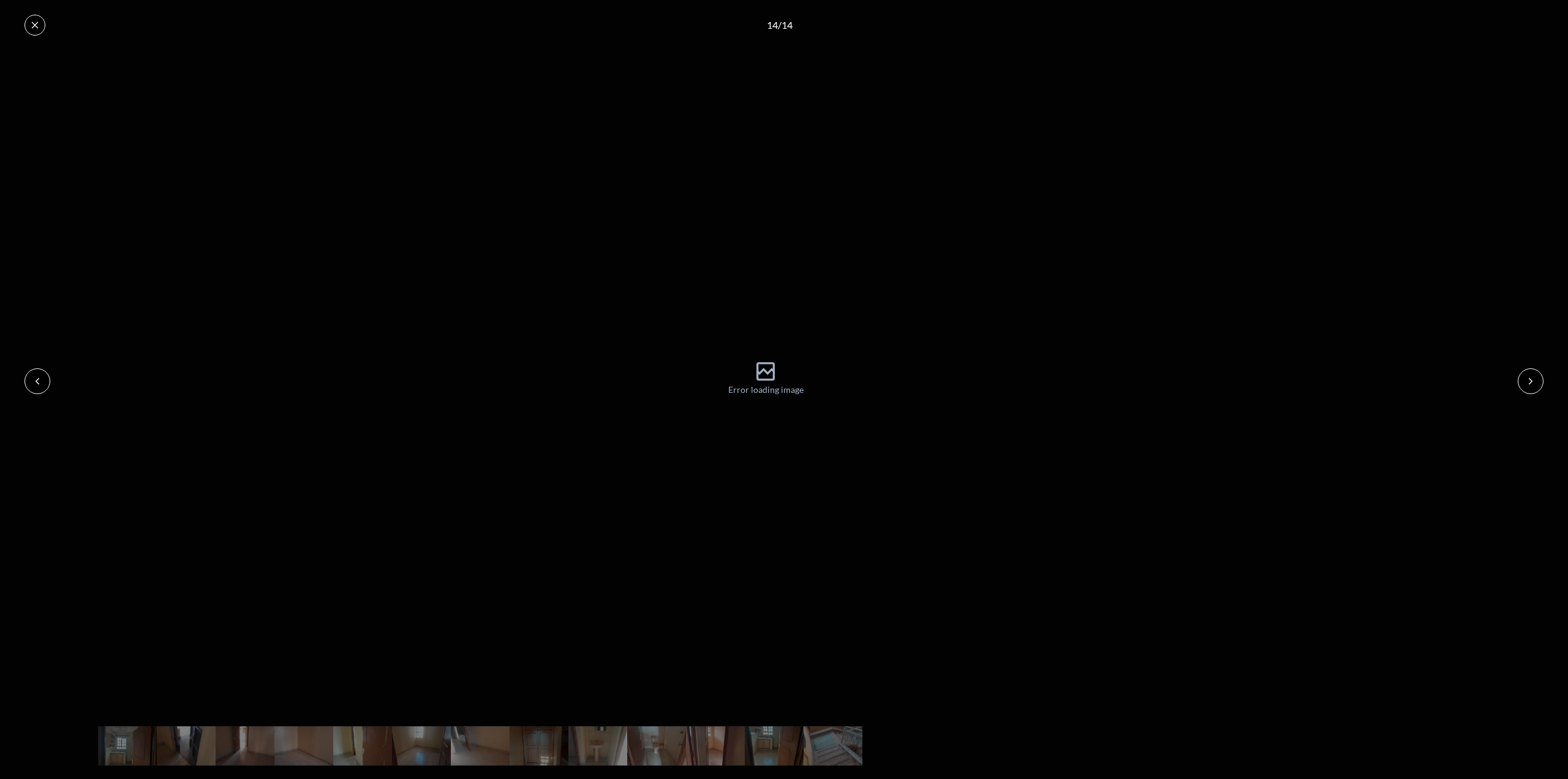
click at [33, 30] on button at bounding box center [35, 25] width 21 height 21
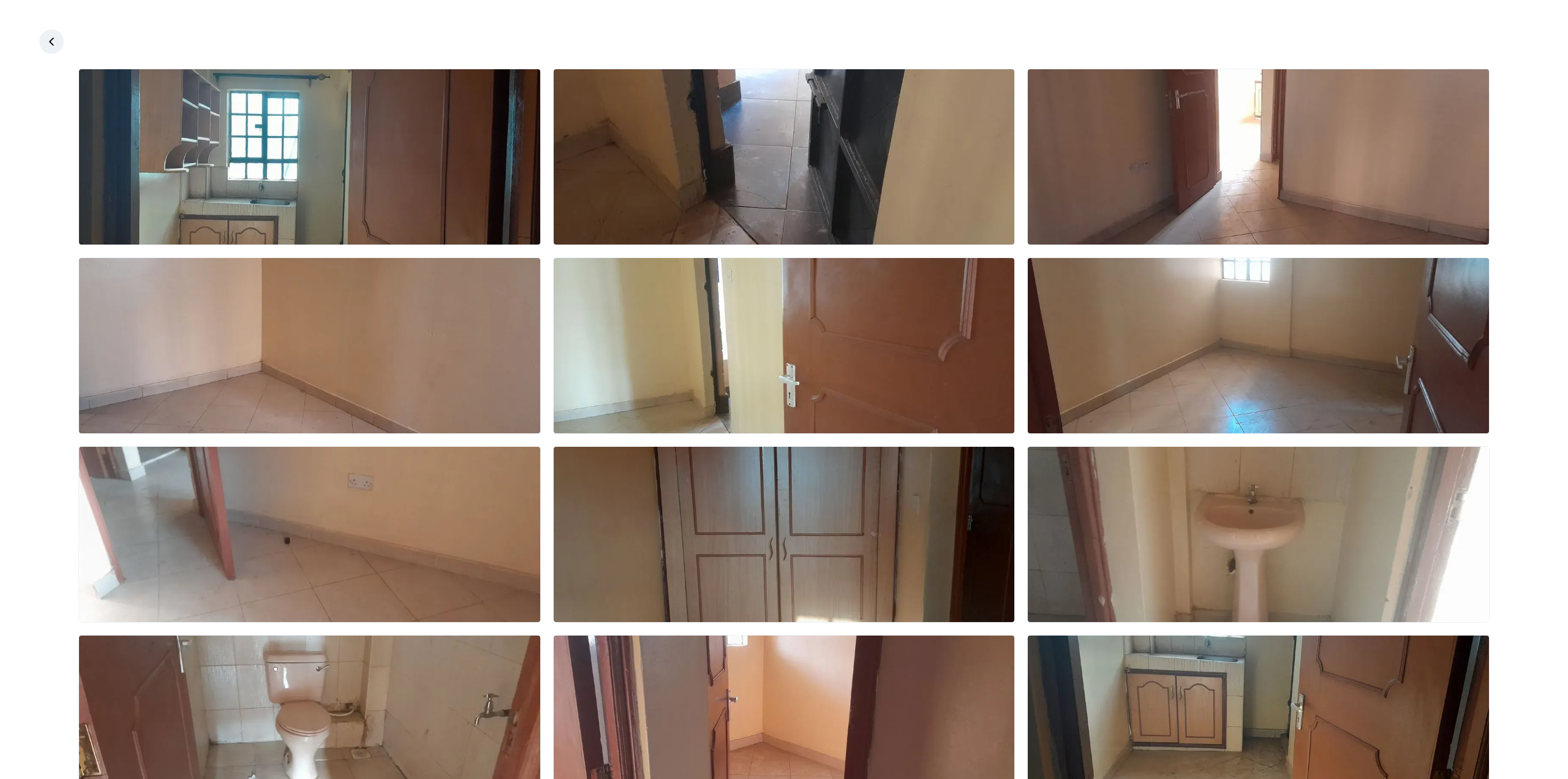
click at [49, 40] on icon at bounding box center [52, 41] width 12 height 12
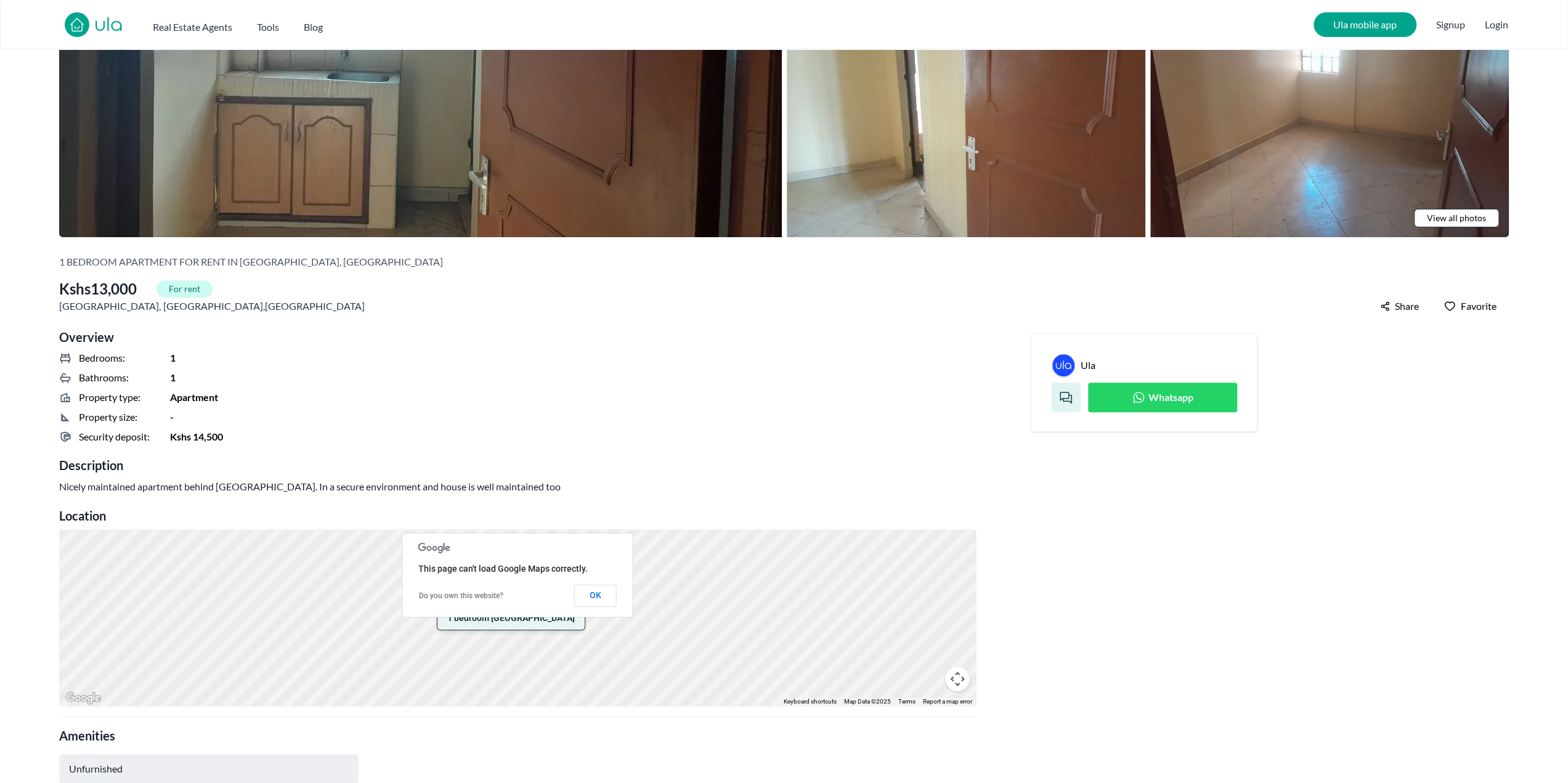
scroll to position [308, 0]
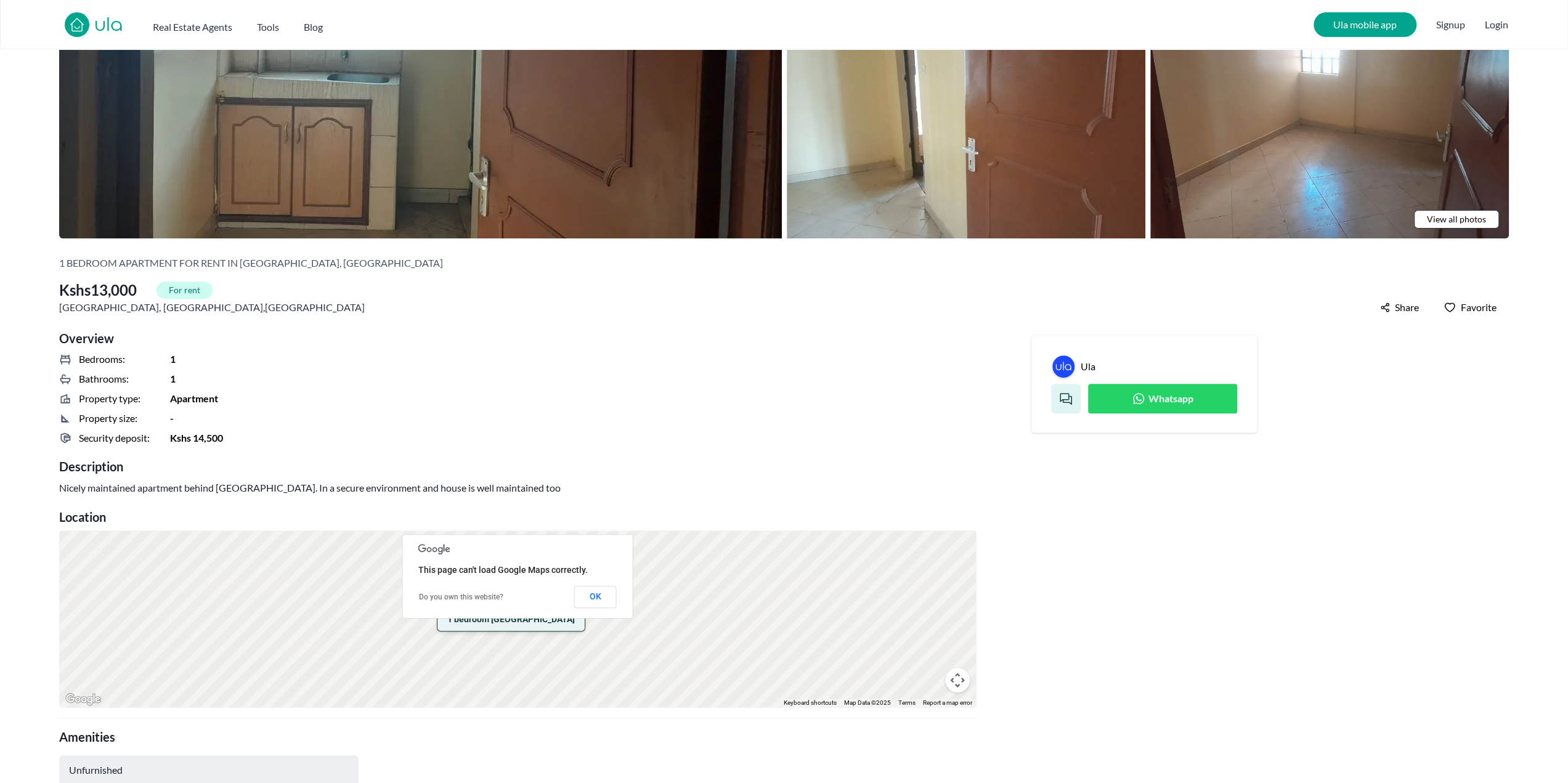
click at [1154, 401] on span "Whatsapp" at bounding box center [1170, 399] width 45 height 15
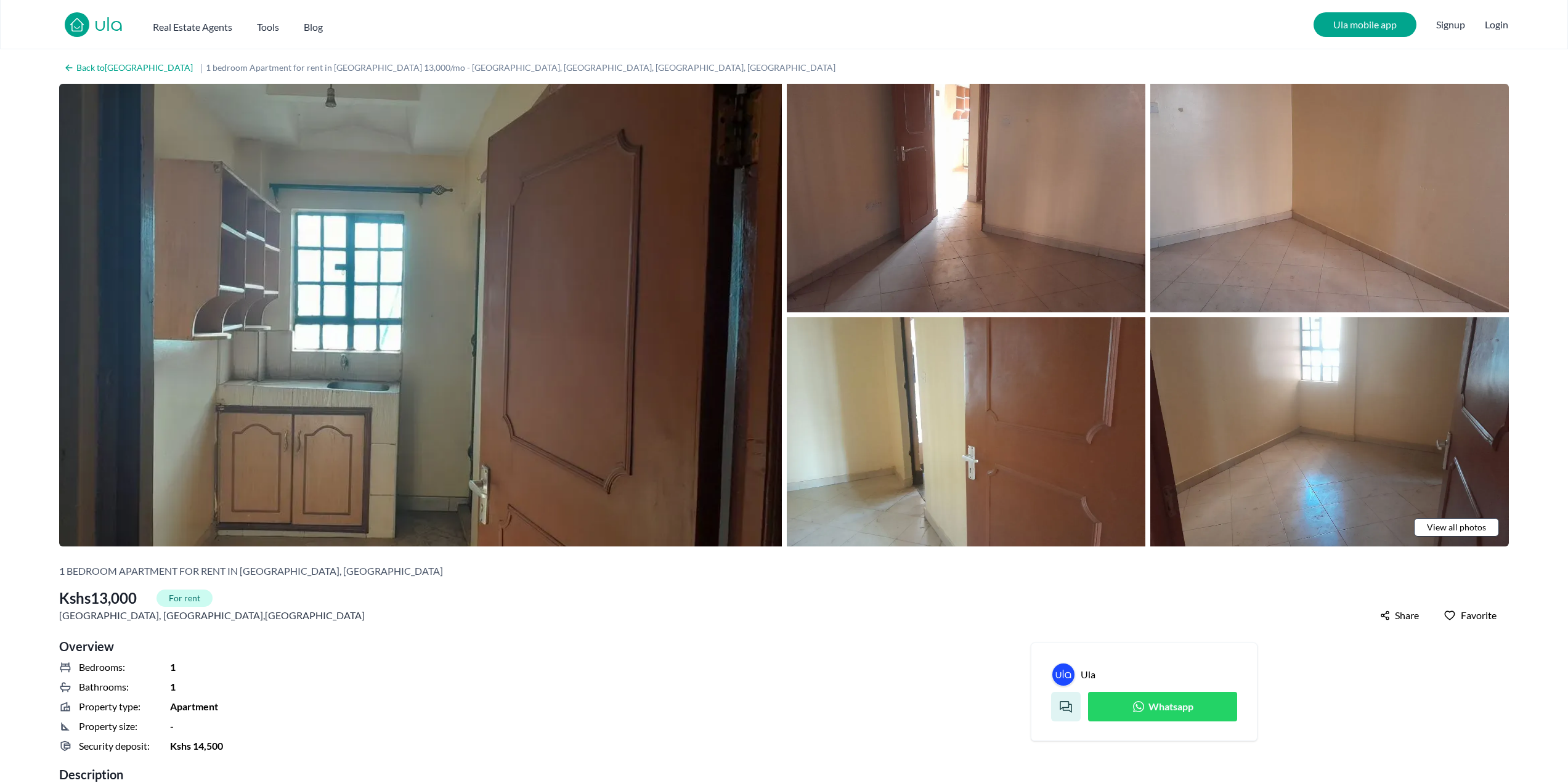
scroll to position [308, 0]
